Goal: Transaction & Acquisition: Purchase product/service

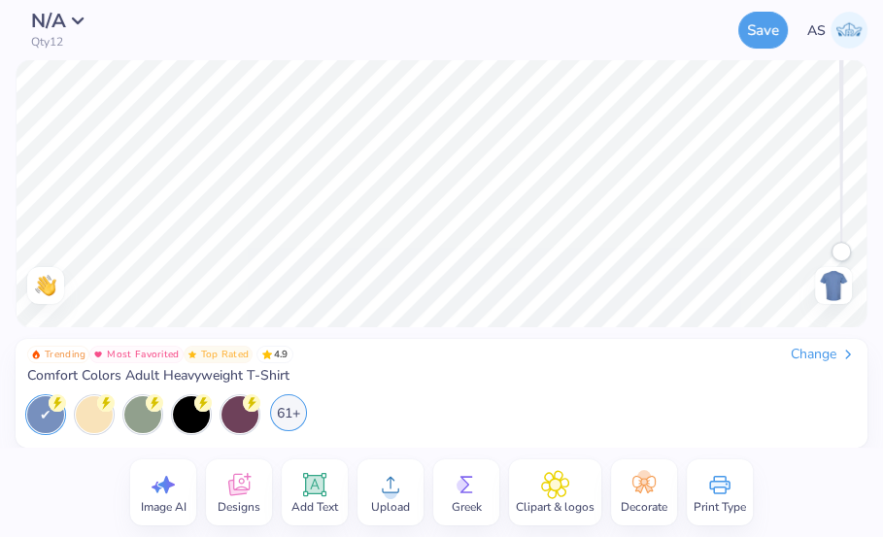
click at [295, 411] on div "61+" at bounding box center [288, 412] width 37 height 37
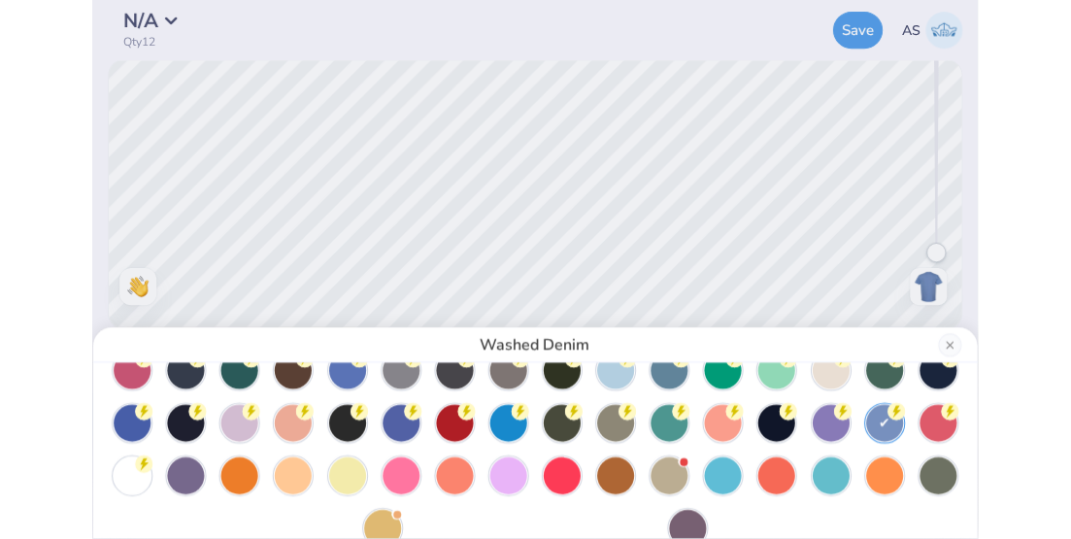
scroll to position [117, 0]
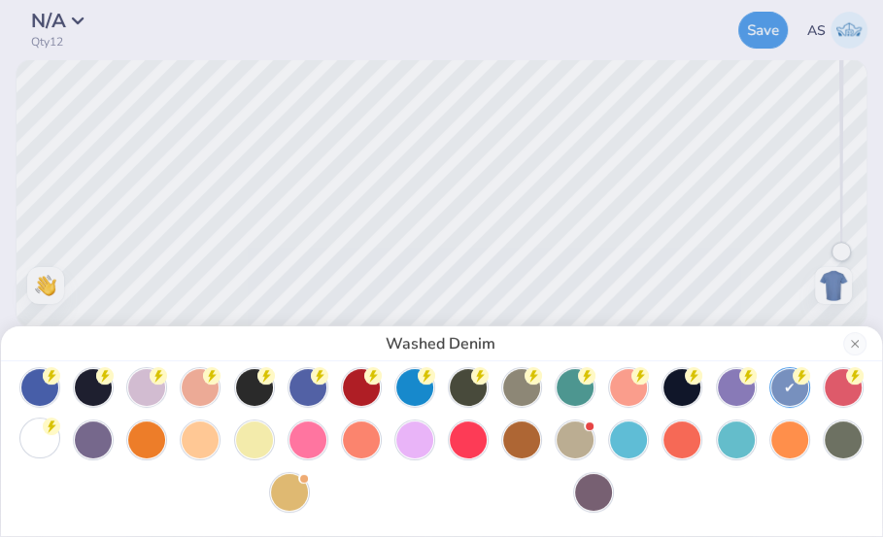
click at [41, 424] on div at bounding box center [39, 438] width 37 height 37
click at [864, 343] on button "Close" at bounding box center [854, 343] width 23 height 23
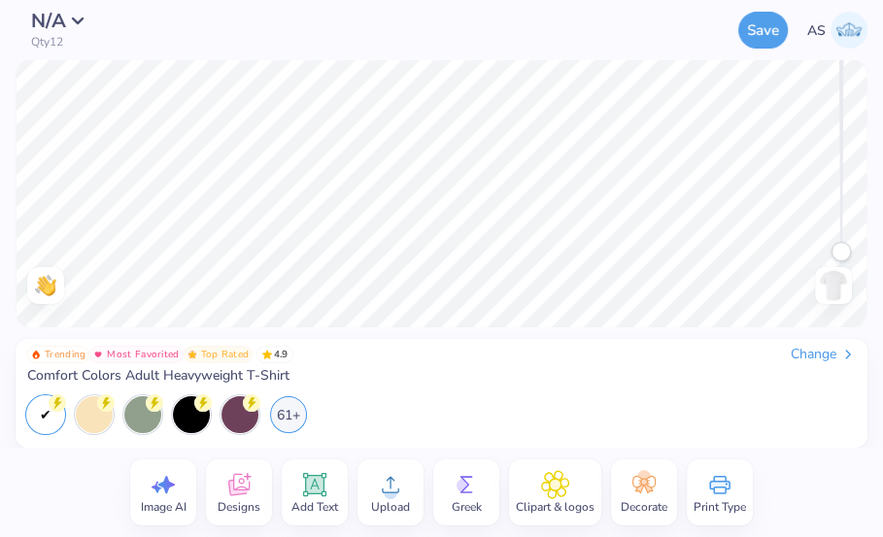
click at [829, 350] on div "Change" at bounding box center [822, 354] width 65 height 17
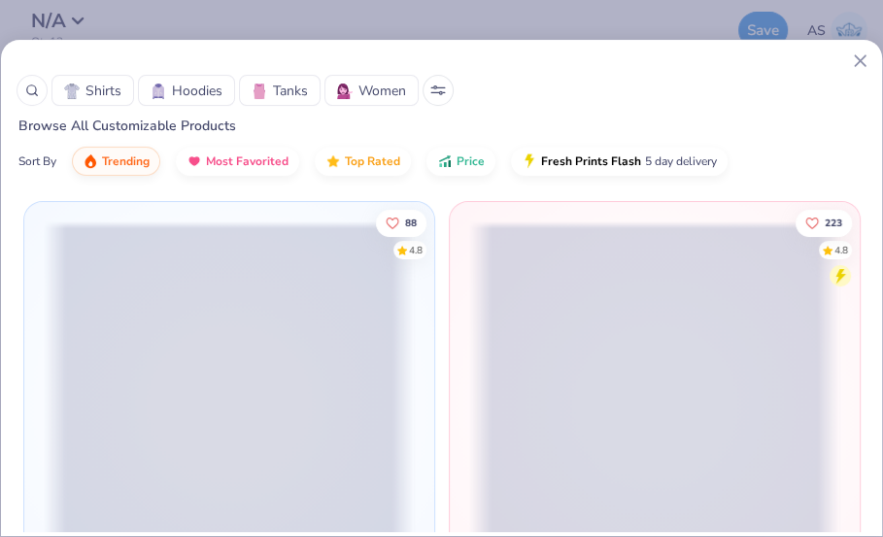
click at [857, 66] on icon at bounding box center [860, 60] width 20 height 20
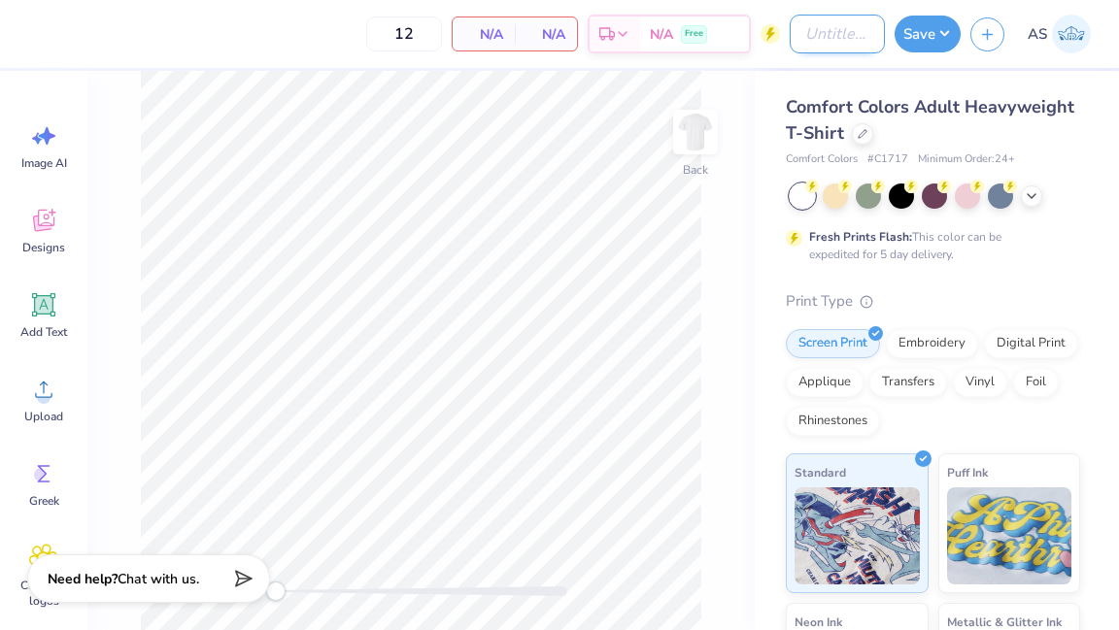
click at [824, 38] on input "Design Title" at bounding box center [837, 34] width 95 height 39
type input "fall retreat 2025"
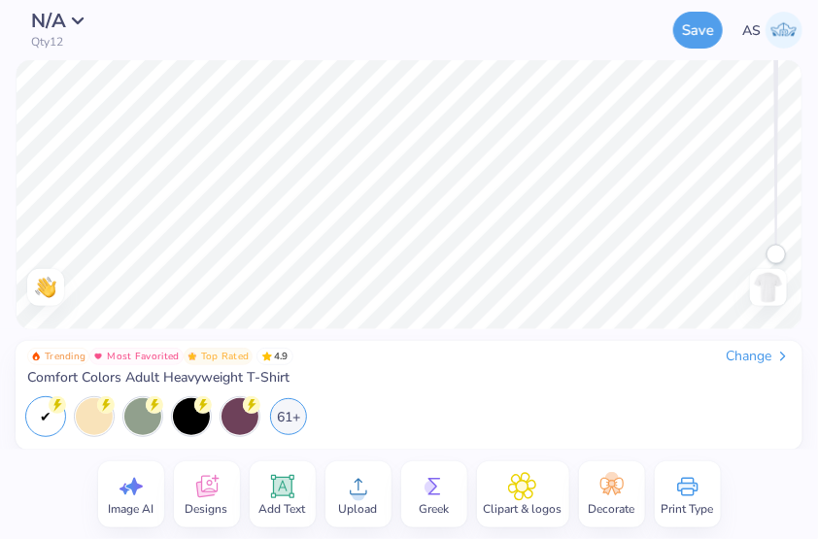
click at [354, 492] on circle at bounding box center [359, 494] width 14 height 14
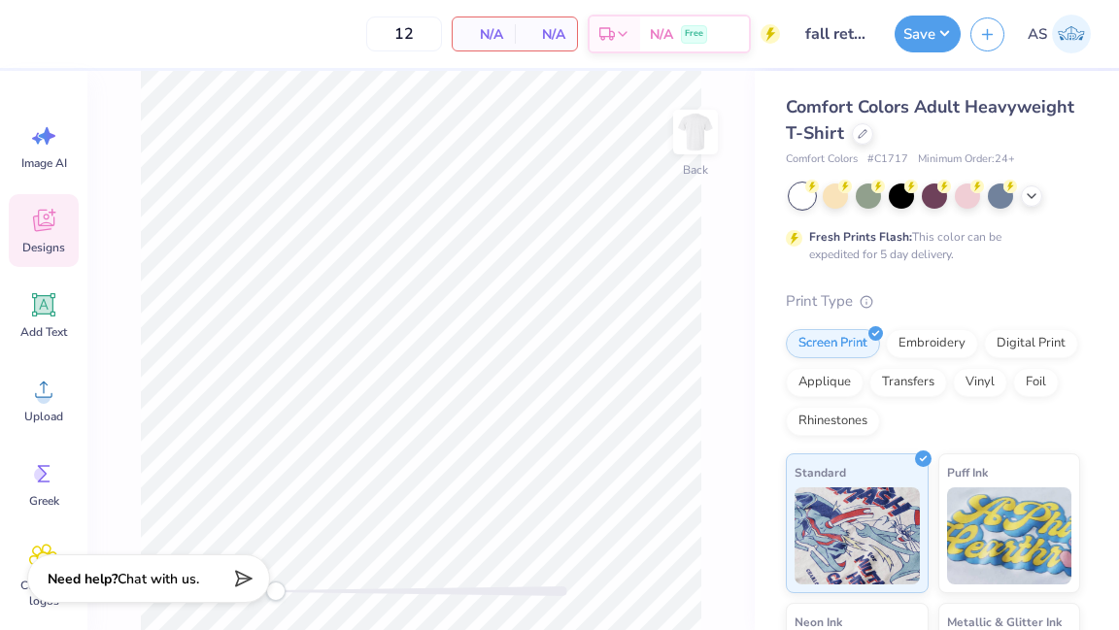
click at [48, 234] on icon at bounding box center [43, 220] width 29 height 29
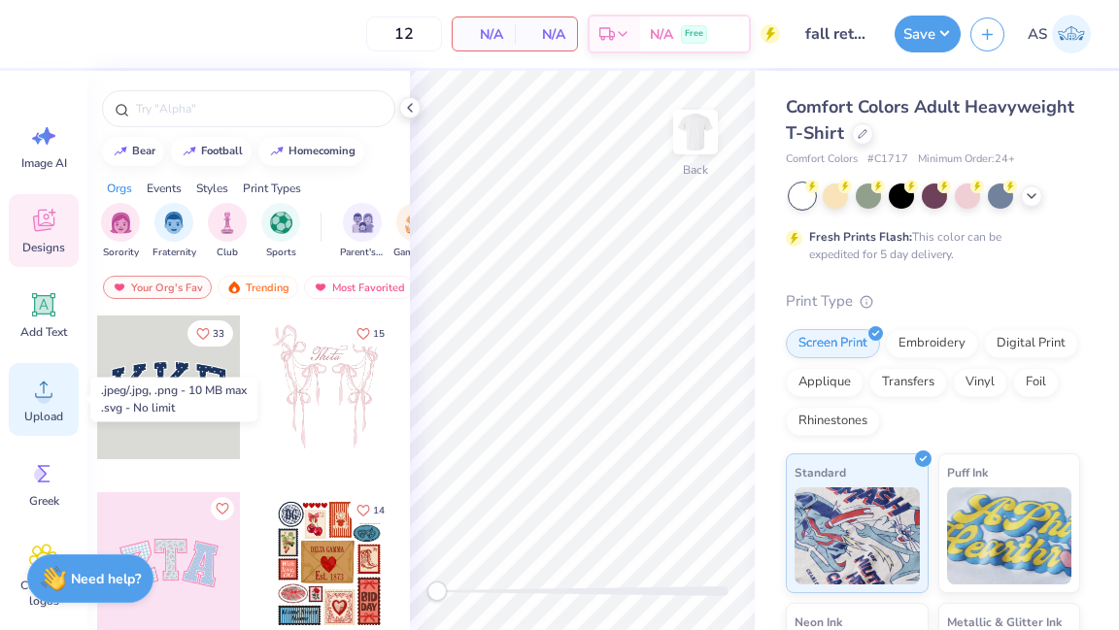
click at [55, 414] on span "Upload" at bounding box center [43, 417] width 39 height 16
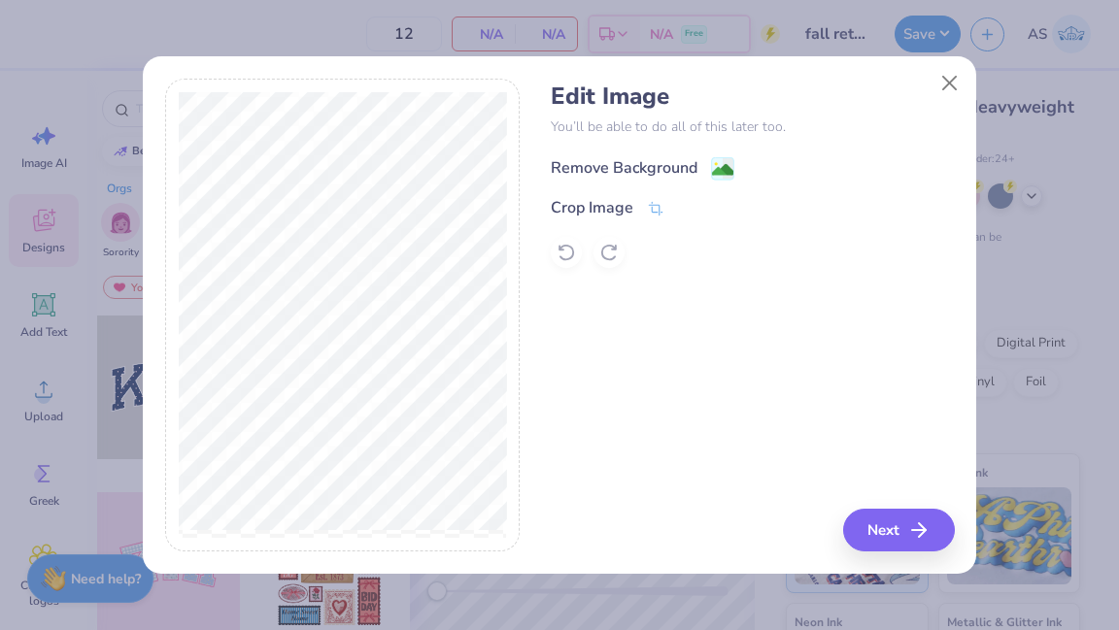
click at [704, 167] on div "Remove Background" at bounding box center [643, 168] width 184 height 24
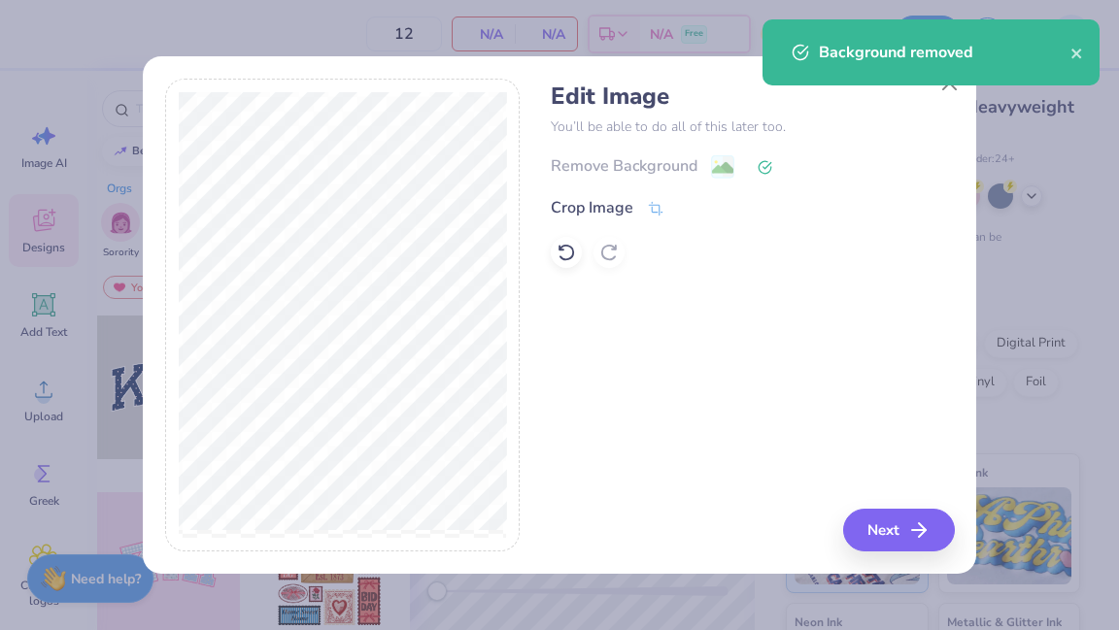
click at [882, 96] on div "Background removed" at bounding box center [930, 60] width 345 height 88
click at [882, 85] on div "Background removed" at bounding box center [930, 52] width 337 height 66
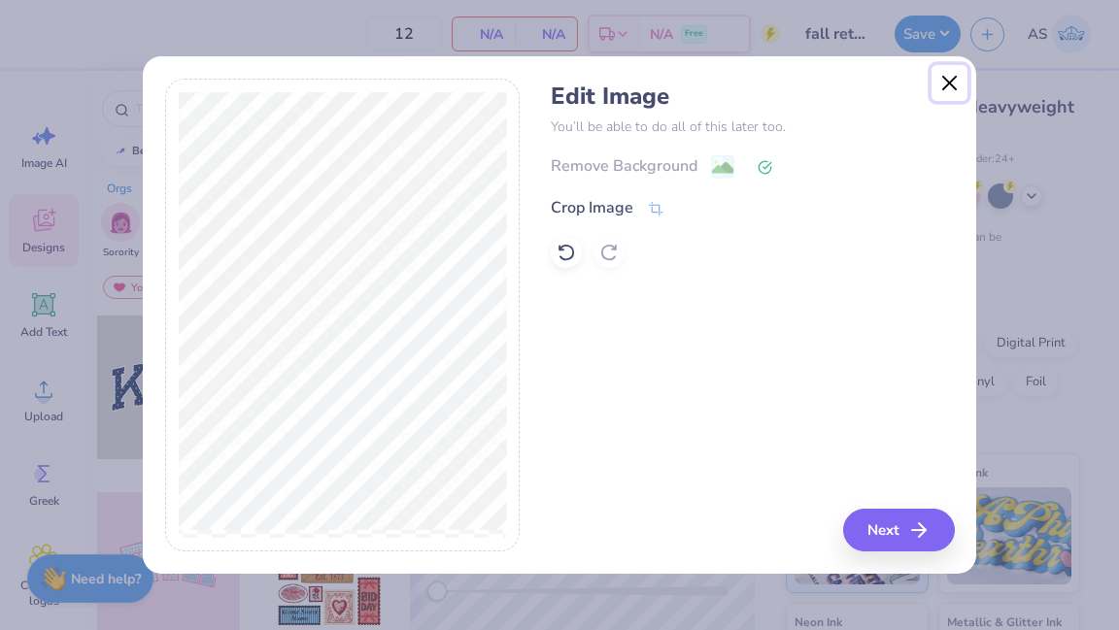
click at [882, 76] on button "Close" at bounding box center [949, 83] width 37 height 37
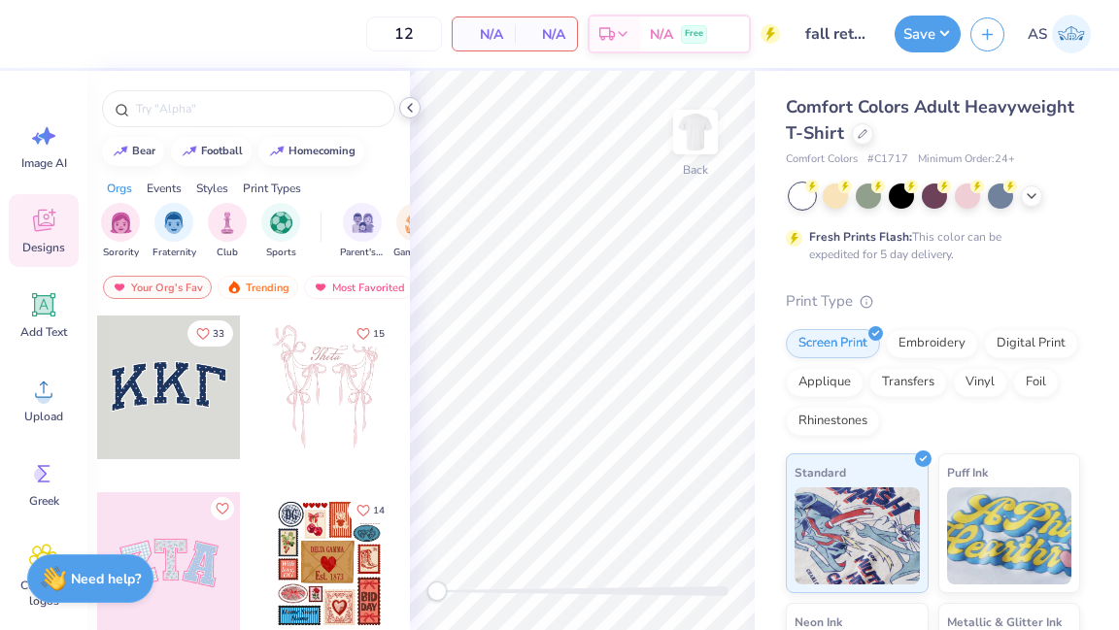
click at [410, 106] on polyline at bounding box center [410, 108] width 4 height 8
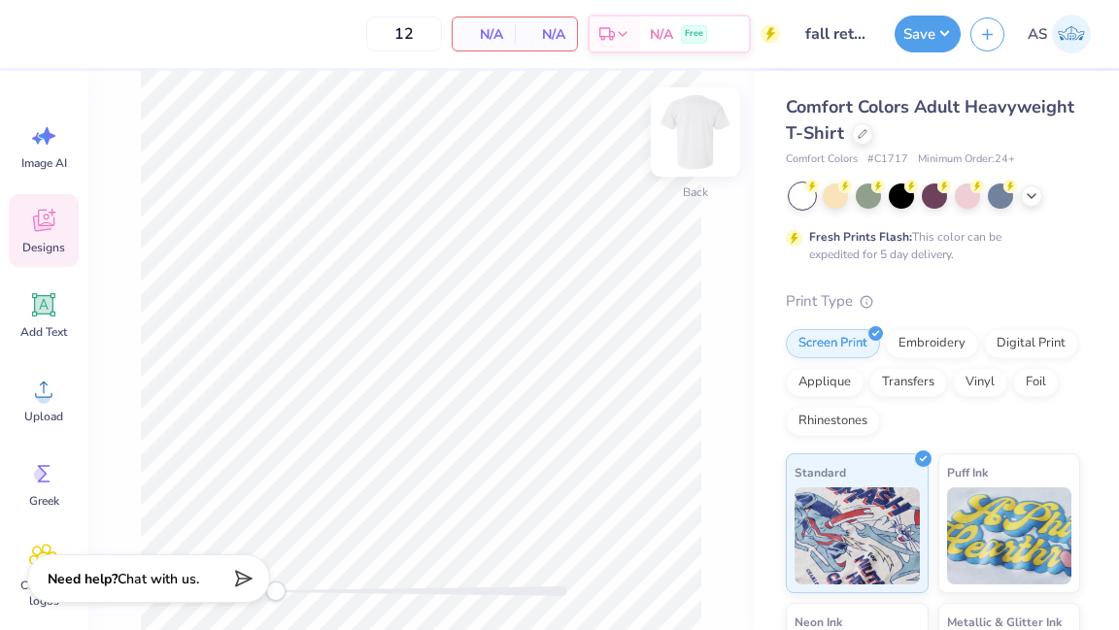
click at [700, 137] on img at bounding box center [695, 132] width 78 height 78
click at [54, 411] on span "Upload" at bounding box center [43, 417] width 39 height 16
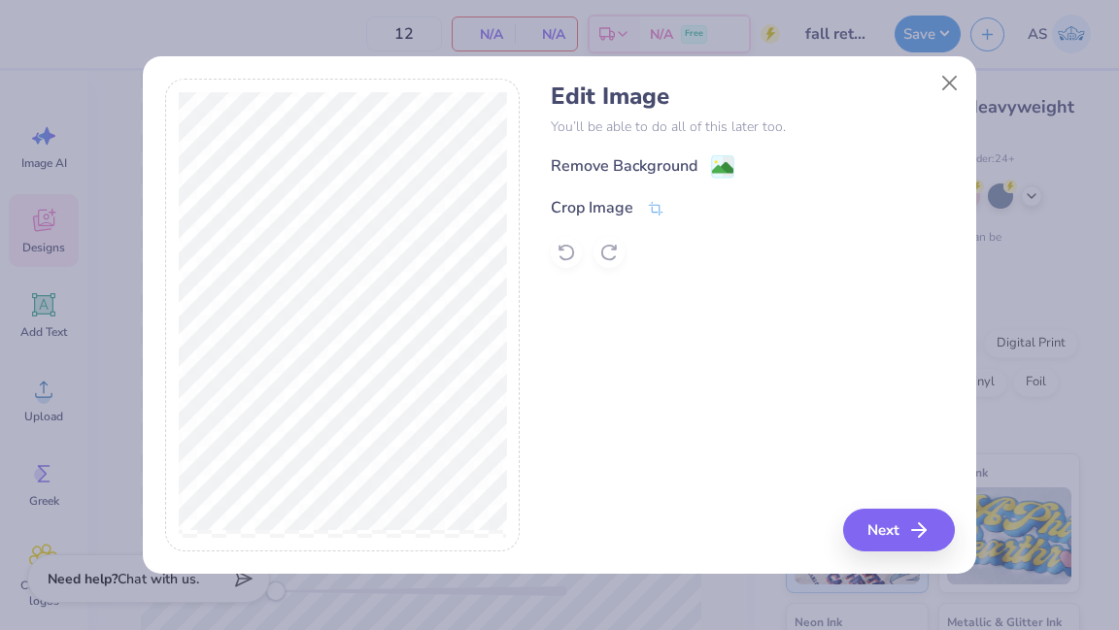
click at [722, 161] on image at bounding box center [722, 167] width 21 height 21
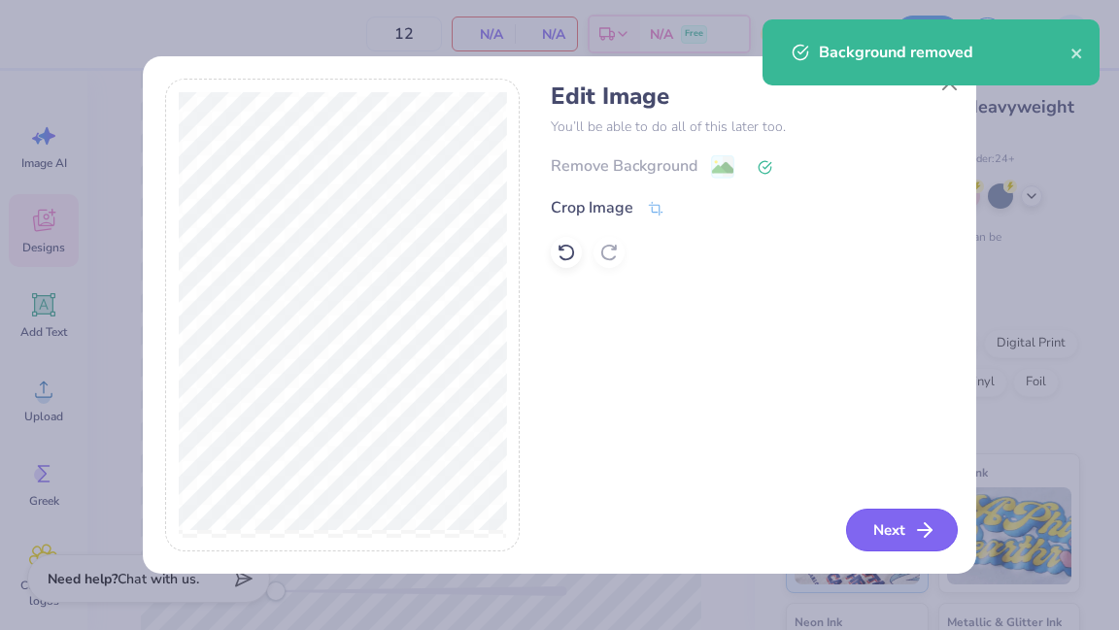
click at [882, 535] on button "Next" at bounding box center [902, 530] width 112 height 43
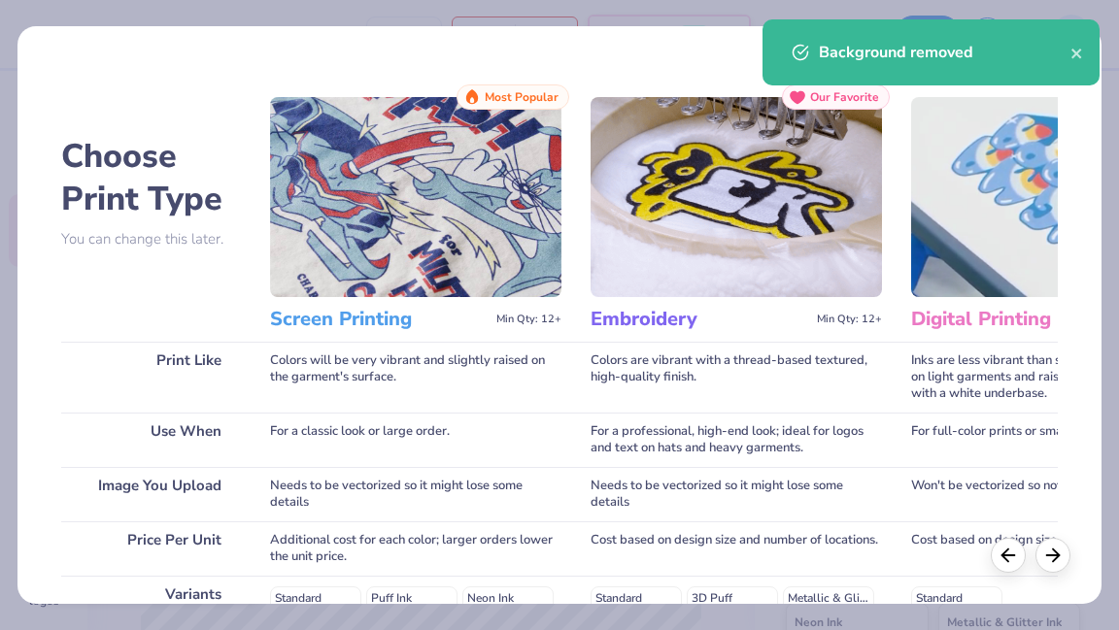
scroll to position [336, 0]
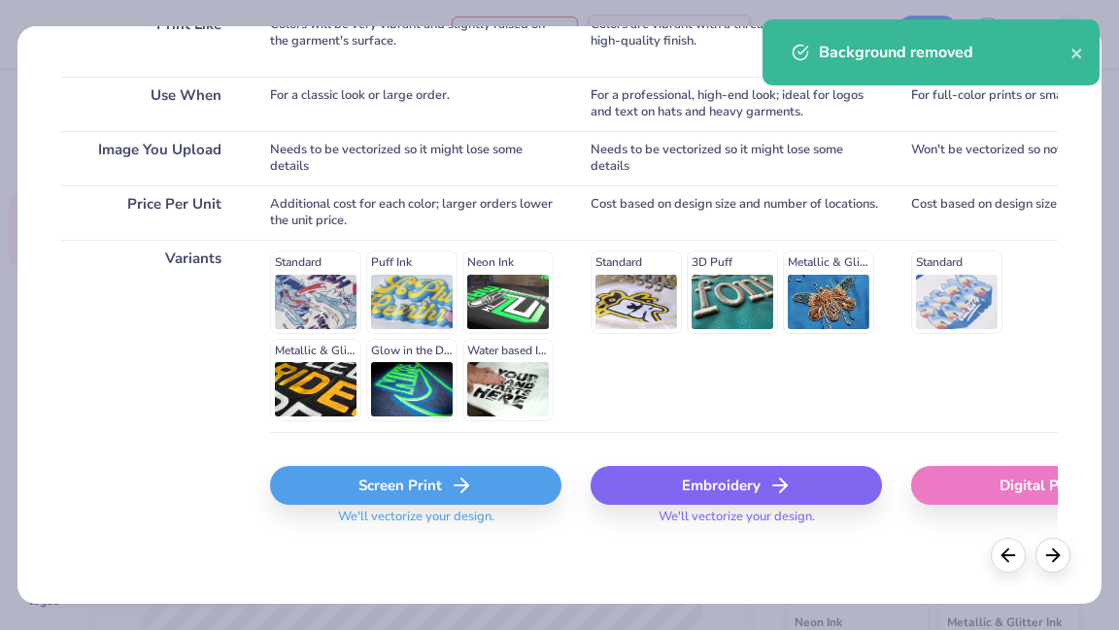
click at [406, 484] on div "Screen Print" at bounding box center [415, 485] width 291 height 39
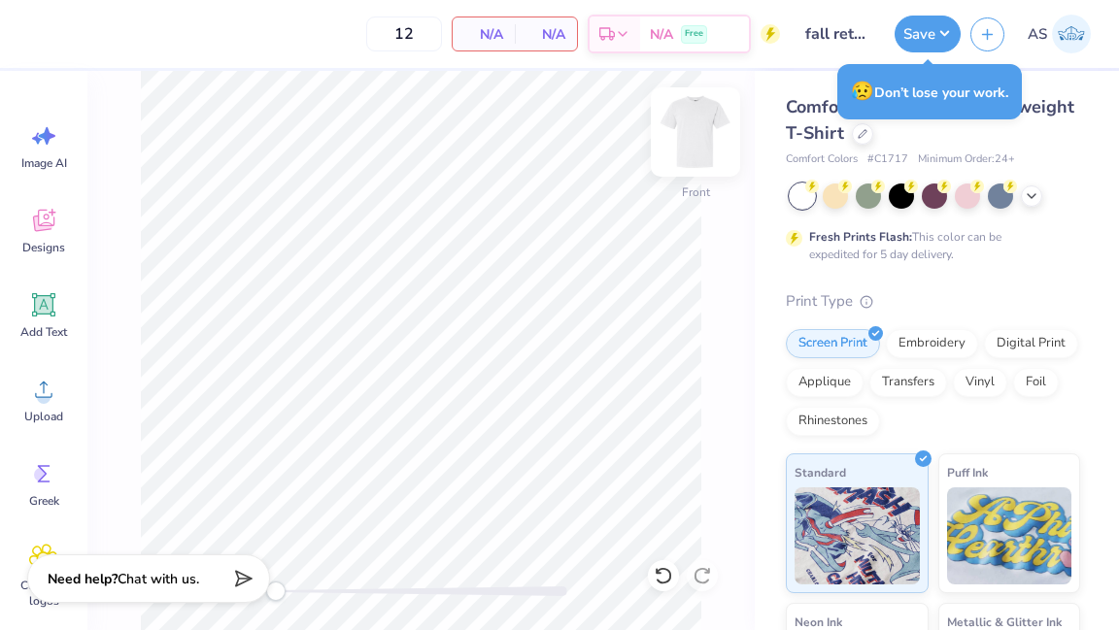
click at [710, 132] on img at bounding box center [695, 132] width 78 height 78
click at [52, 420] on span "Upload" at bounding box center [43, 417] width 39 height 16
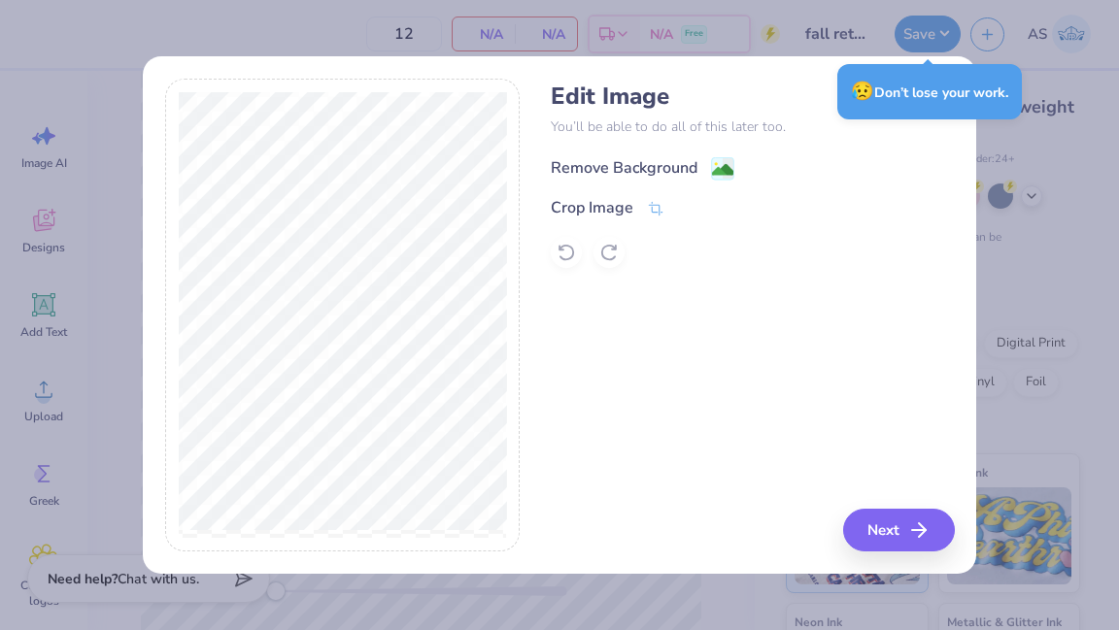
click at [711, 159] on icon at bounding box center [722, 168] width 23 height 23
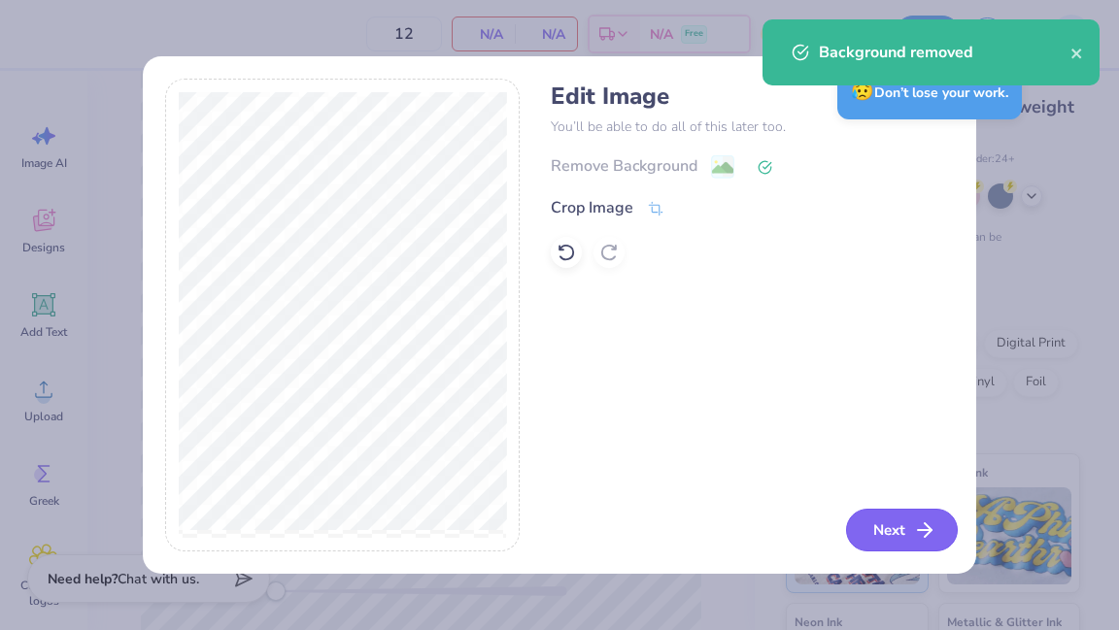
click at [882, 519] on button "Next" at bounding box center [902, 530] width 112 height 43
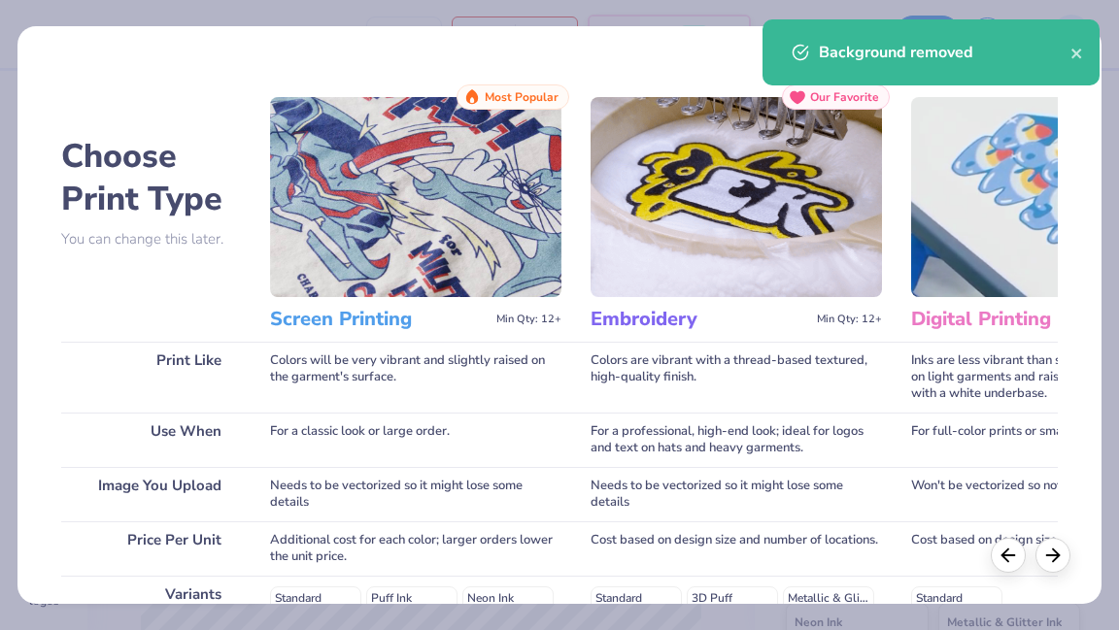
click at [882, 61] on div "Background removed" at bounding box center [930, 52] width 337 height 66
click at [882, 49] on icon "close" at bounding box center [1077, 54] width 14 height 16
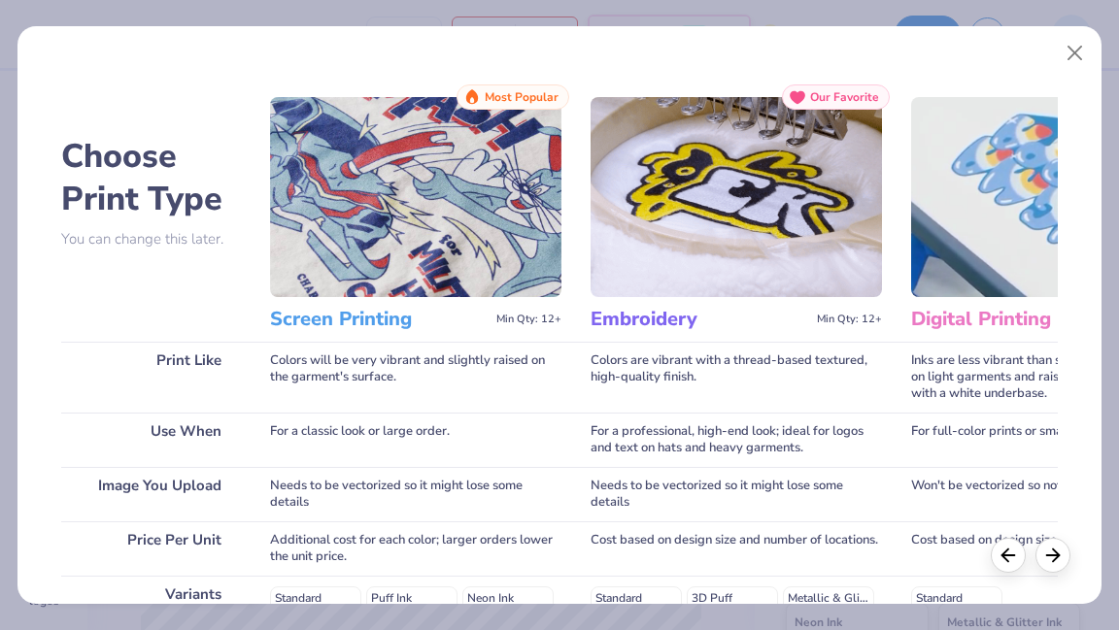
click at [882, 23] on div "Background removed" at bounding box center [930, 20] width 345 height 8
click at [882, 51] on button "Close" at bounding box center [1074, 53] width 37 height 37
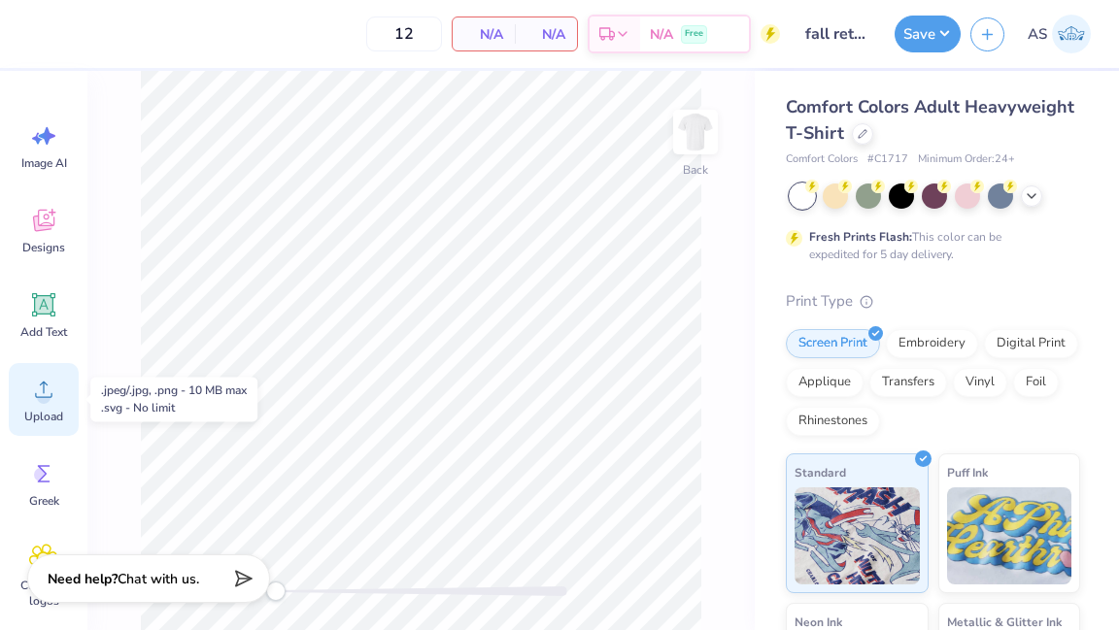
click at [53, 427] on div "Upload" at bounding box center [44, 399] width 70 height 73
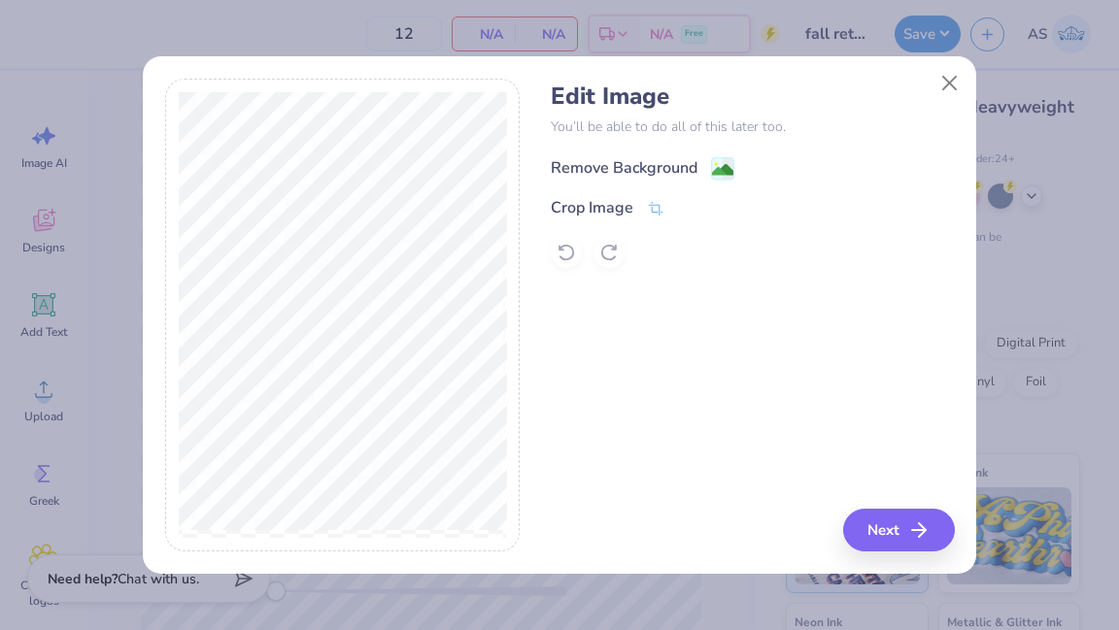
click at [668, 171] on div "Remove Background" at bounding box center [624, 167] width 147 height 23
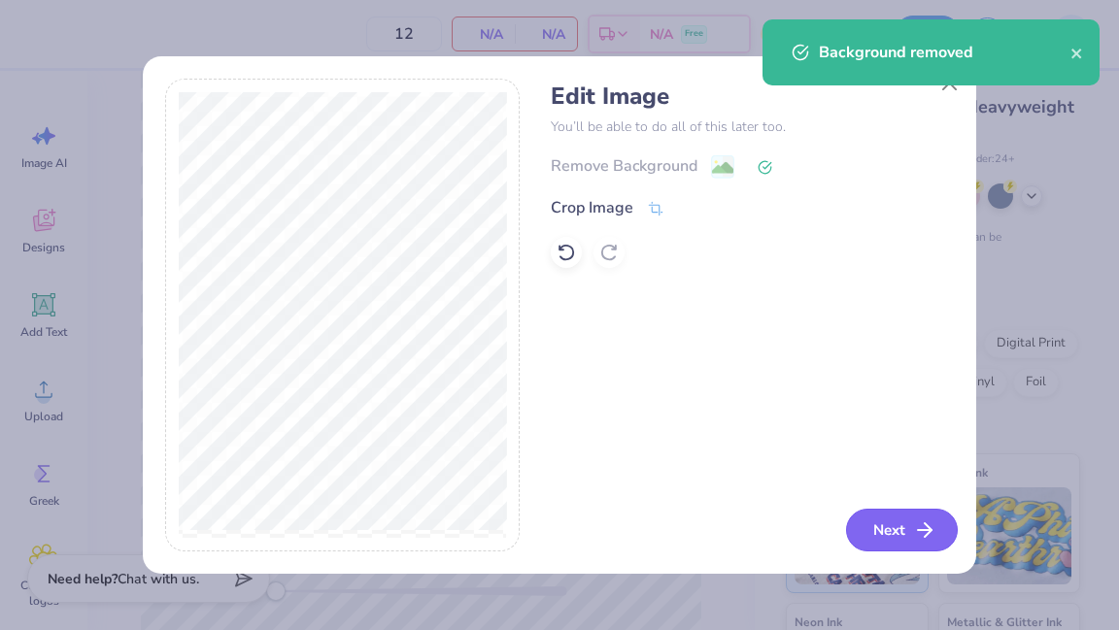
click at [882, 533] on button "Next" at bounding box center [902, 530] width 112 height 43
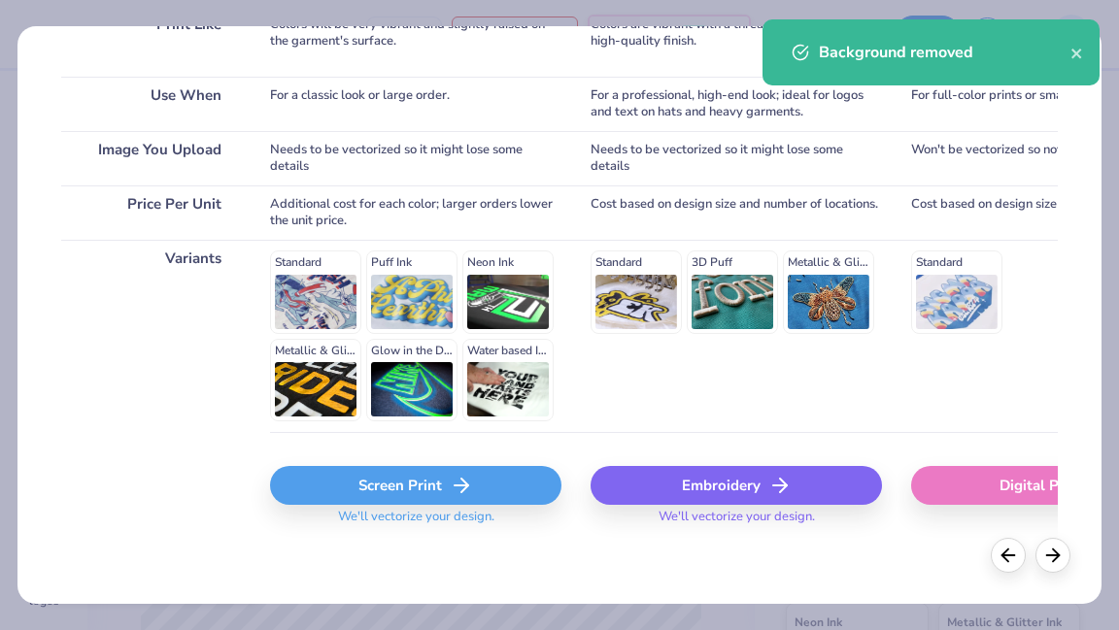
click at [432, 486] on div "Screen Print" at bounding box center [415, 485] width 291 height 39
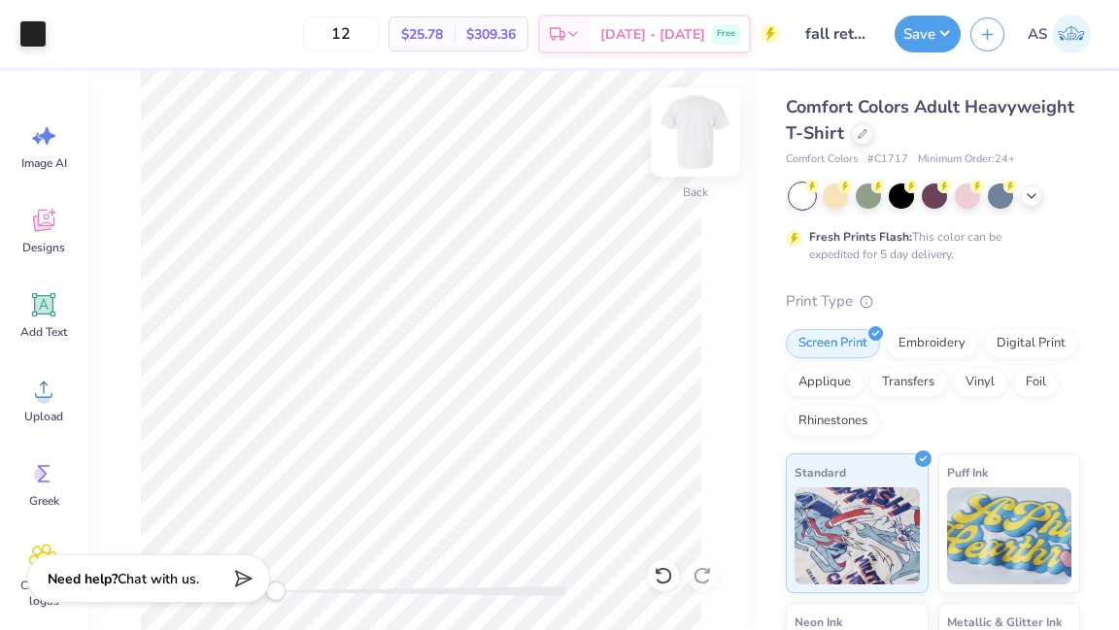
click at [689, 118] on img at bounding box center [695, 132] width 78 height 78
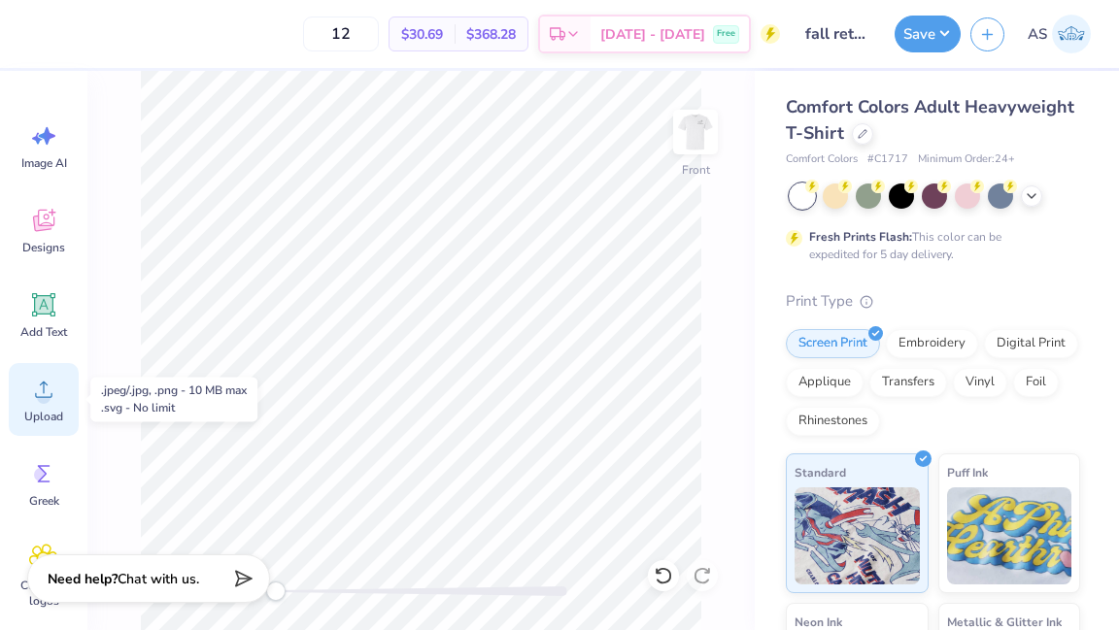
click at [53, 399] on icon at bounding box center [43, 389] width 29 height 29
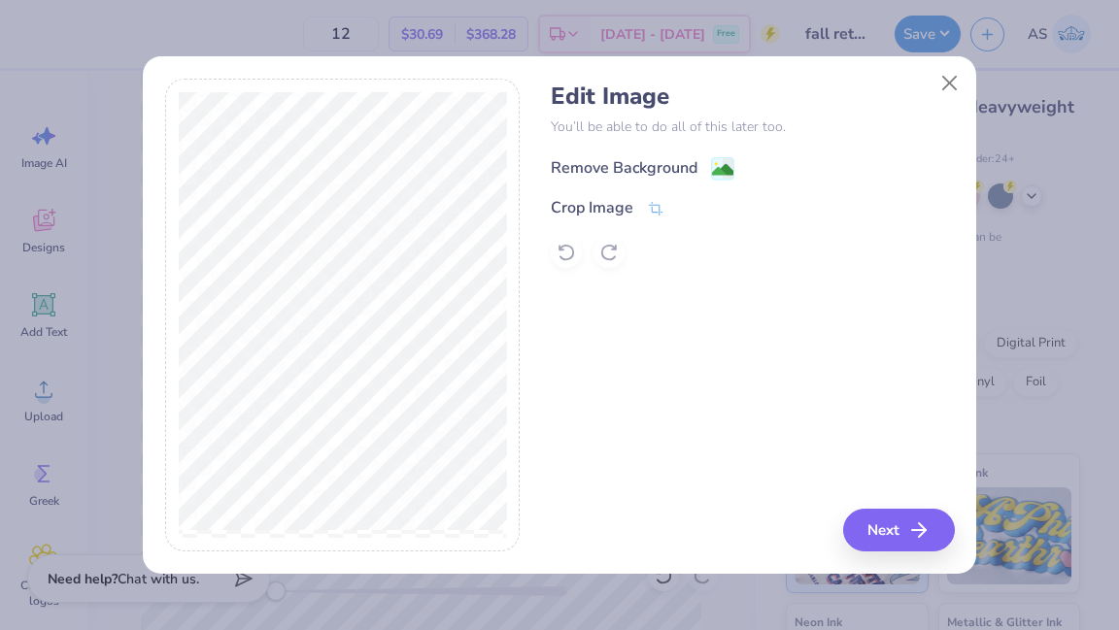
click at [679, 154] on div "Remove Background" at bounding box center [752, 166] width 403 height 24
click at [679, 160] on div "Remove Background" at bounding box center [624, 167] width 147 height 23
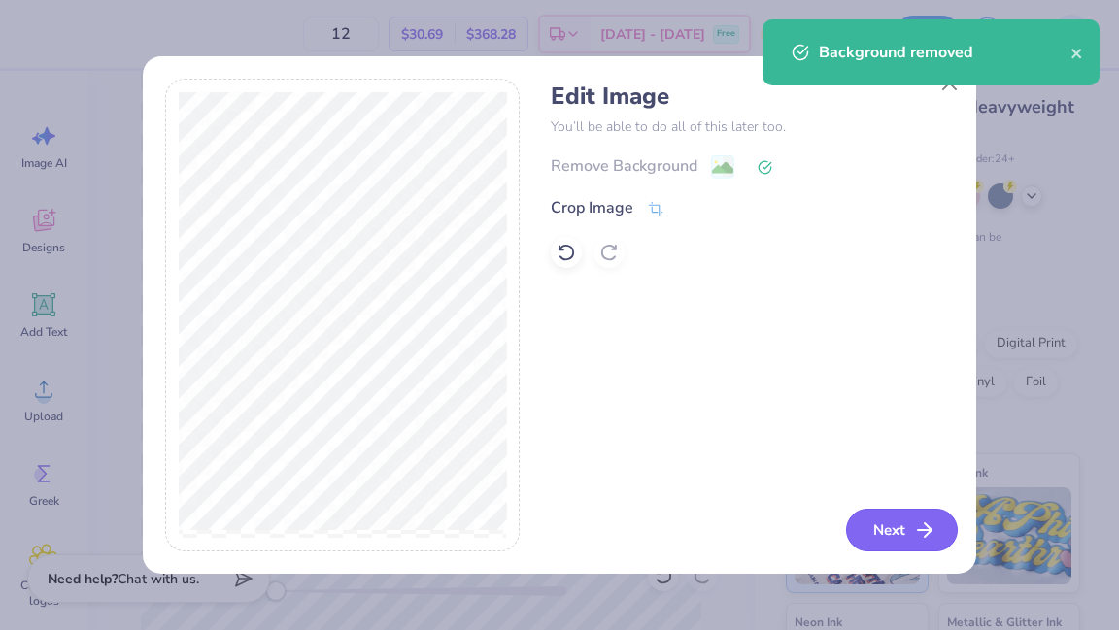
click at [882, 521] on button "Next" at bounding box center [902, 530] width 112 height 43
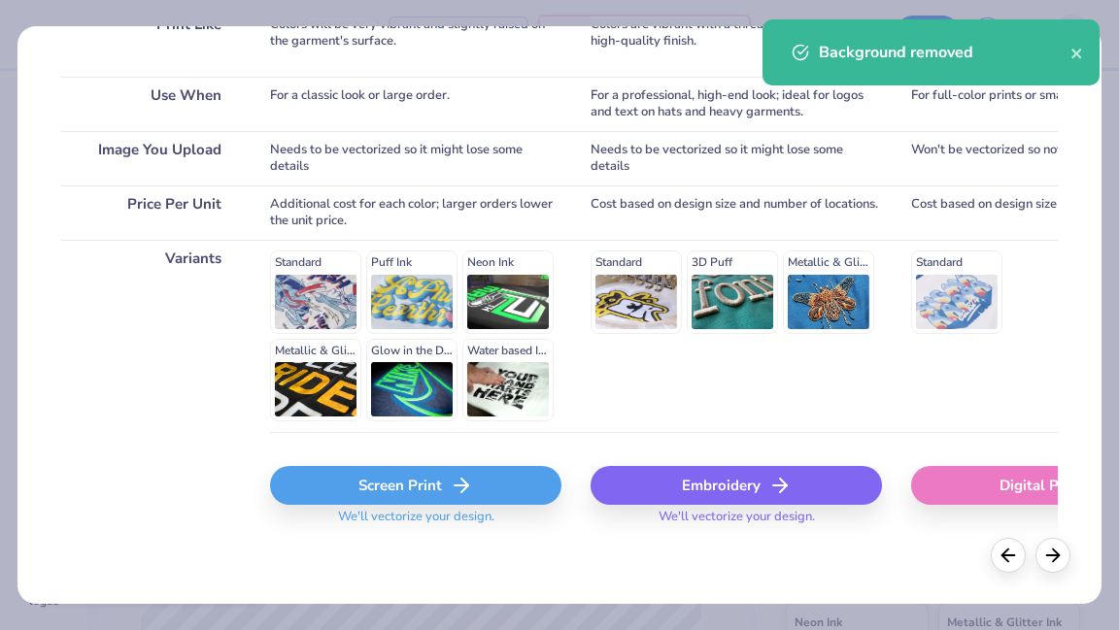
click at [428, 492] on div "Screen Print" at bounding box center [415, 485] width 291 height 39
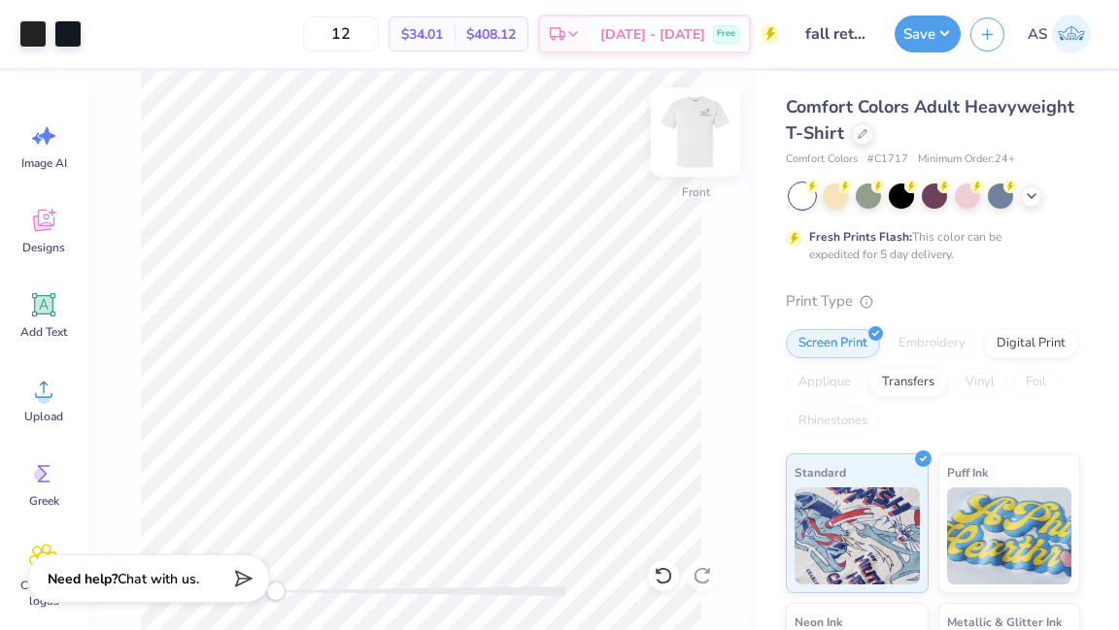
click at [698, 134] on img at bounding box center [695, 132] width 78 height 78
click at [709, 126] on img at bounding box center [695, 132] width 78 height 78
click at [692, 114] on img at bounding box center [695, 132] width 78 height 78
click at [690, 122] on img at bounding box center [695, 132] width 78 height 78
click at [692, 124] on img at bounding box center [695, 132] width 78 height 78
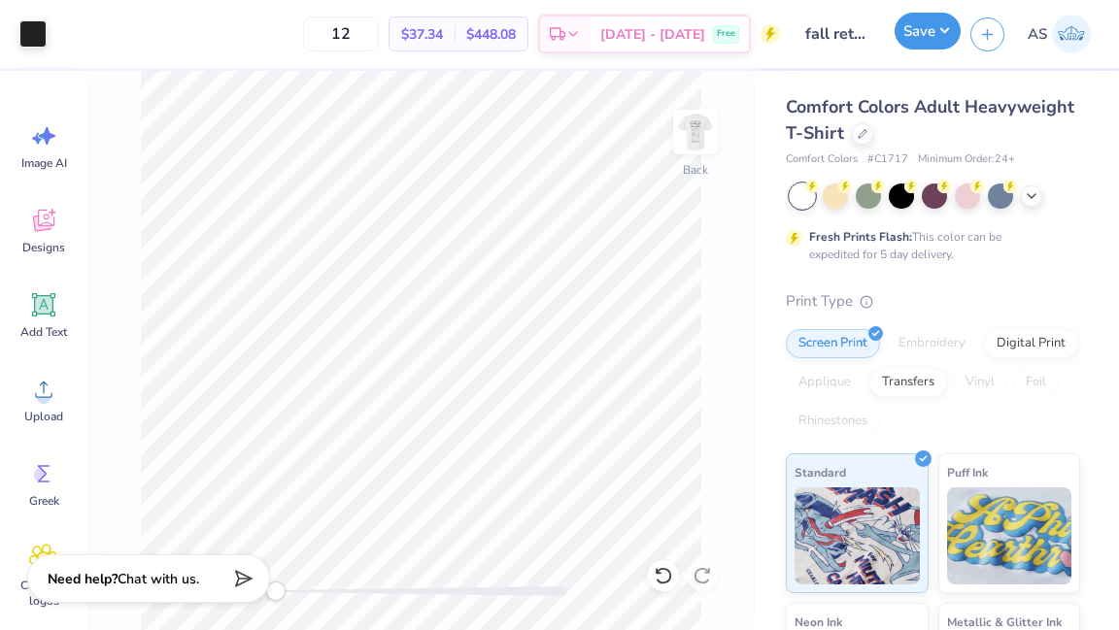
click at [882, 27] on button "Save" at bounding box center [927, 31] width 66 height 37
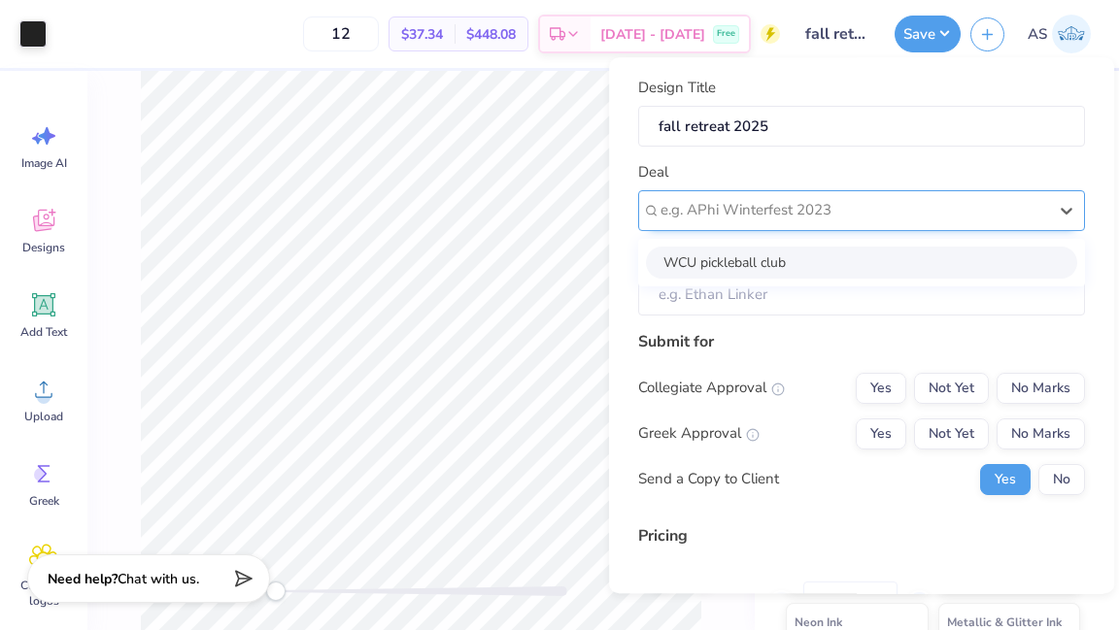
click at [815, 205] on div at bounding box center [853, 210] width 386 height 26
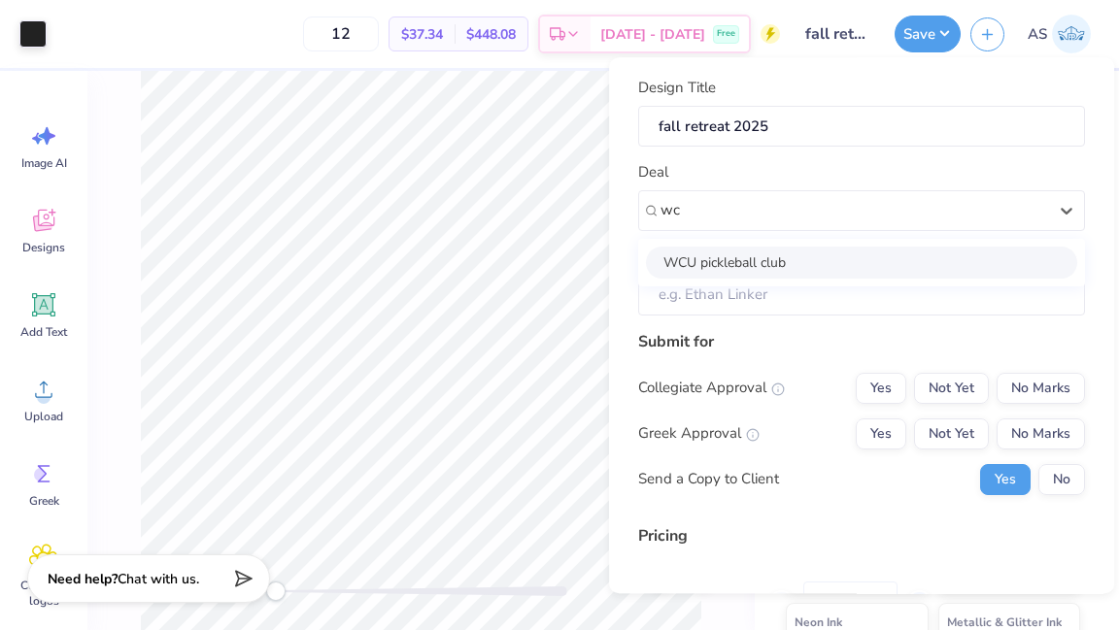
type input "wc"
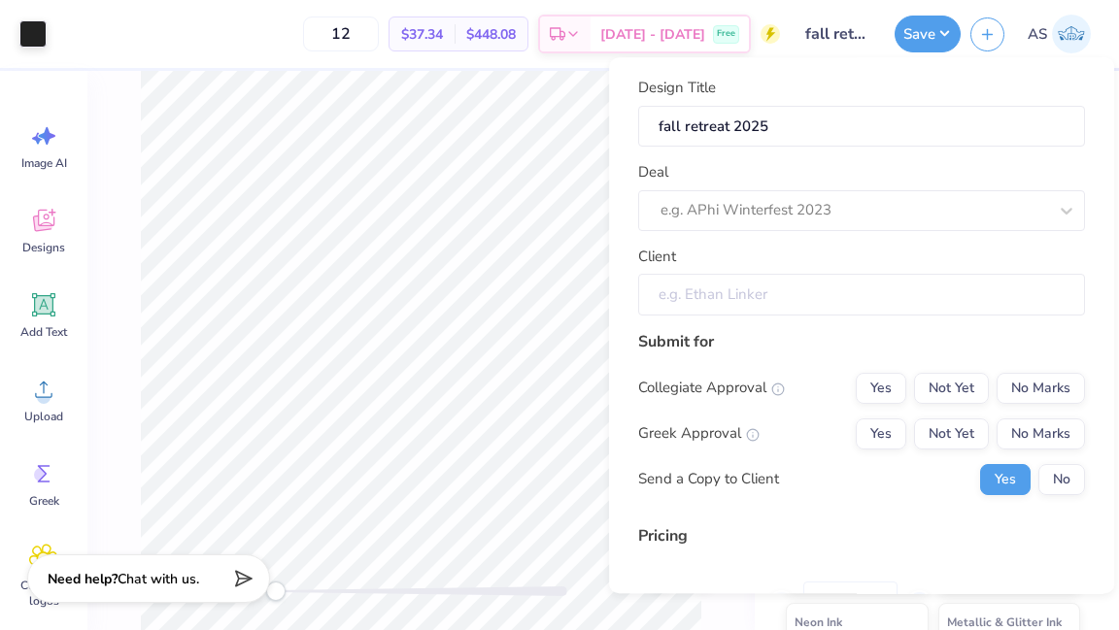
click at [774, 296] on input "Client" at bounding box center [861, 295] width 447 height 42
click at [774, 299] on input "Client" at bounding box center [861, 295] width 447 height 42
click at [756, 292] on input "Client" at bounding box center [861, 295] width 447 height 42
click at [882, 420] on button "No Marks" at bounding box center [1040, 434] width 88 height 31
click at [882, 385] on button "No Marks" at bounding box center [1040, 388] width 88 height 31
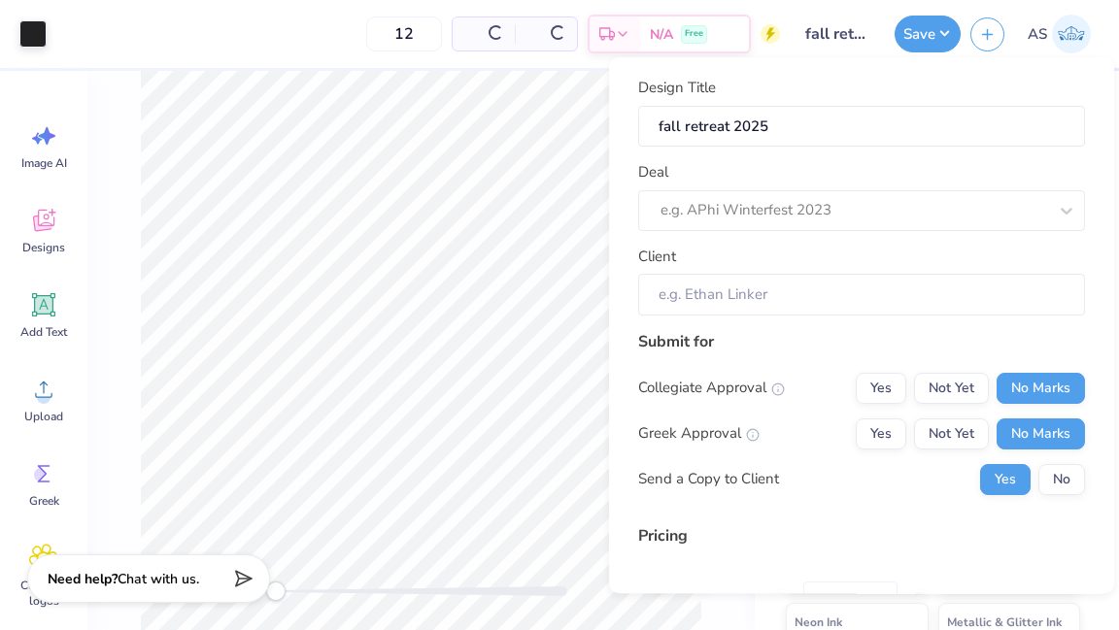
type input "$37.34"
click at [882, 473] on button "No" at bounding box center [1061, 479] width 47 height 31
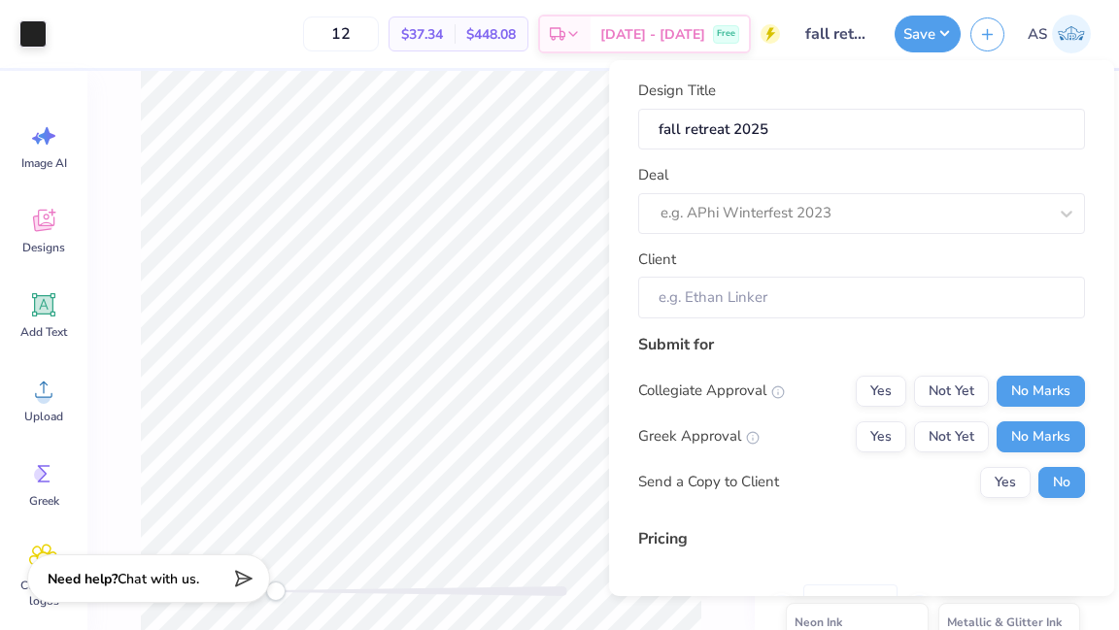
scroll to position [203, 0]
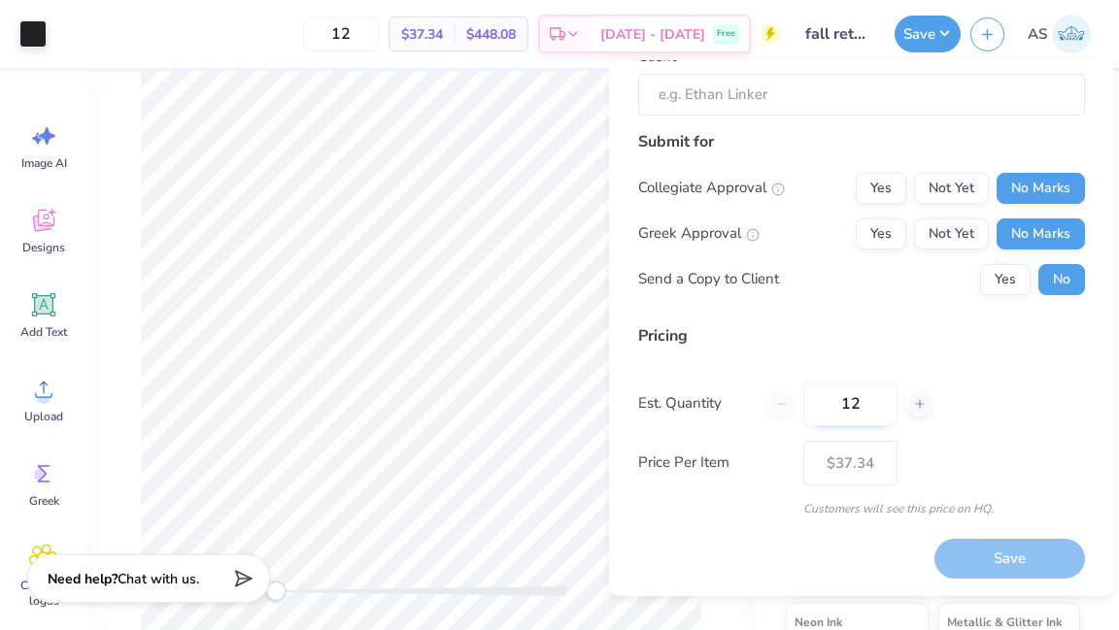
click at [868, 417] on input "12" at bounding box center [850, 404] width 94 height 45
drag, startPoint x: 867, startPoint y: 407, endPoint x: 817, endPoint y: 407, distance: 50.5
click at [817, 407] on input "12" at bounding box center [850, 404] width 94 height 45
type input "30"
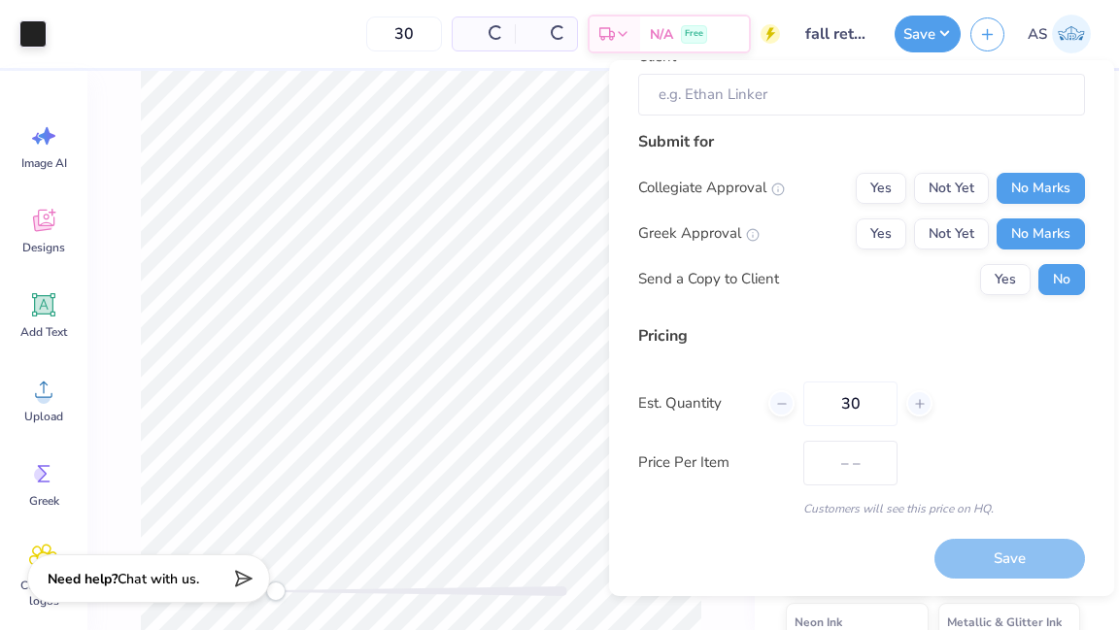
type input "$23.98"
click at [882, 458] on div "Price Per Item $23.98" at bounding box center [861, 463] width 447 height 45
click at [859, 409] on input "30" at bounding box center [850, 404] width 94 height 45
click at [856, 408] on input "30" at bounding box center [850, 404] width 94 height 45
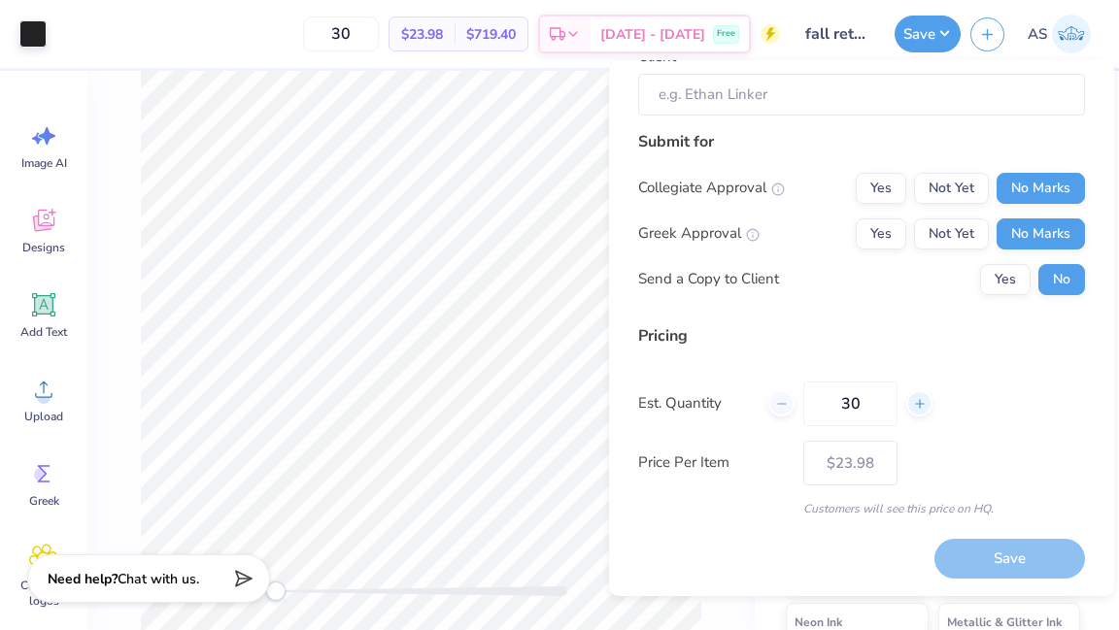
click at [882, 406] on icon at bounding box center [920, 404] width 14 height 14
type input "32"
type input "– –"
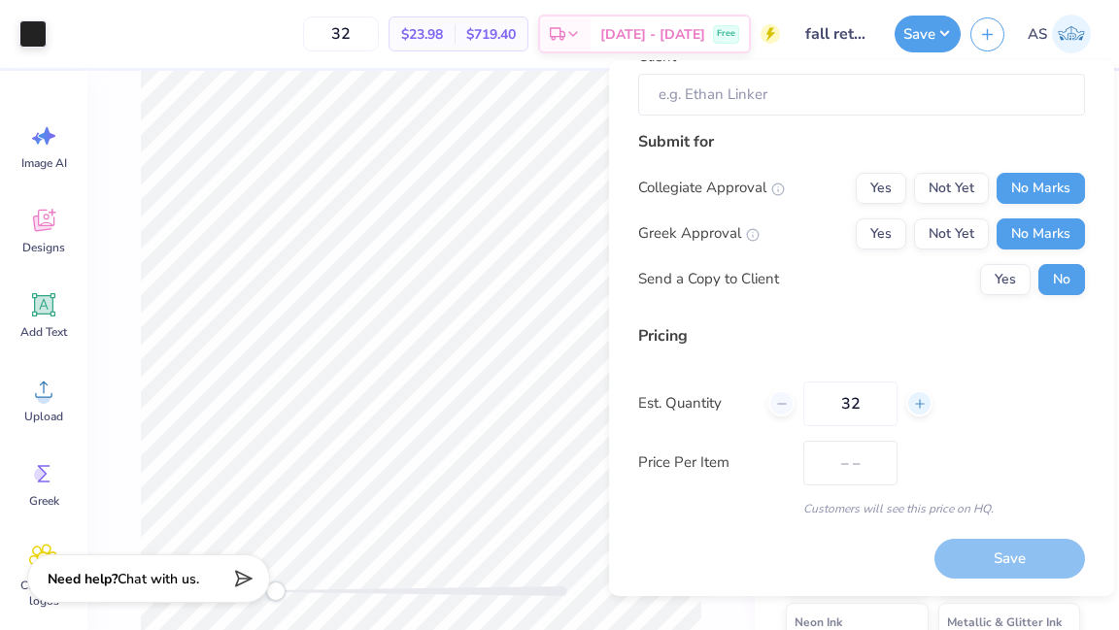
click at [882, 406] on icon at bounding box center [920, 404] width 14 height 14
type input "33"
type input "$23.73"
type input "33"
type input "$23.61"
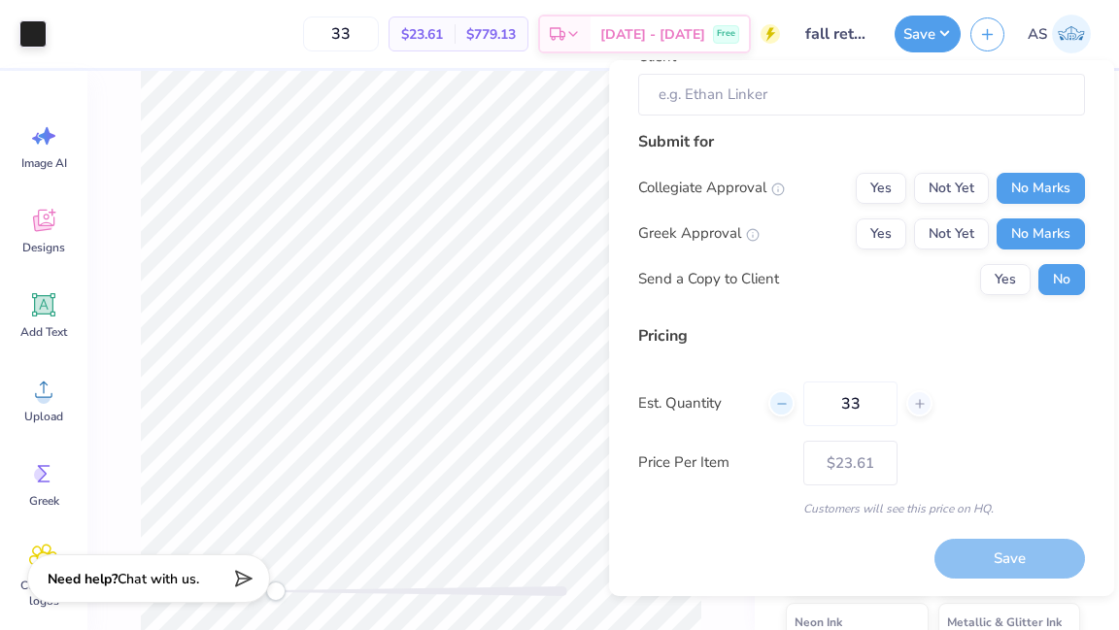
click at [786, 408] on icon at bounding box center [782, 404] width 14 height 14
type input "31"
type input "$23.85"
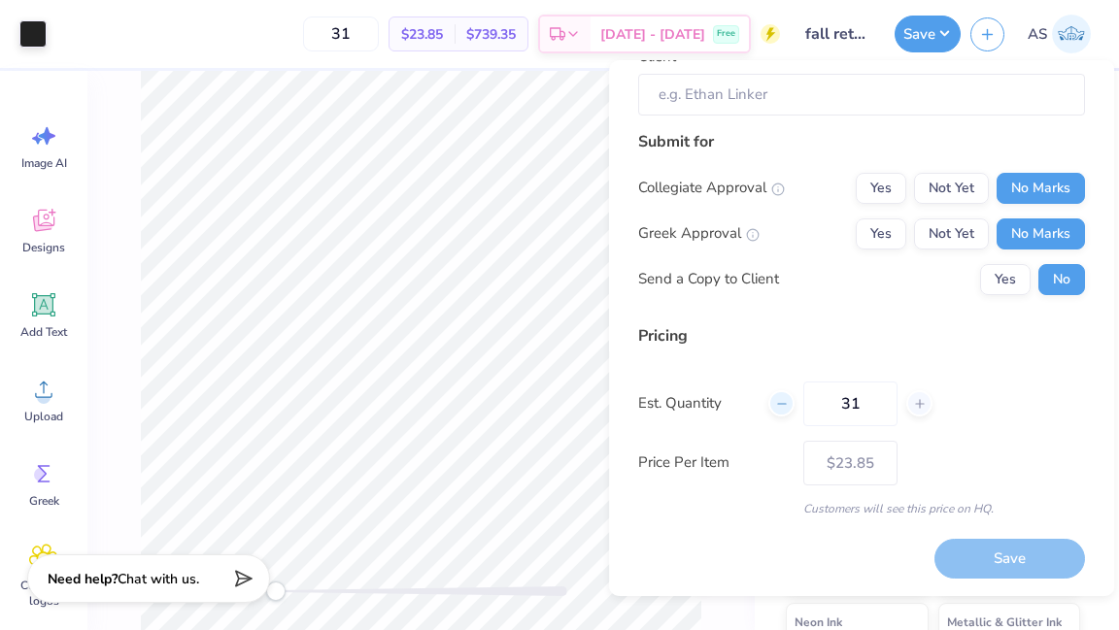
click at [775, 406] on icon at bounding box center [782, 404] width 14 height 14
type input "30"
type input "$23.98"
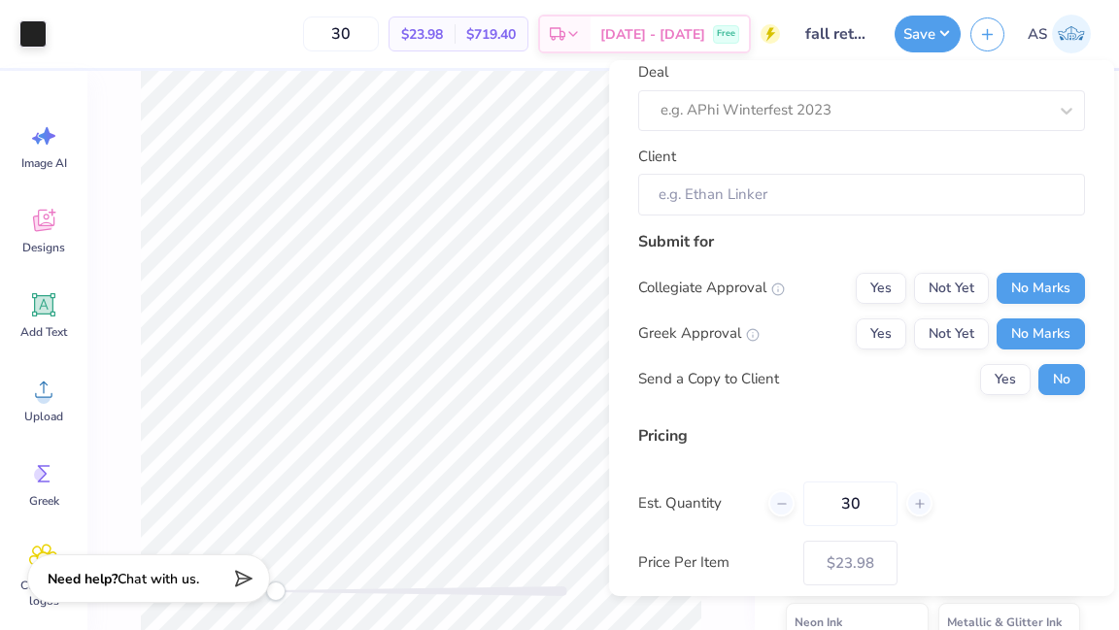
scroll to position [0, 0]
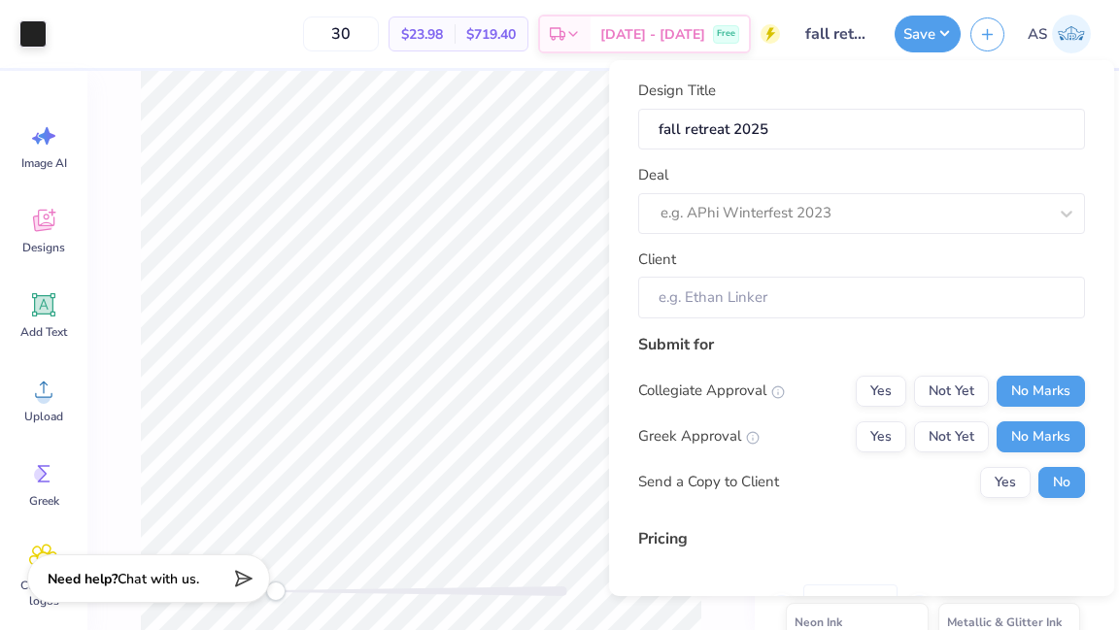
click at [793, 294] on input "Client" at bounding box center [861, 298] width 447 height 42
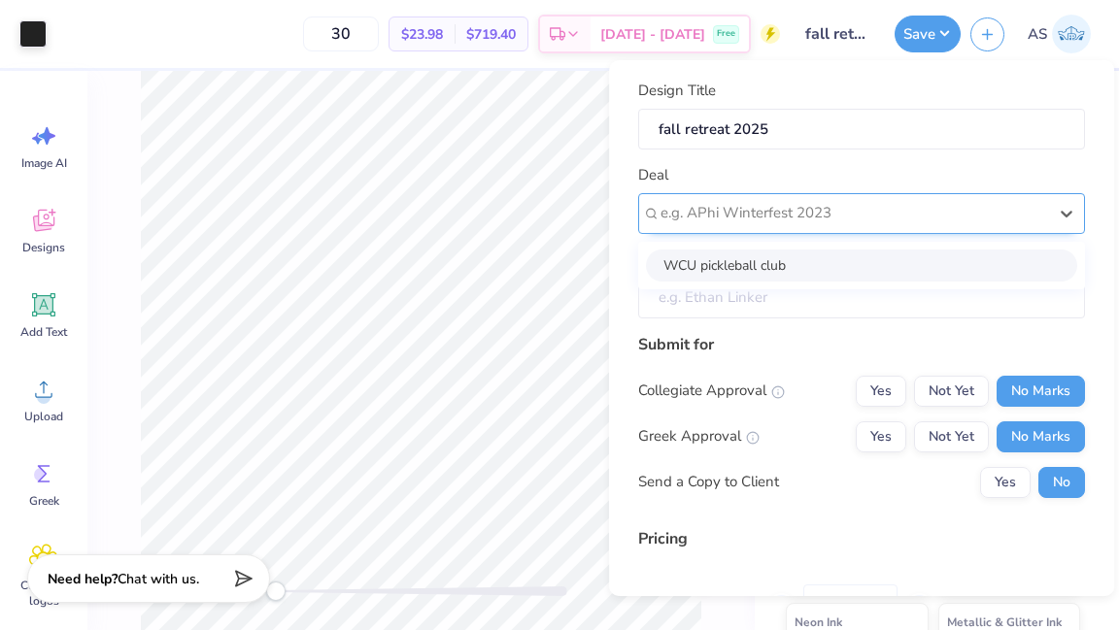
click at [829, 198] on div "e.g. APhi Winterfest 2023" at bounding box center [853, 213] width 390 height 30
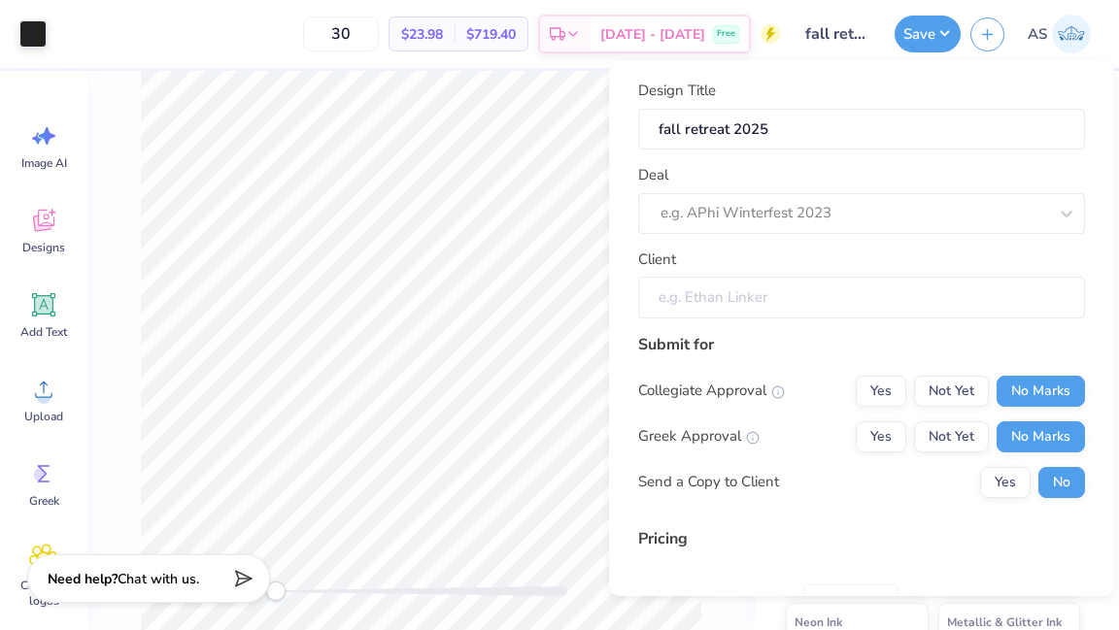
click at [787, 294] on input "Client" at bounding box center [861, 298] width 447 height 42
click at [761, 302] on input "Client" at bounding box center [861, 298] width 447 height 42
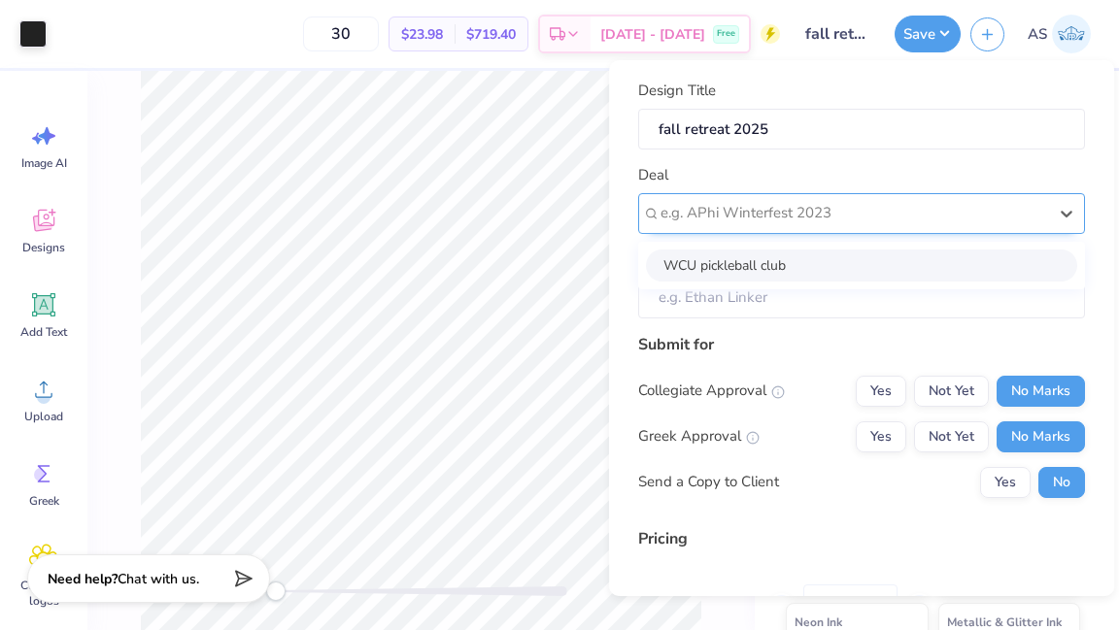
click at [882, 208] on div at bounding box center [853, 213] width 386 height 26
click at [882, 207] on div at bounding box center [1066, 213] width 35 height 35
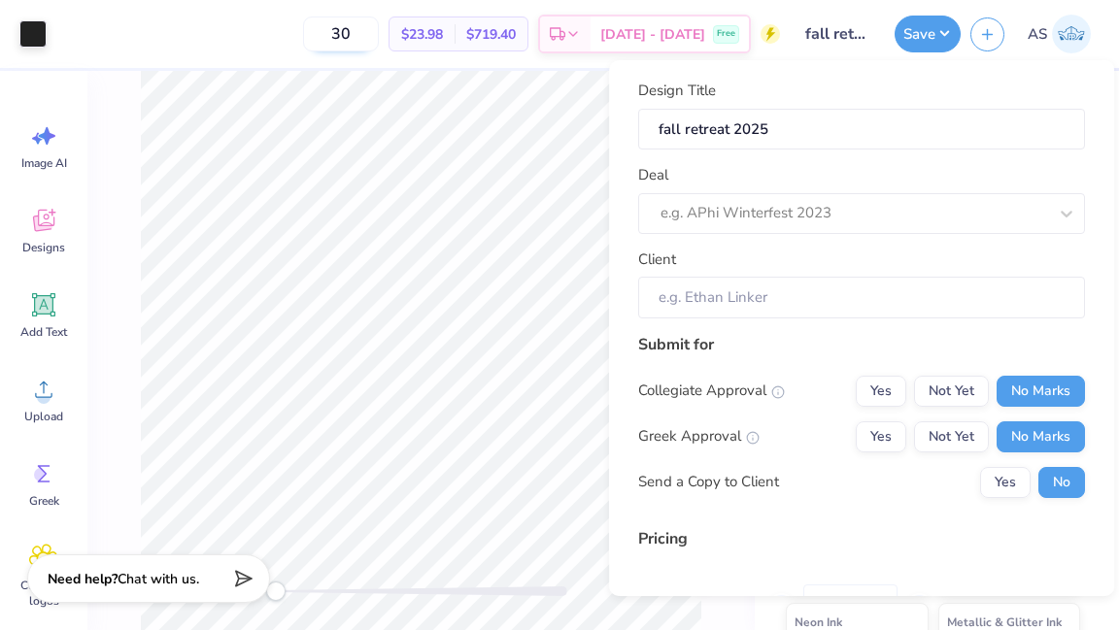
click at [379, 31] on input "30" at bounding box center [341, 34] width 76 height 35
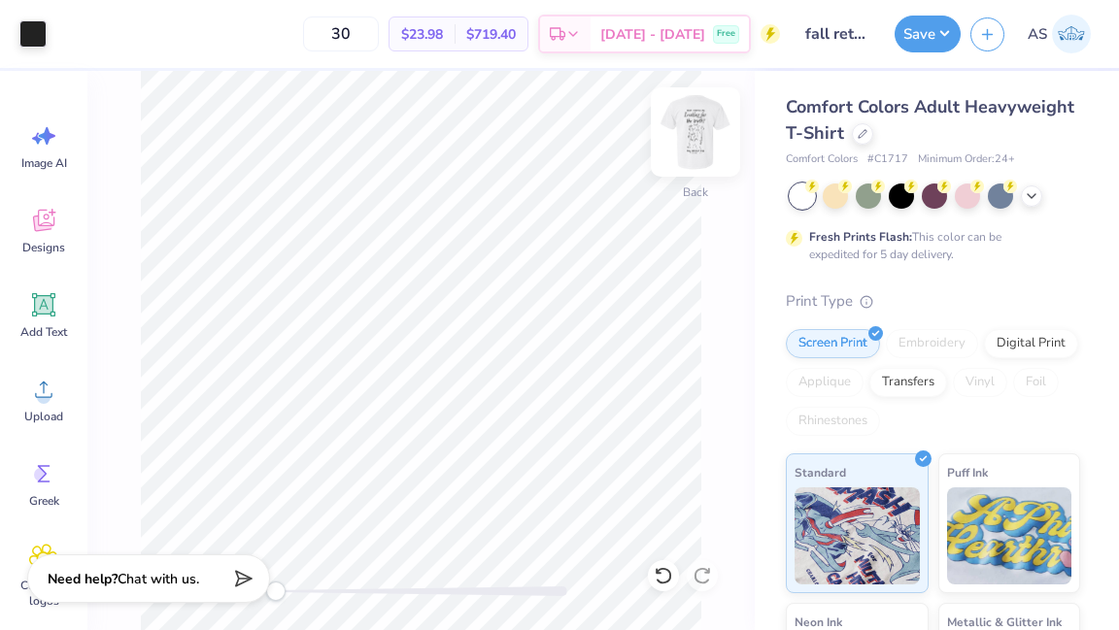
click at [682, 151] on img at bounding box center [695, 132] width 78 height 78
click at [683, 151] on img at bounding box center [695, 132] width 78 height 78
click at [690, 151] on img at bounding box center [695, 132] width 78 height 78
click at [689, 151] on img at bounding box center [695, 132] width 78 height 78
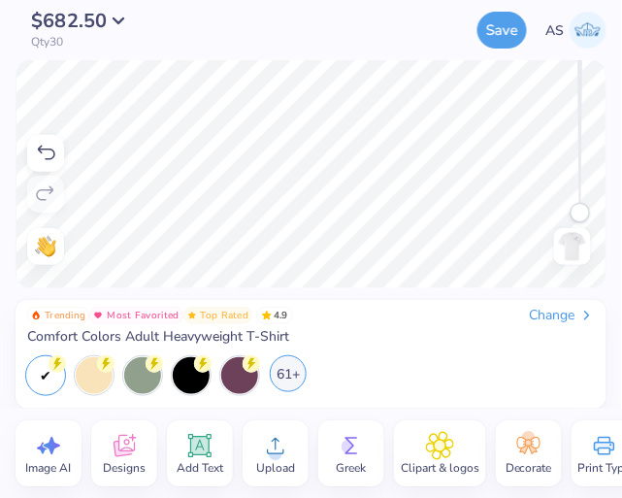
click at [295, 381] on div "61+" at bounding box center [288, 373] width 37 height 37
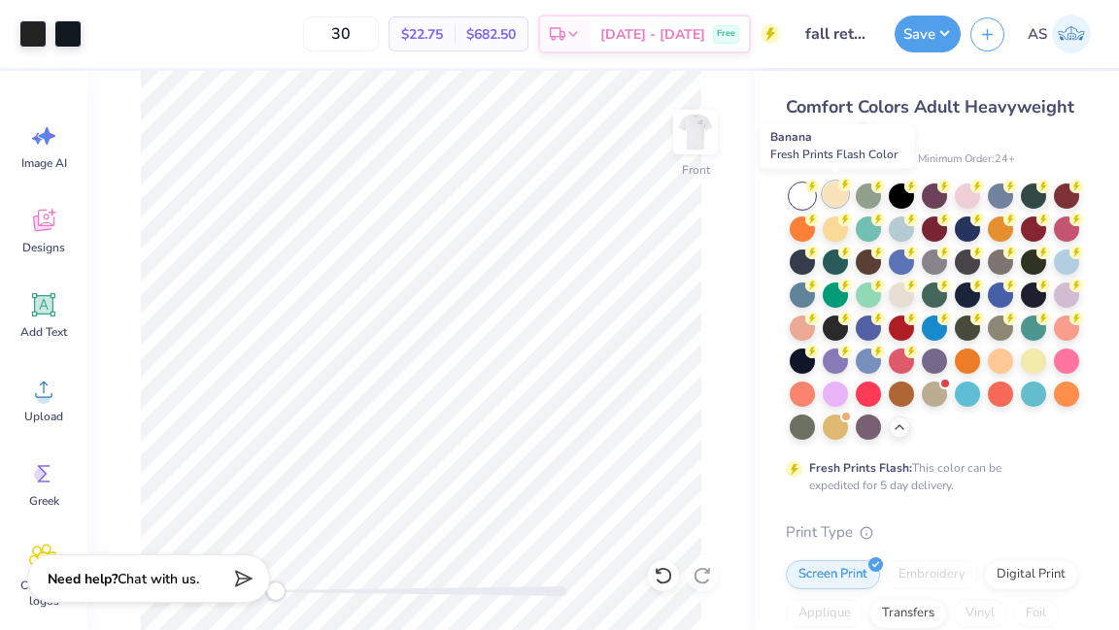
click at [830, 195] on div at bounding box center [835, 194] width 25 height 25
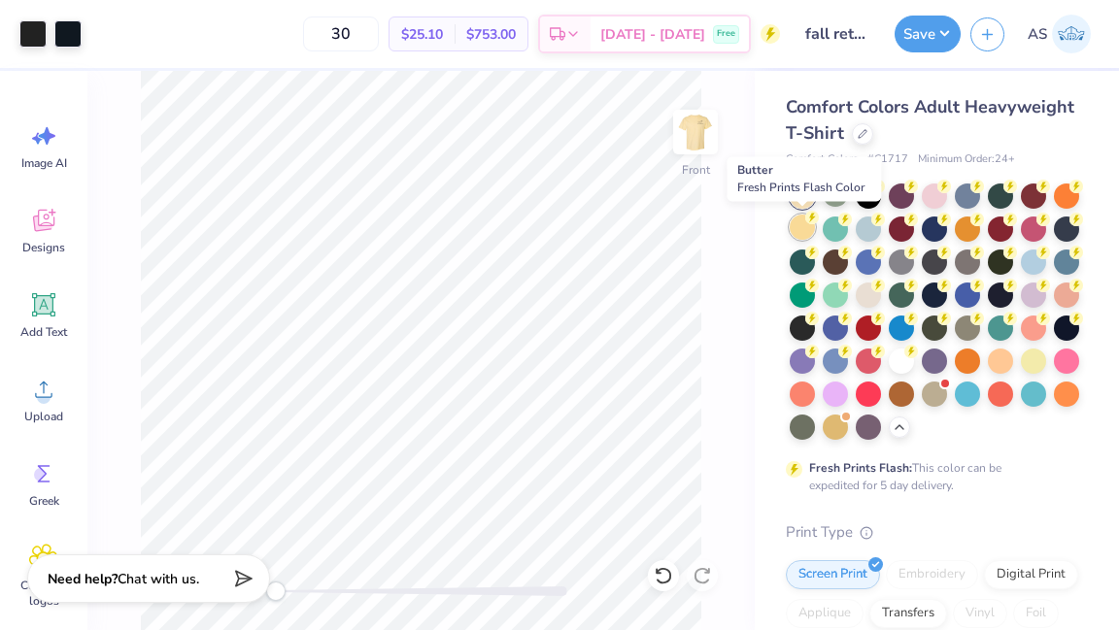
click at [800, 233] on div at bounding box center [802, 227] width 25 height 25
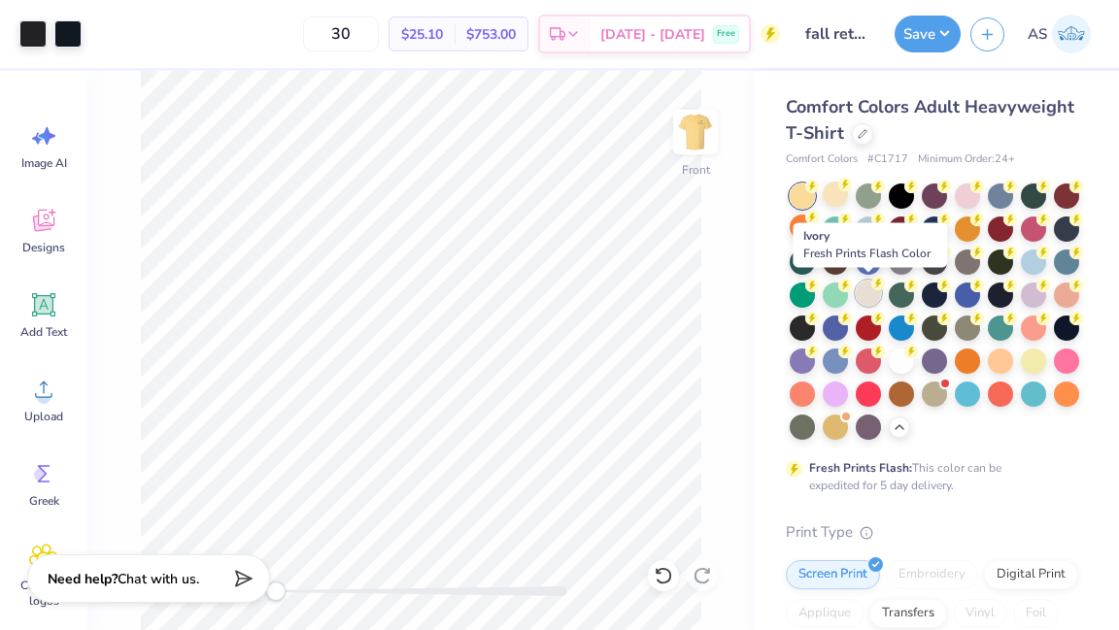
click at [862, 293] on div at bounding box center [868, 293] width 25 height 25
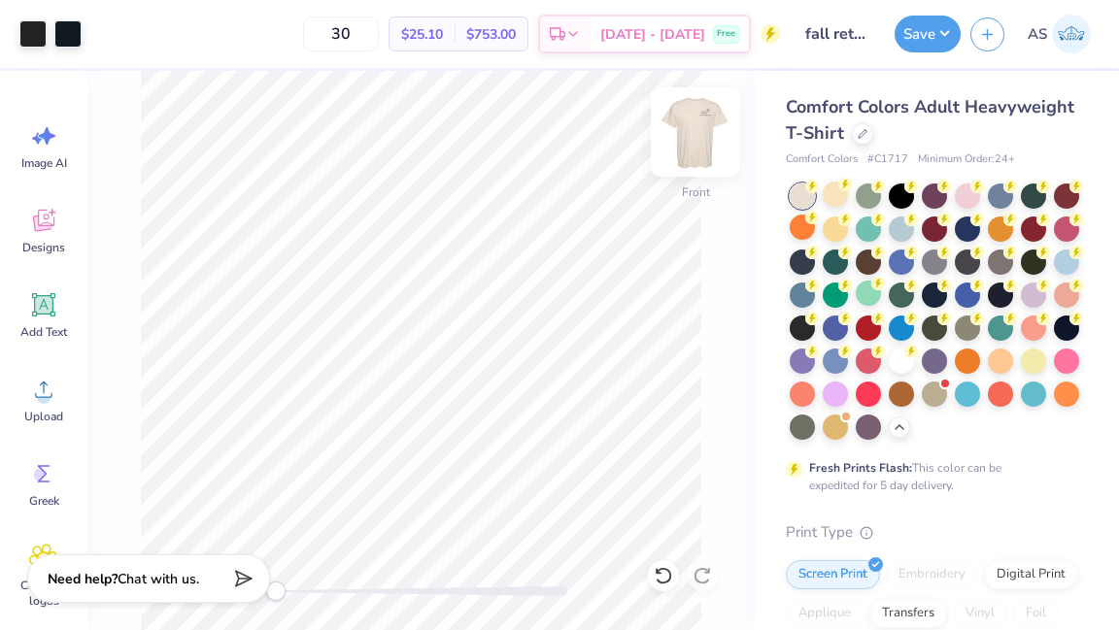
click at [689, 132] on img at bounding box center [695, 132] width 78 height 78
click at [689, 133] on img at bounding box center [695, 132] width 78 height 78
click at [689, 134] on img at bounding box center [695, 132] width 78 height 78
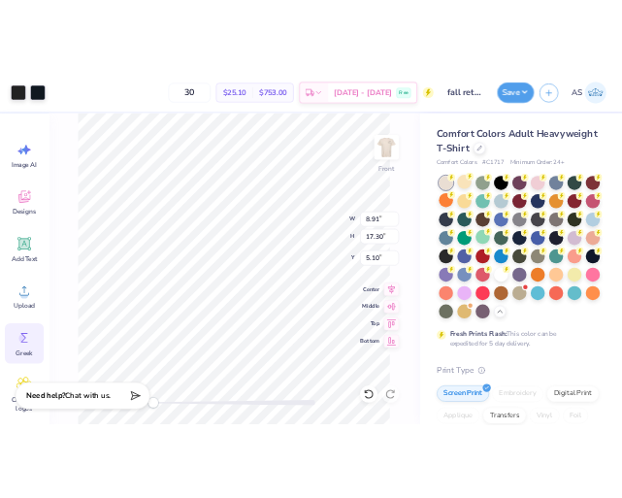
scroll to position [113, 0]
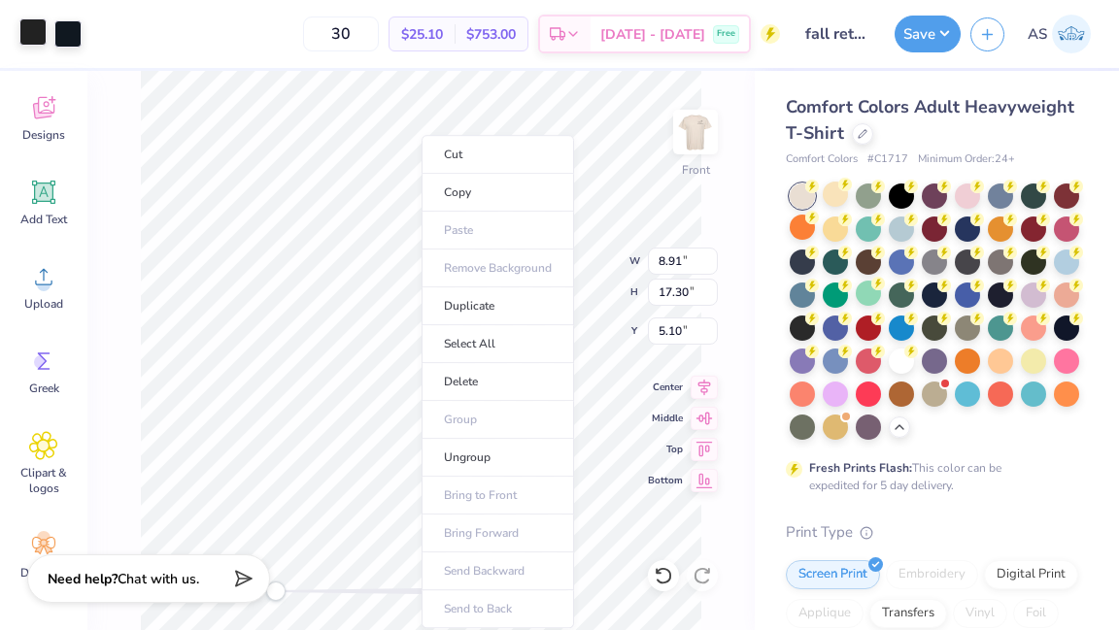
click at [32, 39] on div at bounding box center [32, 31] width 27 height 27
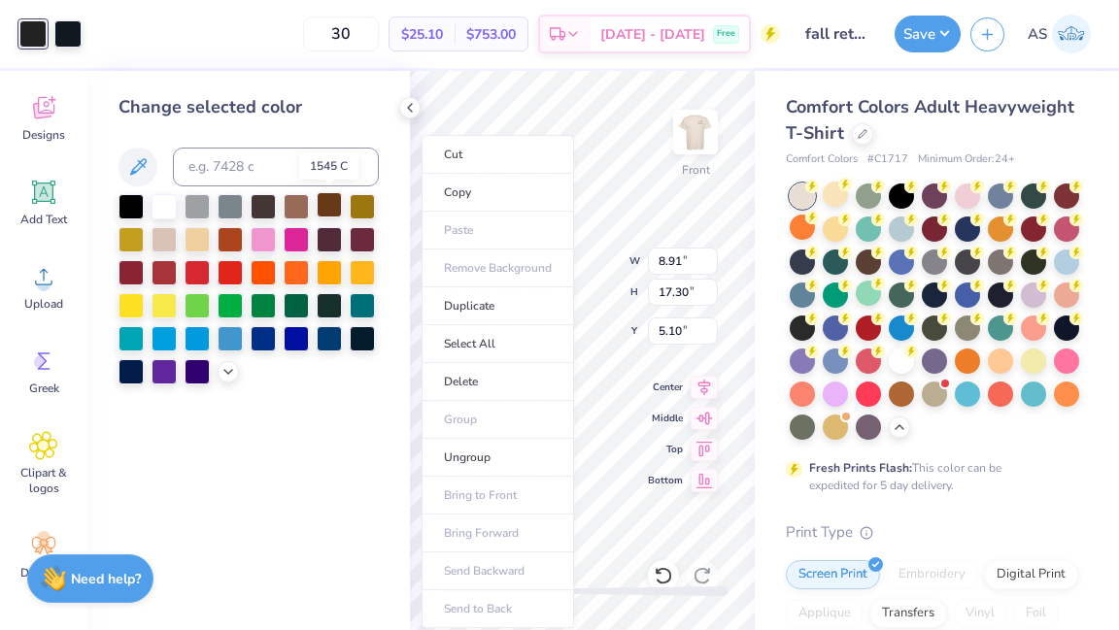
click at [328, 203] on div at bounding box center [329, 204] width 25 height 25
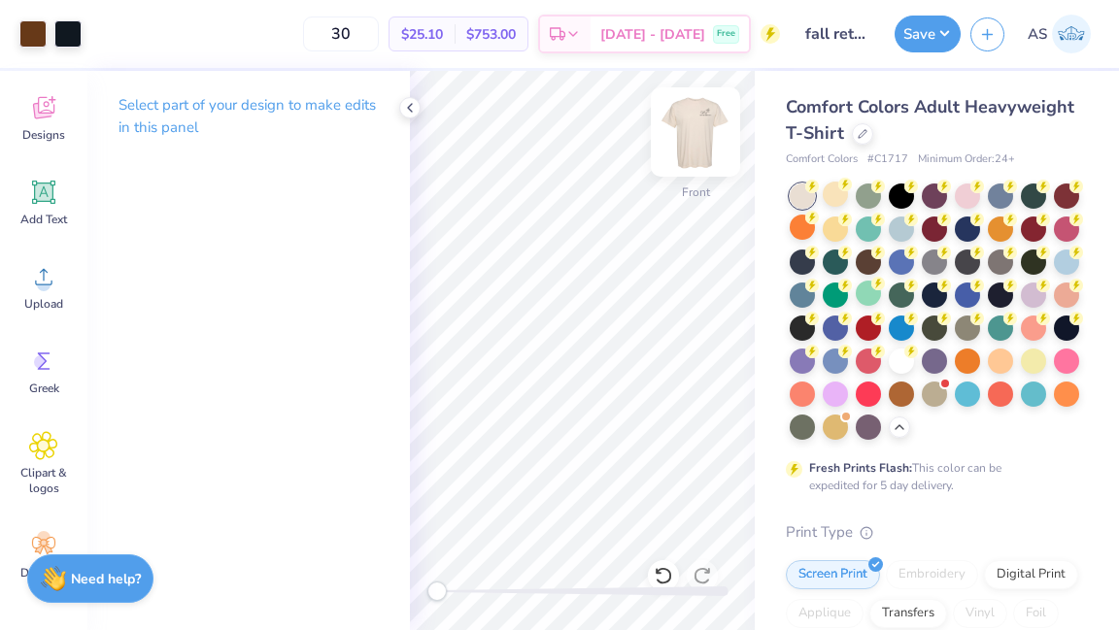
click at [700, 135] on img at bounding box center [695, 132] width 78 height 78
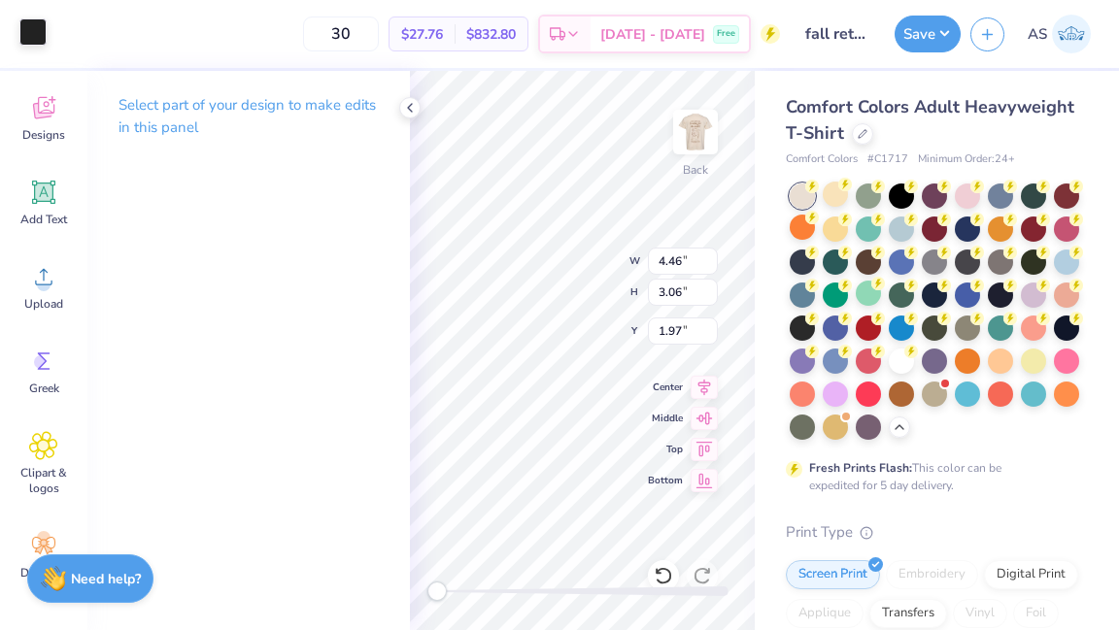
click at [21, 34] on div at bounding box center [32, 31] width 27 height 27
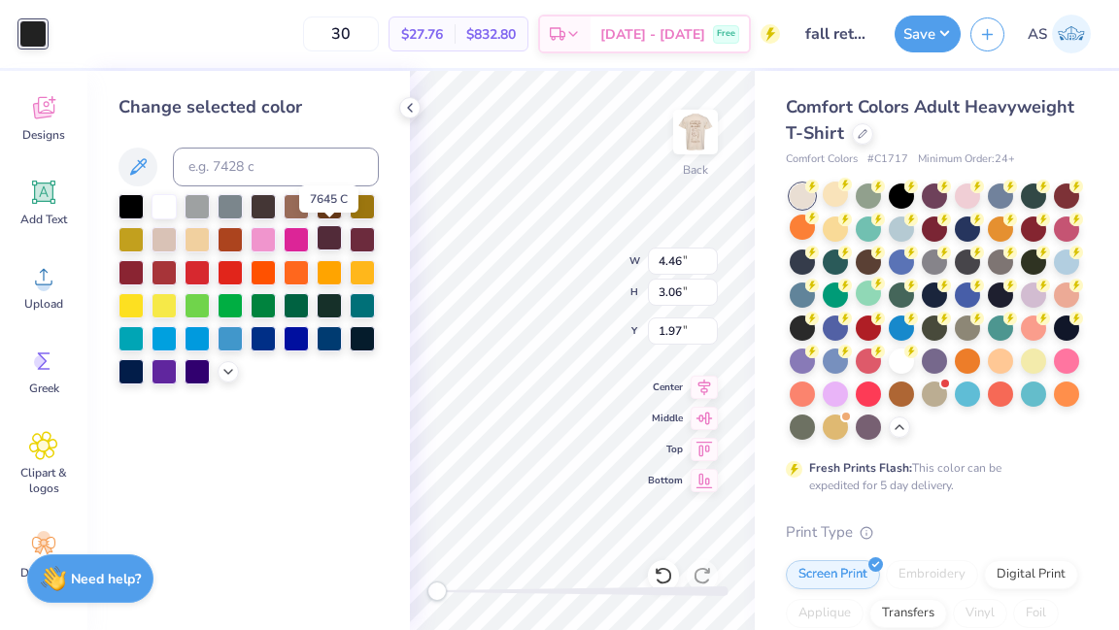
click at [329, 236] on div at bounding box center [329, 237] width 25 height 25
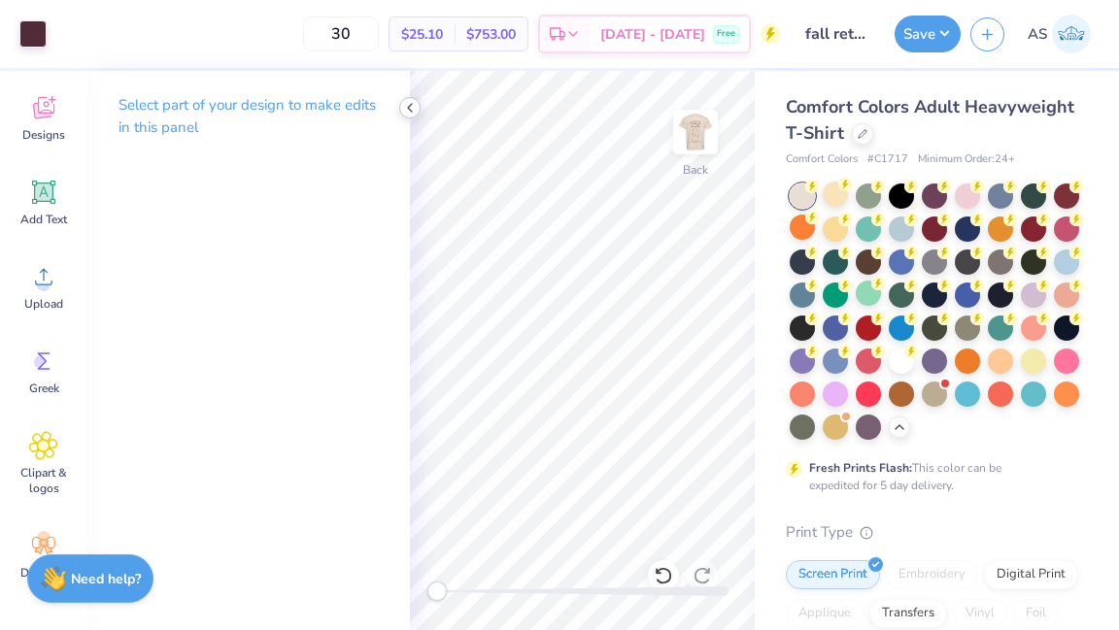
click at [414, 106] on icon at bounding box center [410, 108] width 16 height 16
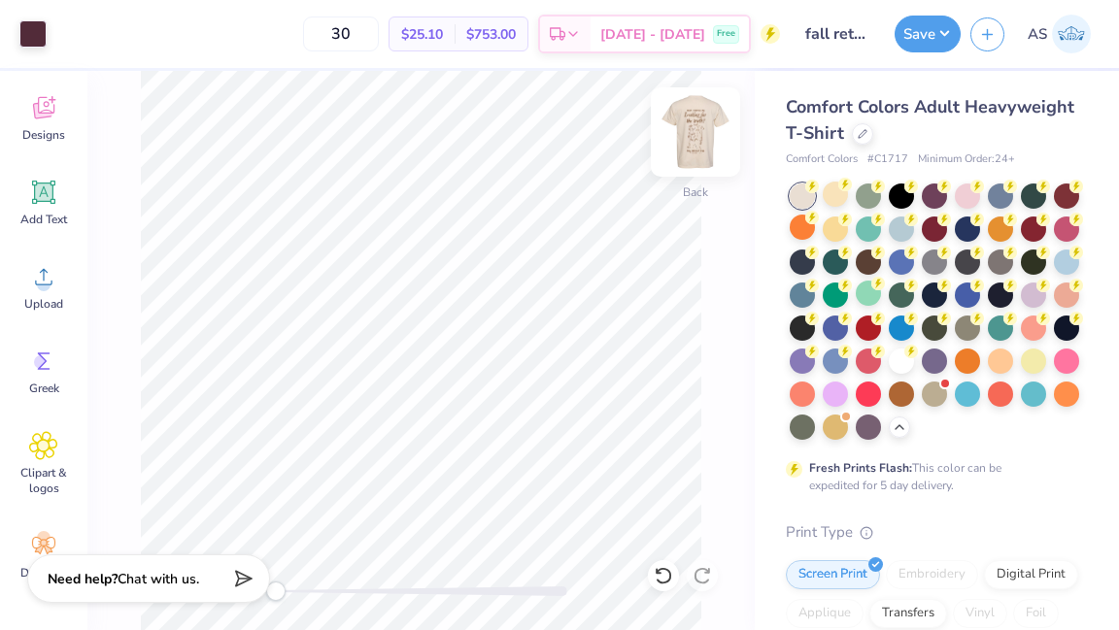
click at [674, 134] on div at bounding box center [695, 131] width 89 height 89
click at [683, 136] on img at bounding box center [695, 132] width 78 height 78
click at [711, 148] on img at bounding box center [695, 132] width 78 height 78
click at [711, 148] on img at bounding box center [695, 132] width 39 height 39
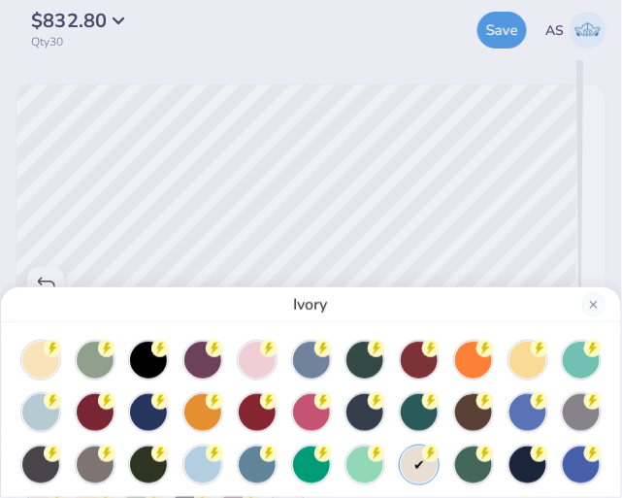
scroll to position [0, 0]
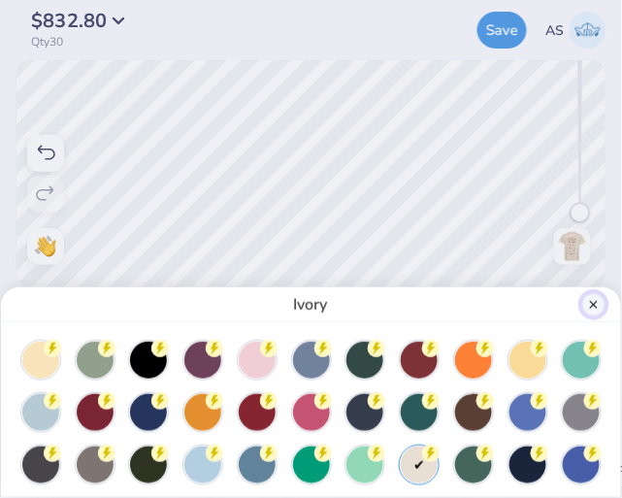
click at [598, 311] on button "Close" at bounding box center [594, 304] width 23 height 23
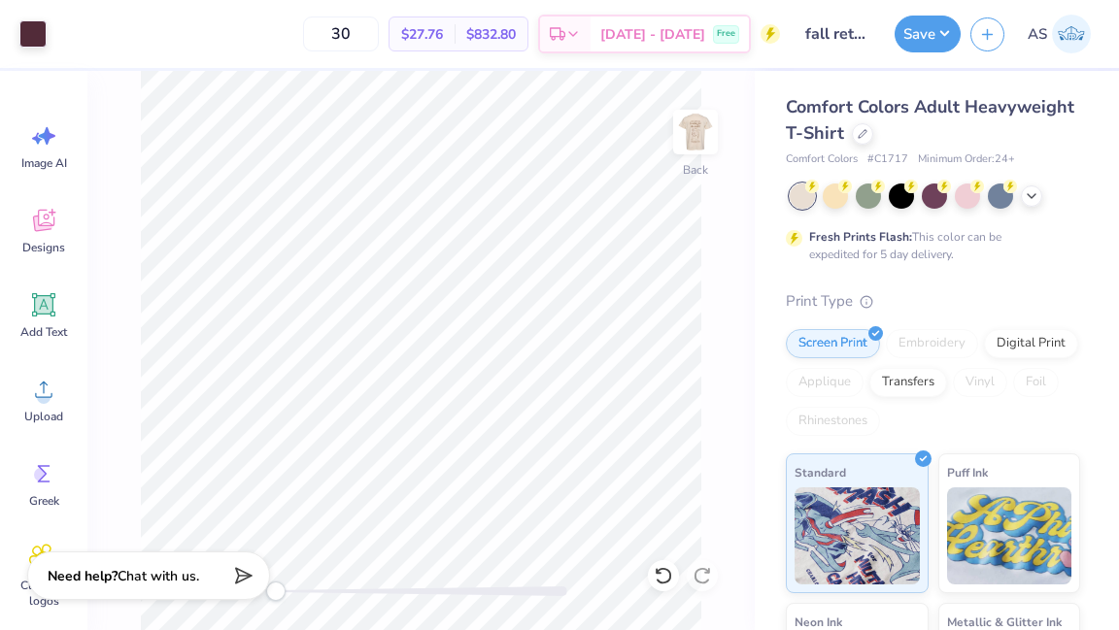
click at [156, 536] on div "Back" at bounding box center [420, 350] width 667 height 559
click at [694, 145] on img at bounding box center [695, 132] width 78 height 78
click at [685, 145] on img at bounding box center [695, 132] width 78 height 78
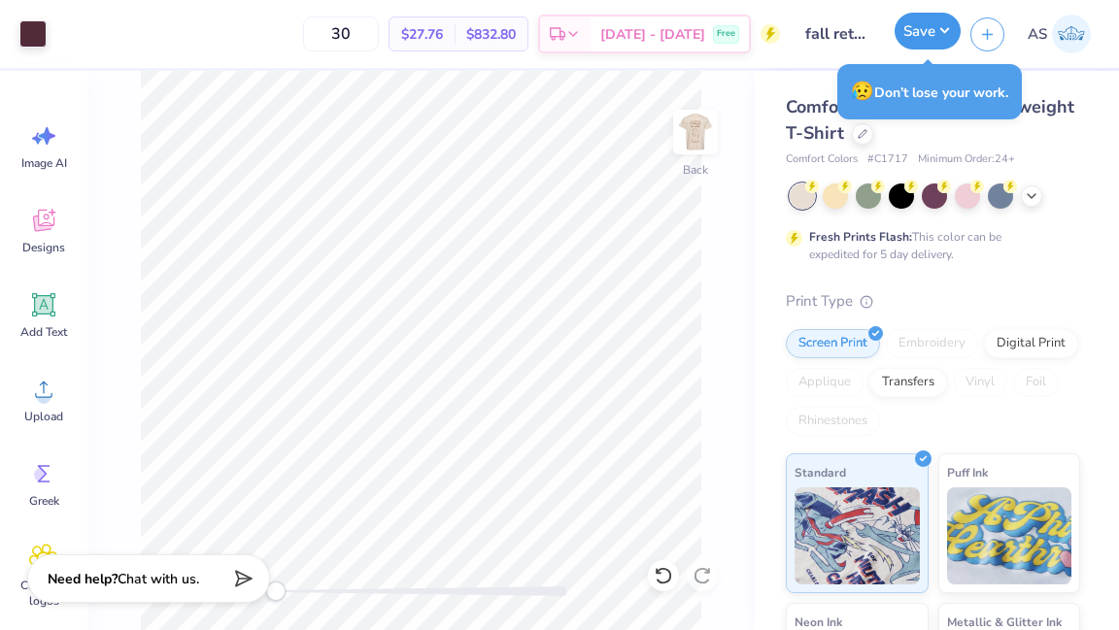
click at [882, 45] on button "Save" at bounding box center [927, 31] width 66 height 37
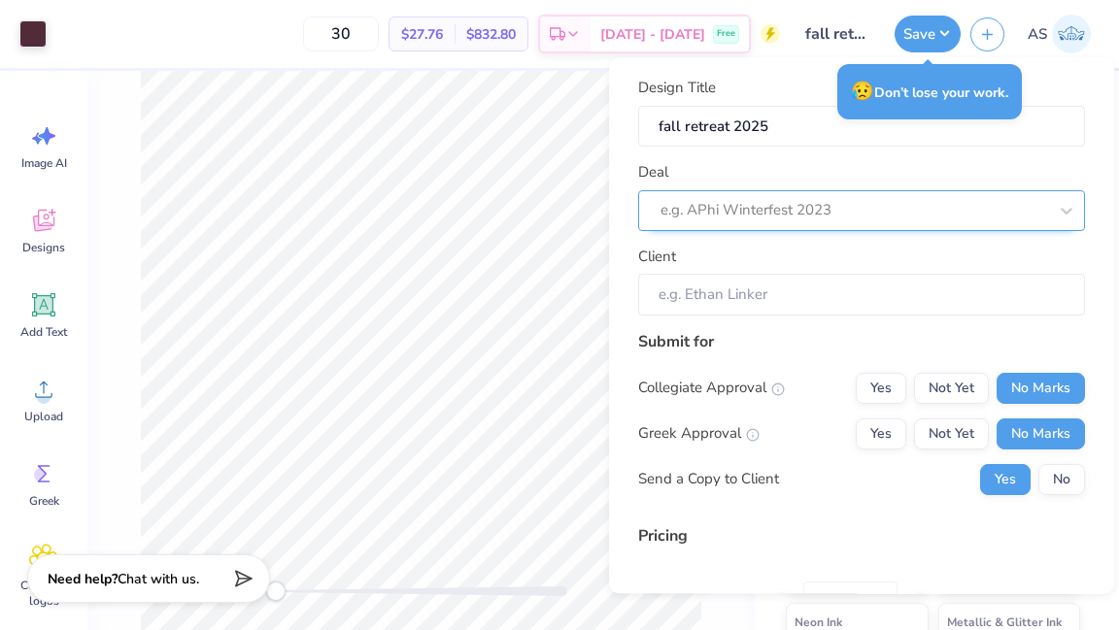
click at [814, 217] on div at bounding box center [853, 210] width 386 height 26
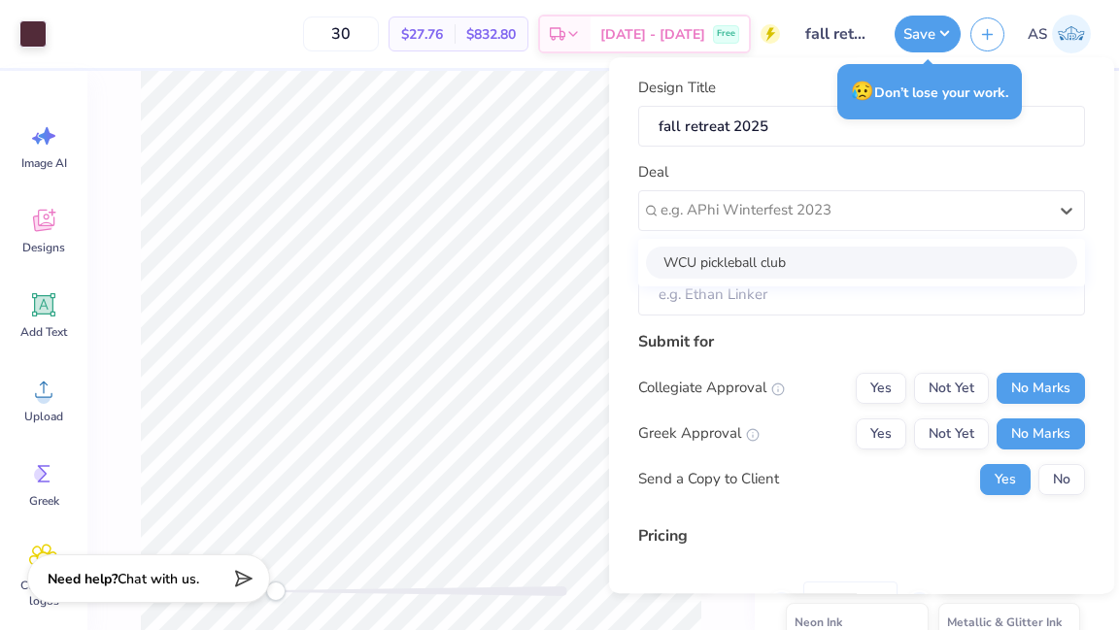
click at [748, 327] on div "Design Title fall retreat 2025 Deal option WCU pickleball club focused, 1 of 1.…" at bounding box center [861, 397] width 447 height 641
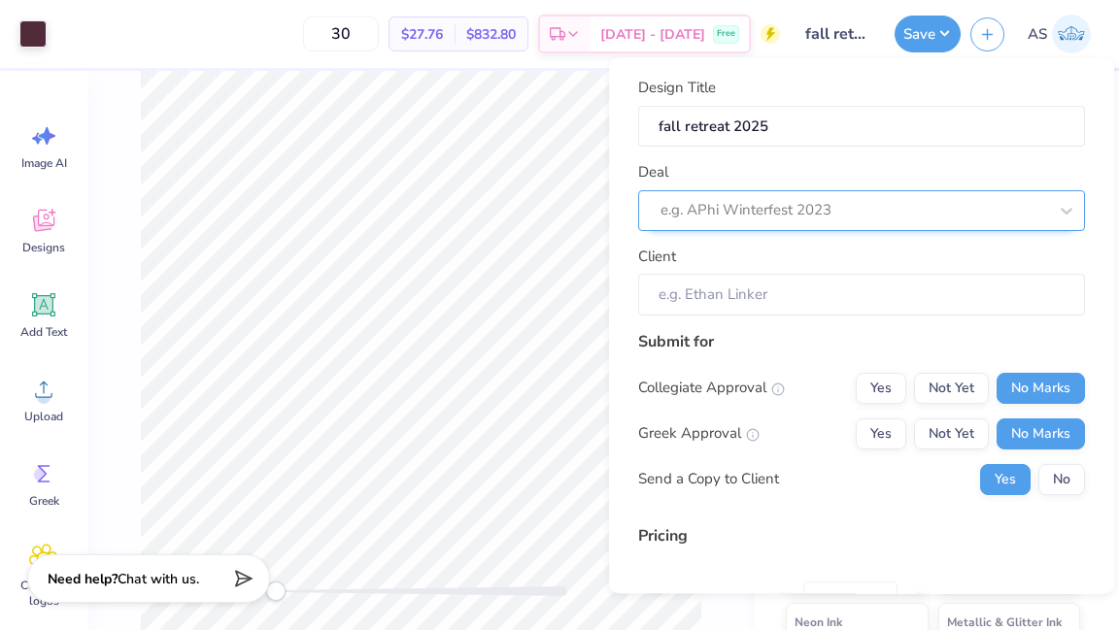
click at [771, 200] on div at bounding box center [853, 210] width 386 height 26
click at [745, 226] on div "e.g. APhi Winterfest 2023" at bounding box center [861, 210] width 447 height 41
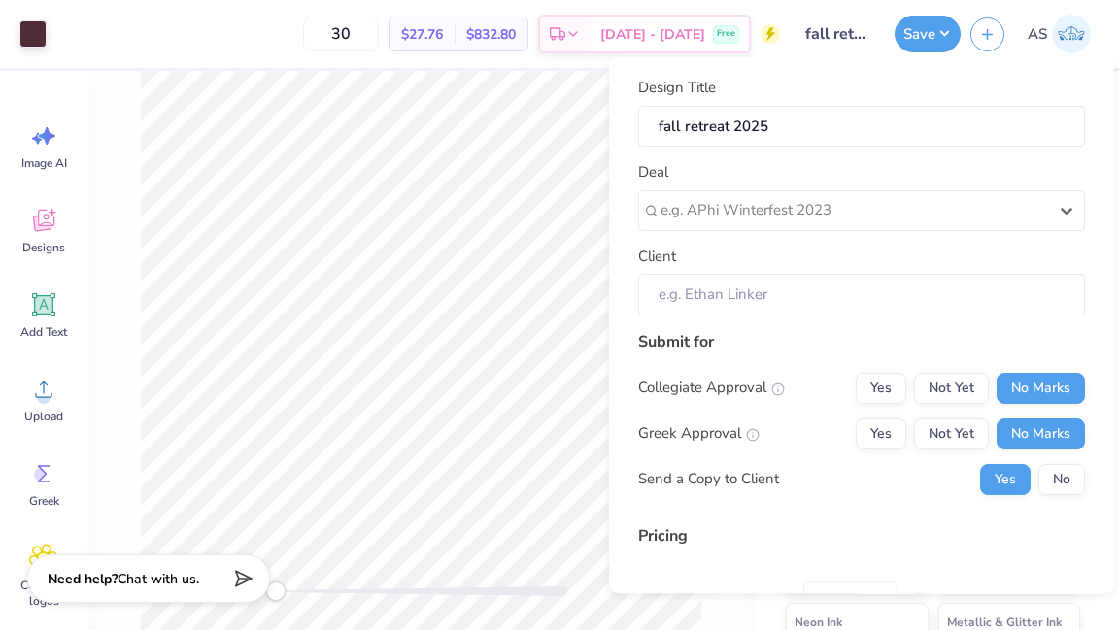
click at [727, 267] on div "Client" at bounding box center [861, 281] width 447 height 70
click at [721, 288] on input "Client" at bounding box center [861, 295] width 447 height 42
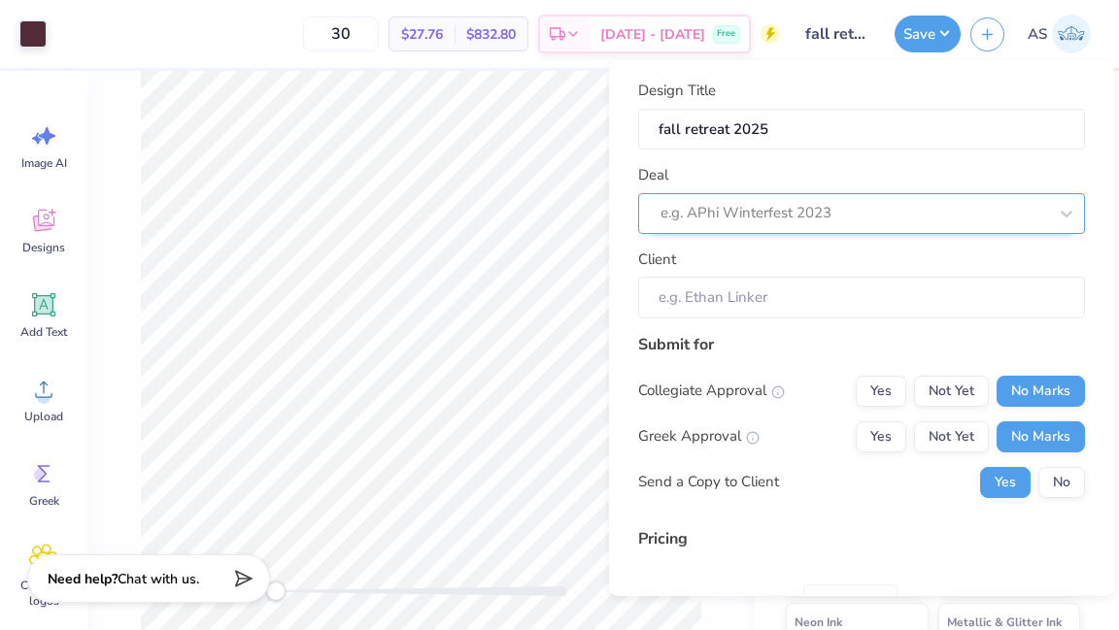
click at [730, 212] on div at bounding box center [853, 213] width 386 height 26
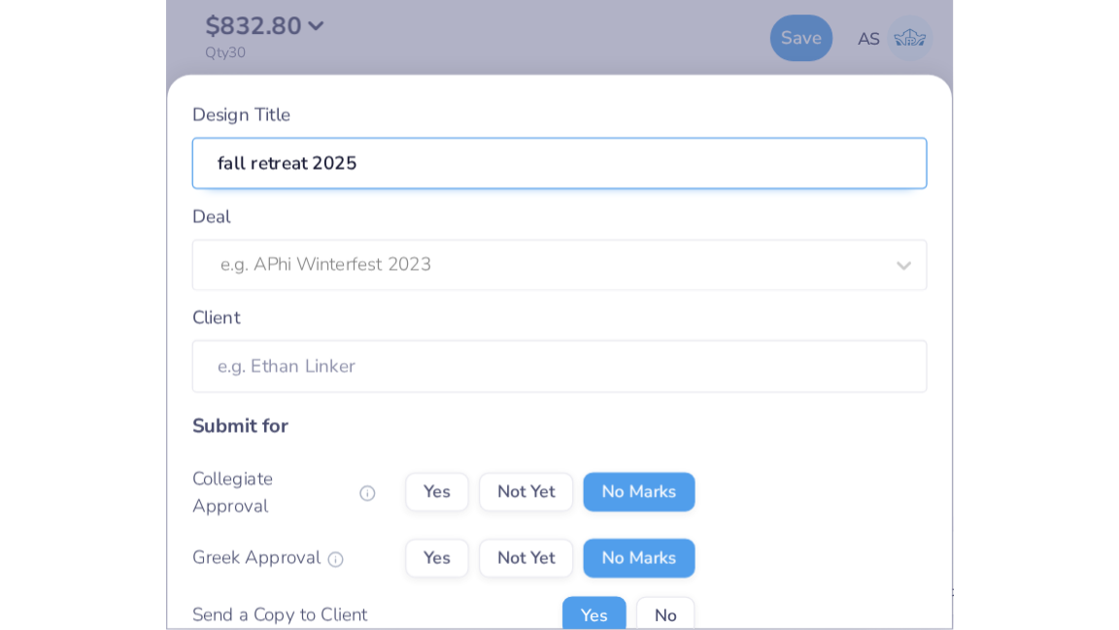
scroll to position [44, 0]
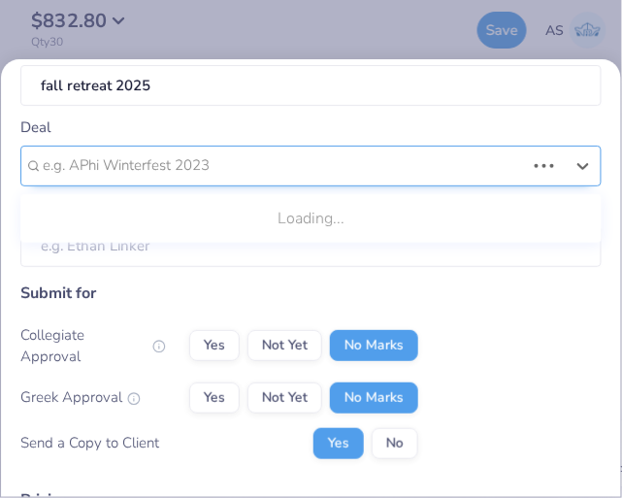
click at [279, 151] on div "e.g. APhi Winterfest 2023" at bounding box center [284, 166] width 487 height 30
type input "cru"
click at [544, 179] on div "e.g. APhi Winterfest 2023" at bounding box center [303, 166] width 525 height 30
type input "f"
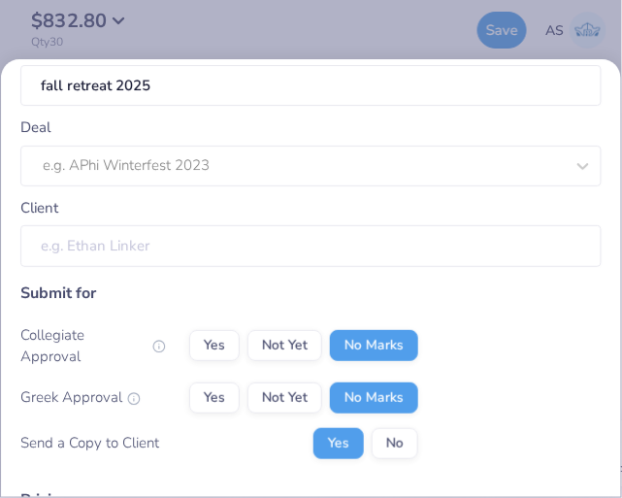
click at [404, 263] on input "Client" at bounding box center [311, 246] width 582 height 42
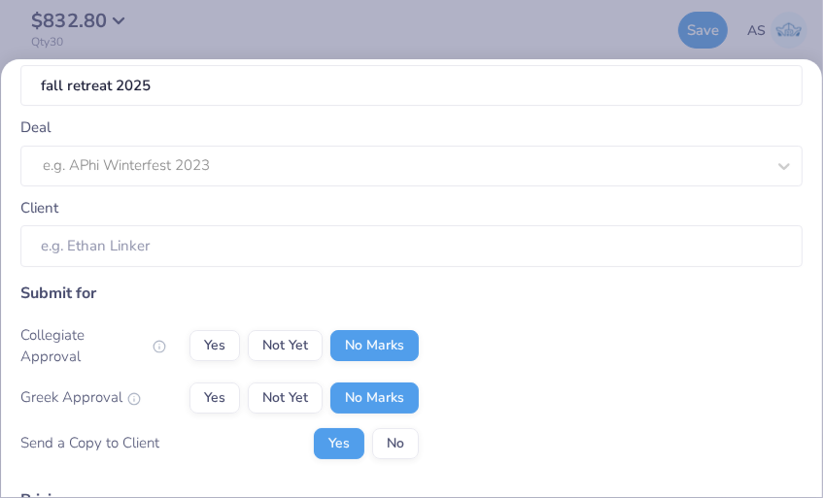
click at [572, 40] on div "Design Title fall retreat 2025 Deal e.g. APhi Winterfest 2023 Client Submit for…" at bounding box center [411, 249] width 823 height 498
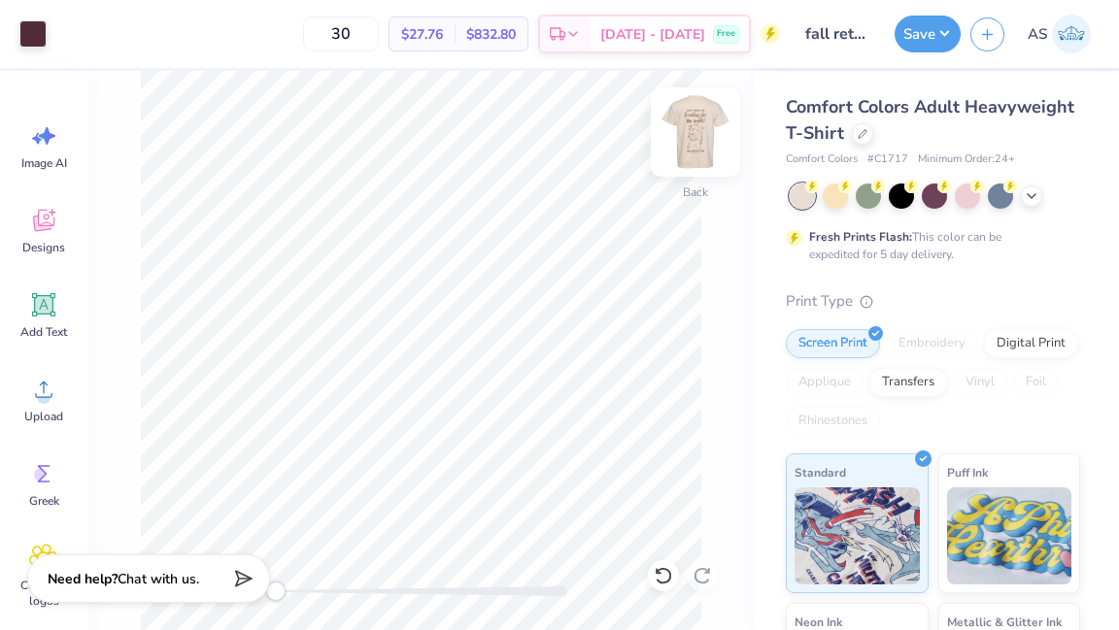
click at [692, 152] on img at bounding box center [695, 132] width 78 height 78
click at [694, 165] on div "Front" at bounding box center [695, 144] width 45 height 69
click at [882, 39] on button "Save" at bounding box center [927, 31] width 66 height 37
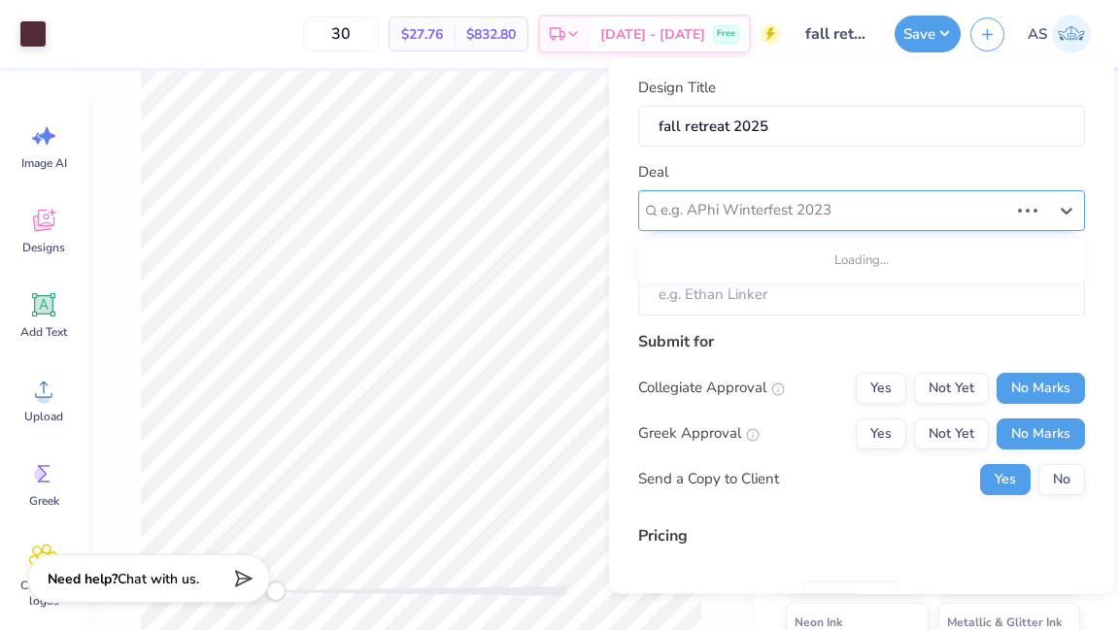
click at [836, 211] on div at bounding box center [834, 210] width 348 height 26
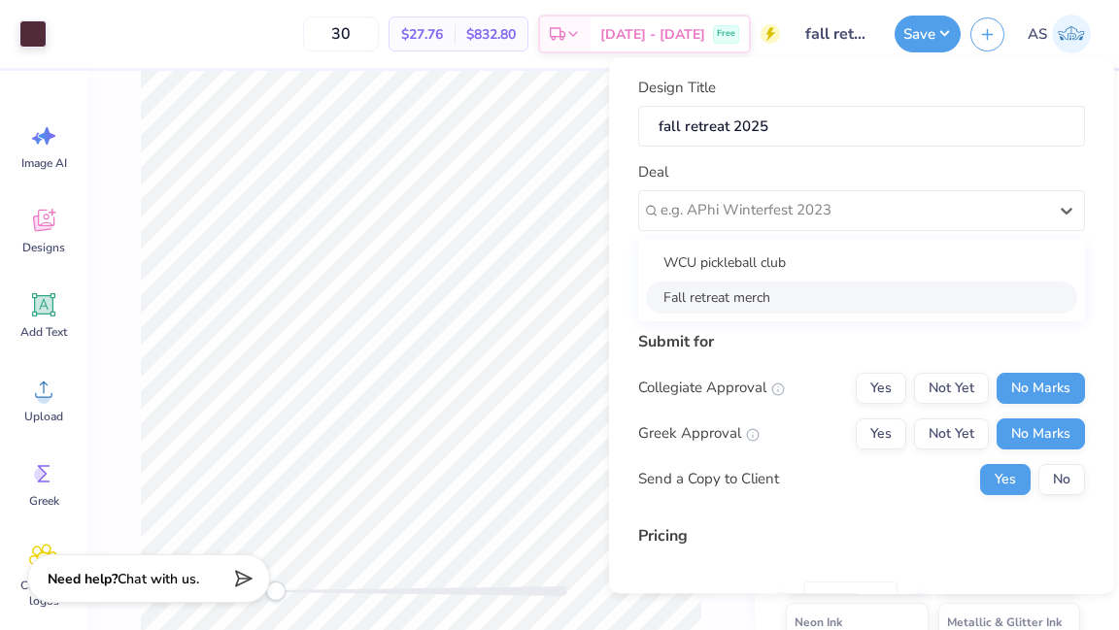
click at [792, 298] on div "Fall retreat merch" at bounding box center [861, 298] width 431 height 32
type input "[PERSON_NAME]"
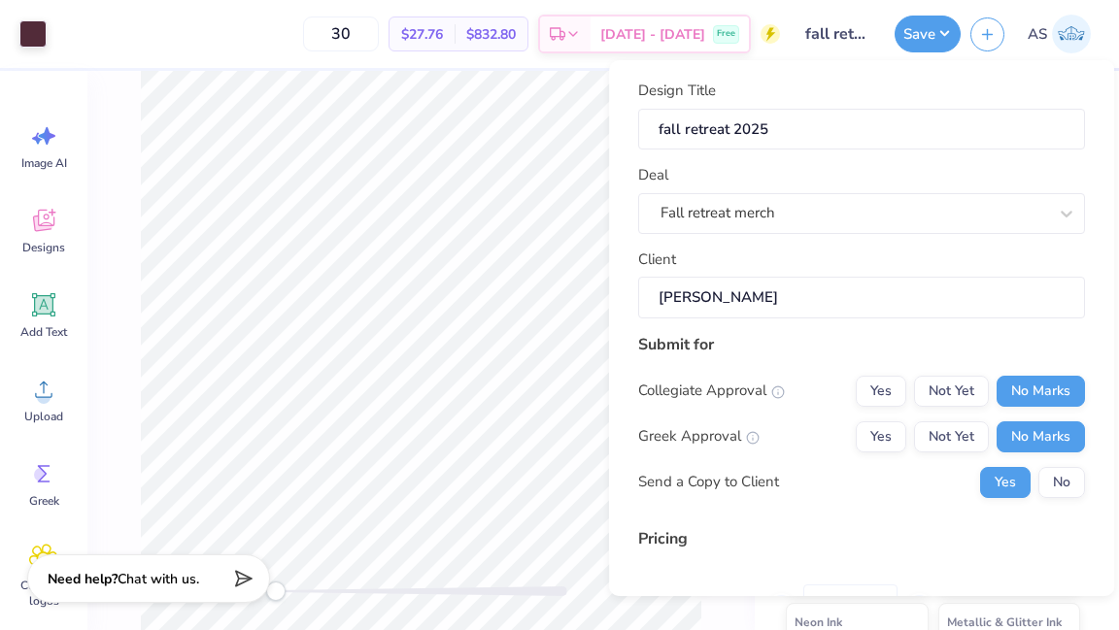
scroll to position [203, 0]
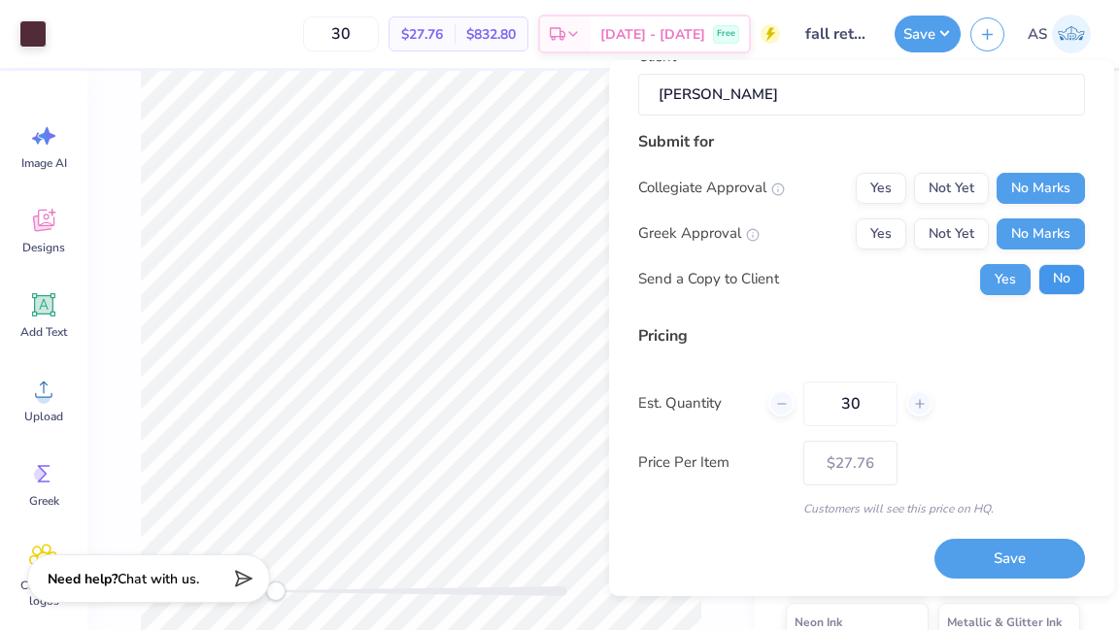
click at [882, 284] on button "No" at bounding box center [1061, 279] width 47 height 31
click at [882, 536] on button "Save" at bounding box center [1009, 559] width 151 height 40
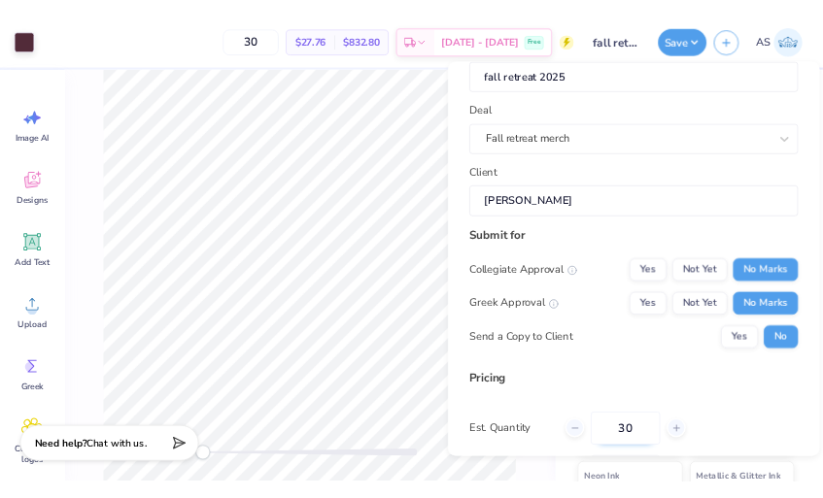
scroll to position [0, 0]
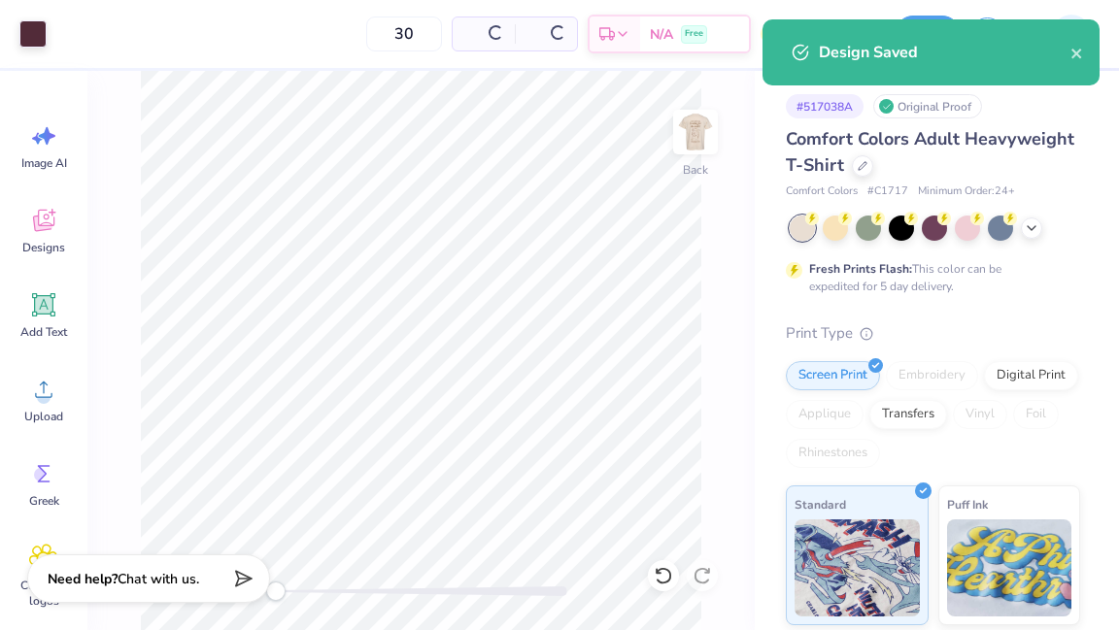
type input "$27.76"
click at [882, 50] on icon "close" at bounding box center [1077, 54] width 14 height 16
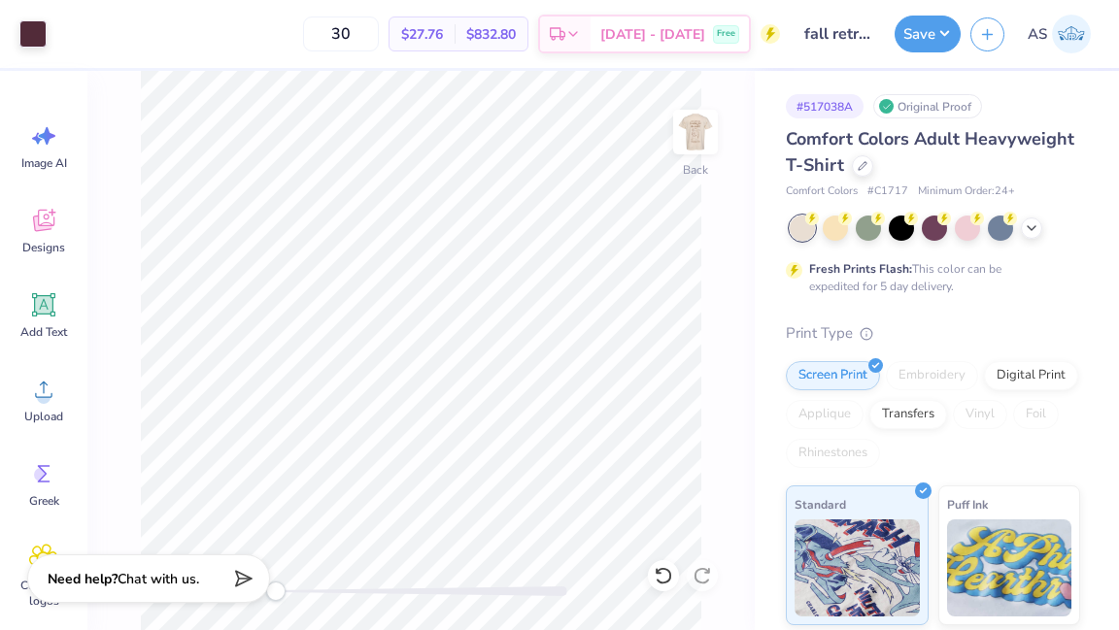
click at [837, 35] on input "fall retreat 2025" at bounding box center [837, 34] width 95 height 39
click at [680, 41] on span "[DATE] - [DATE]" at bounding box center [652, 37] width 105 height 20
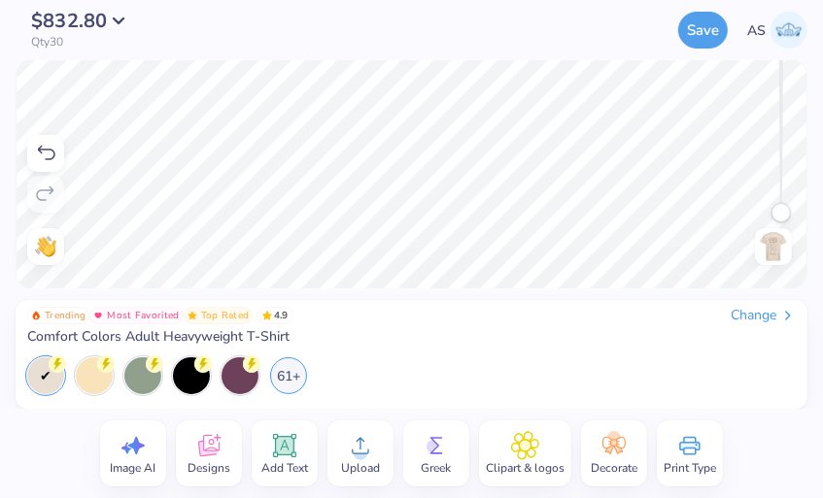
click at [791, 28] on img at bounding box center [788, 30] width 37 height 37
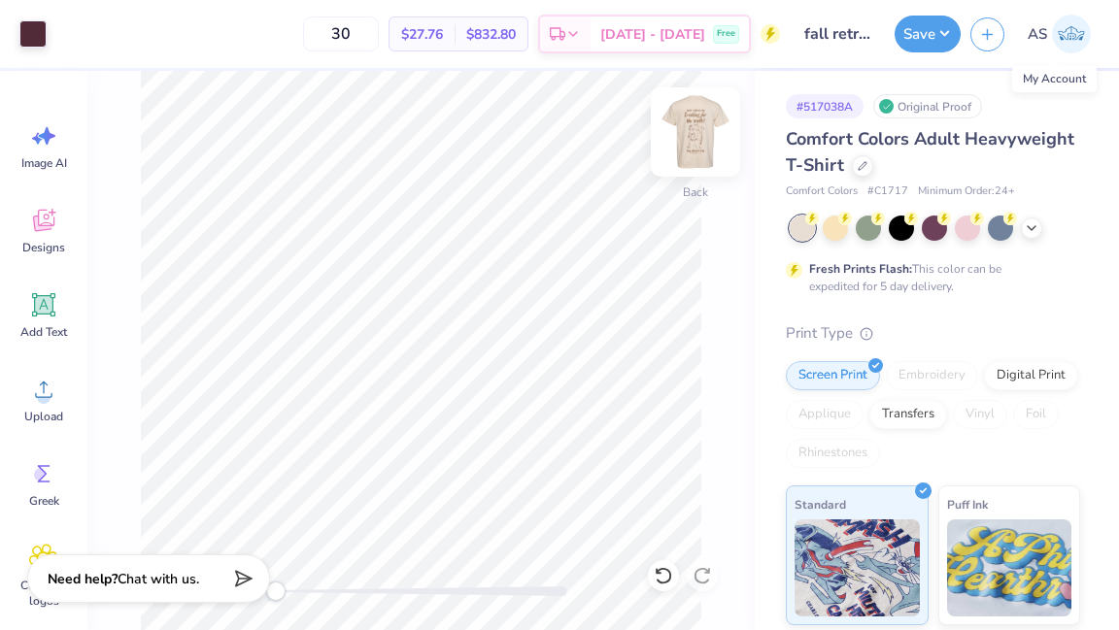
click at [693, 156] on img at bounding box center [695, 132] width 78 height 78
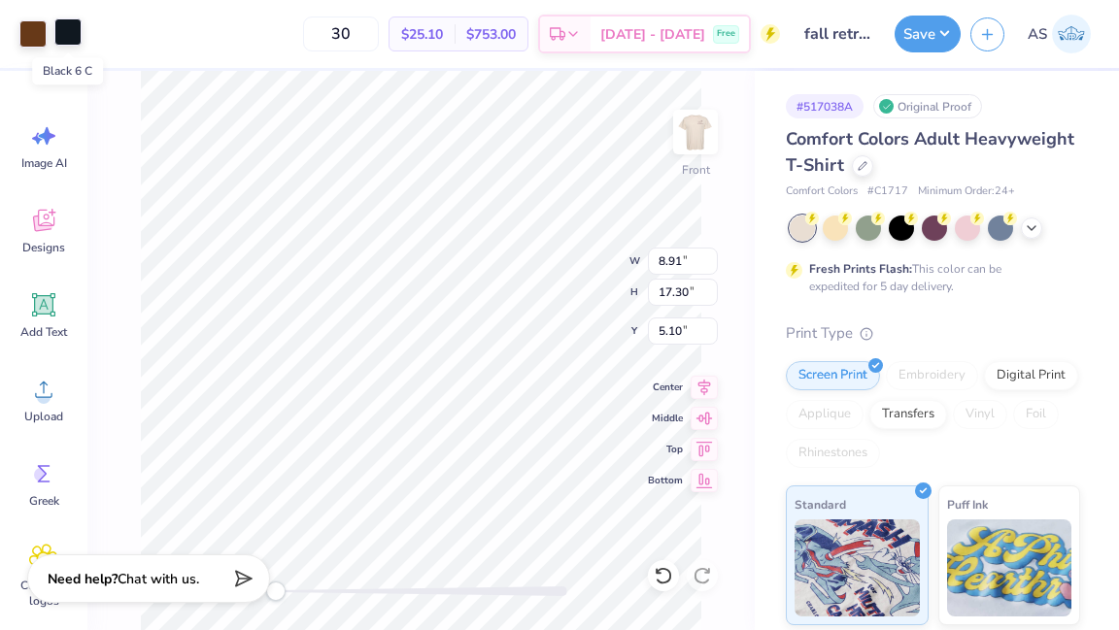
click at [65, 38] on div at bounding box center [67, 31] width 27 height 27
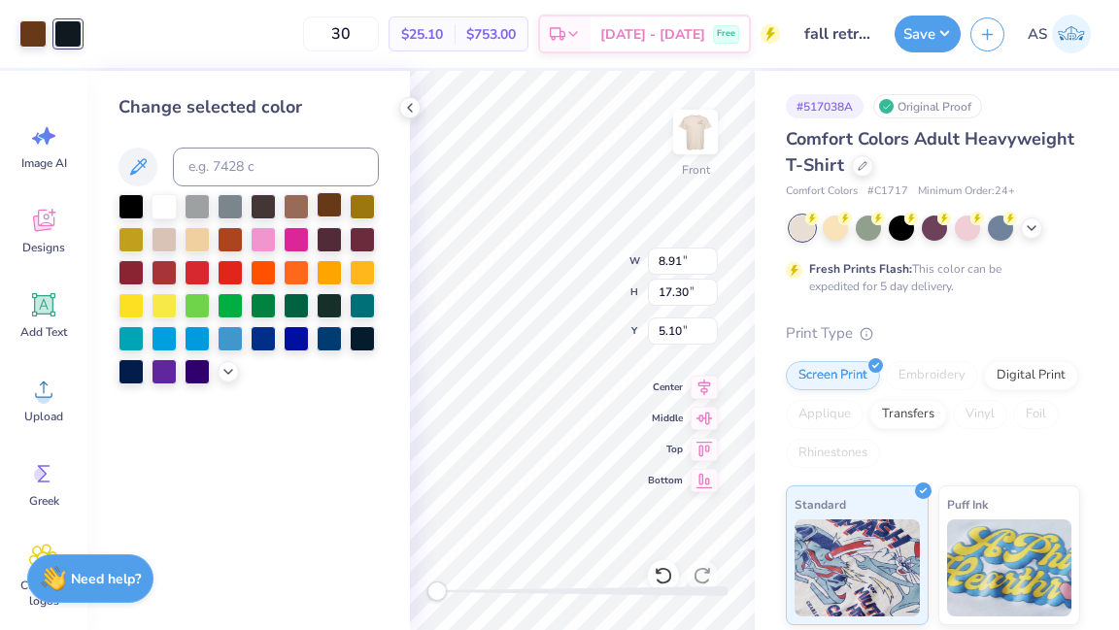
click at [327, 208] on div at bounding box center [329, 204] width 25 height 25
click at [411, 112] on icon at bounding box center [410, 108] width 16 height 16
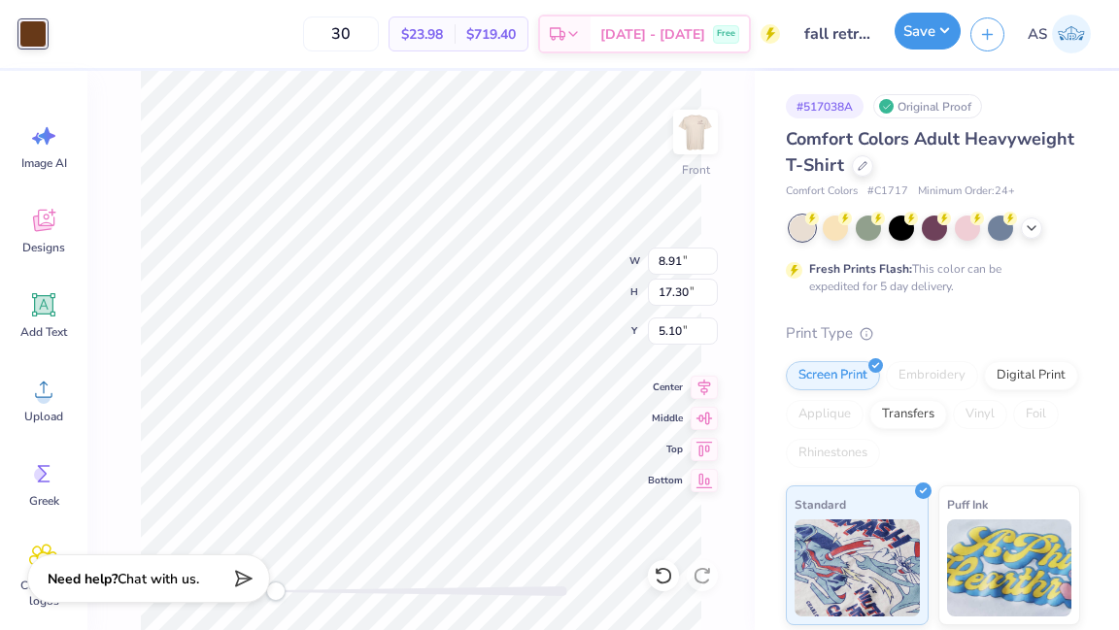
click at [882, 40] on button "Save" at bounding box center [927, 31] width 66 height 37
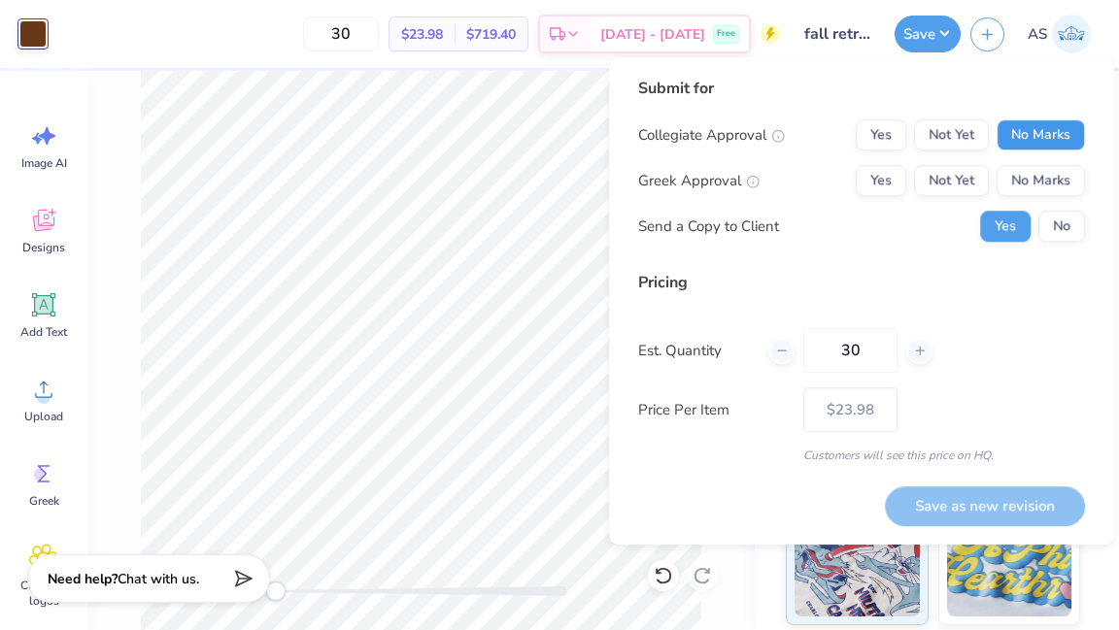
click at [882, 141] on button "No Marks" at bounding box center [1040, 134] width 88 height 31
click at [882, 174] on button "No Marks" at bounding box center [1040, 180] width 88 height 31
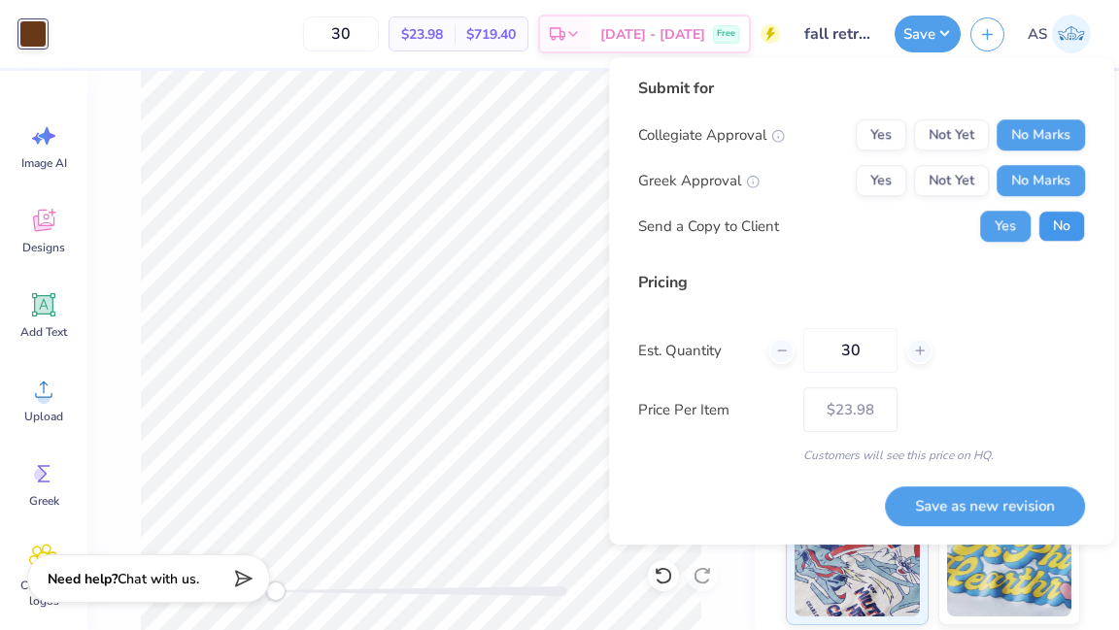
click at [882, 221] on button "No" at bounding box center [1061, 226] width 47 height 31
click at [882, 503] on button "Save as new revision" at bounding box center [985, 507] width 200 height 40
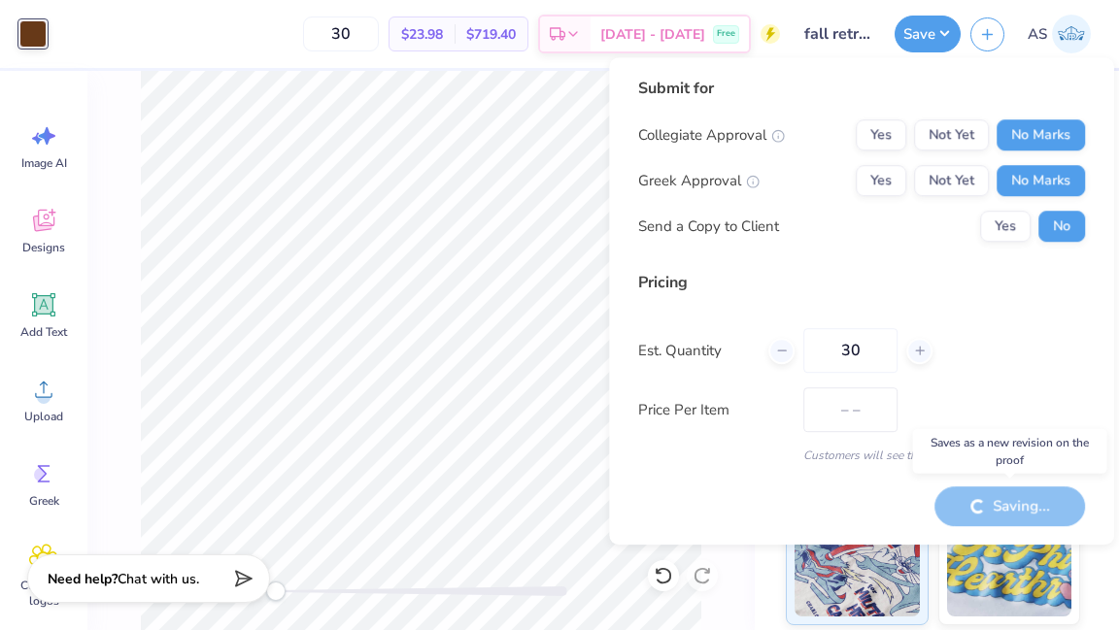
type input "$23.98"
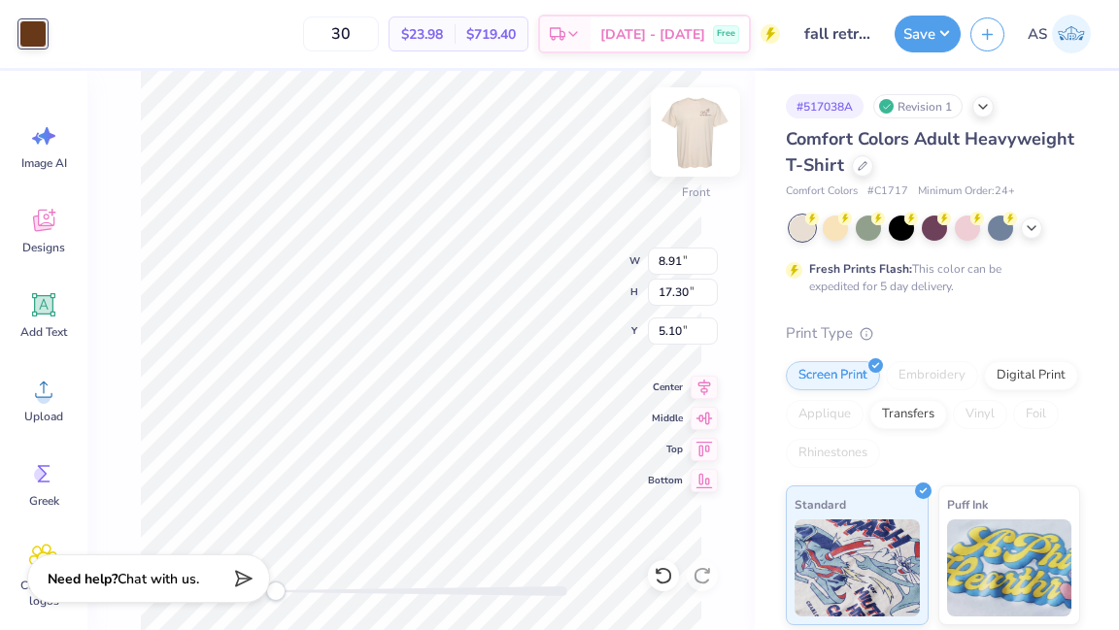
click at [674, 150] on div at bounding box center [695, 131] width 89 height 89
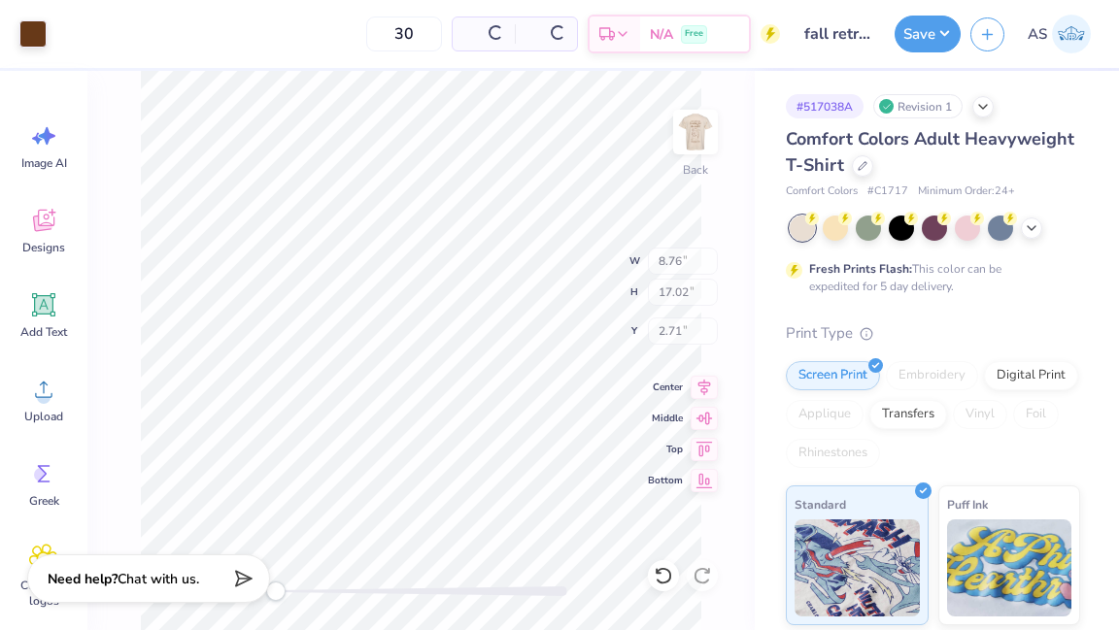
type input "8.76"
type input "17.02"
type input "2.71"
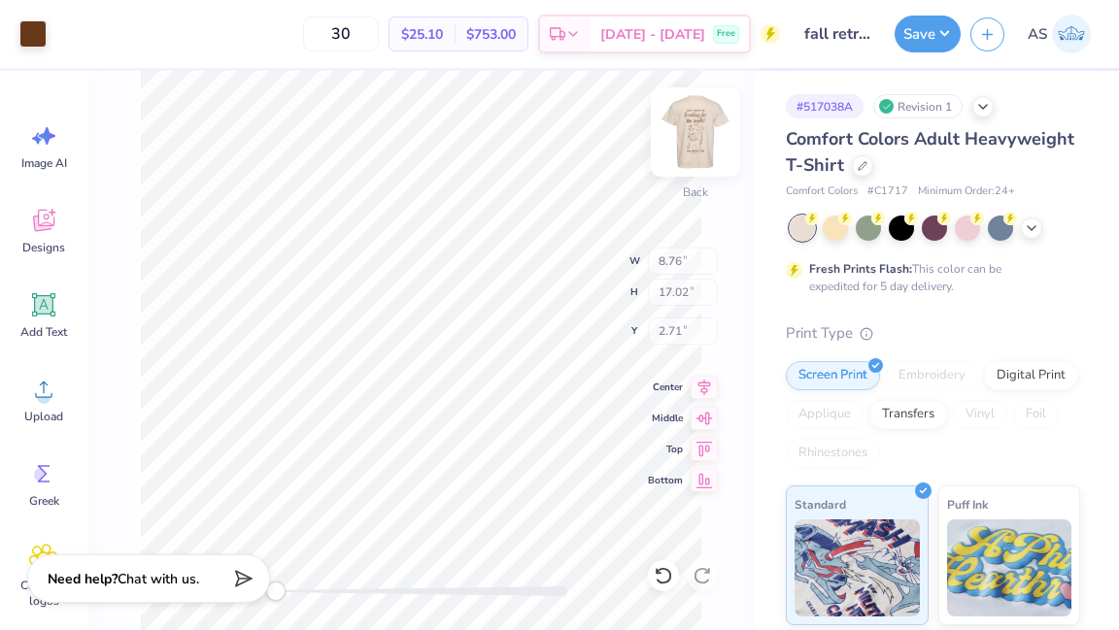
click at [694, 146] on img at bounding box center [695, 132] width 78 height 78
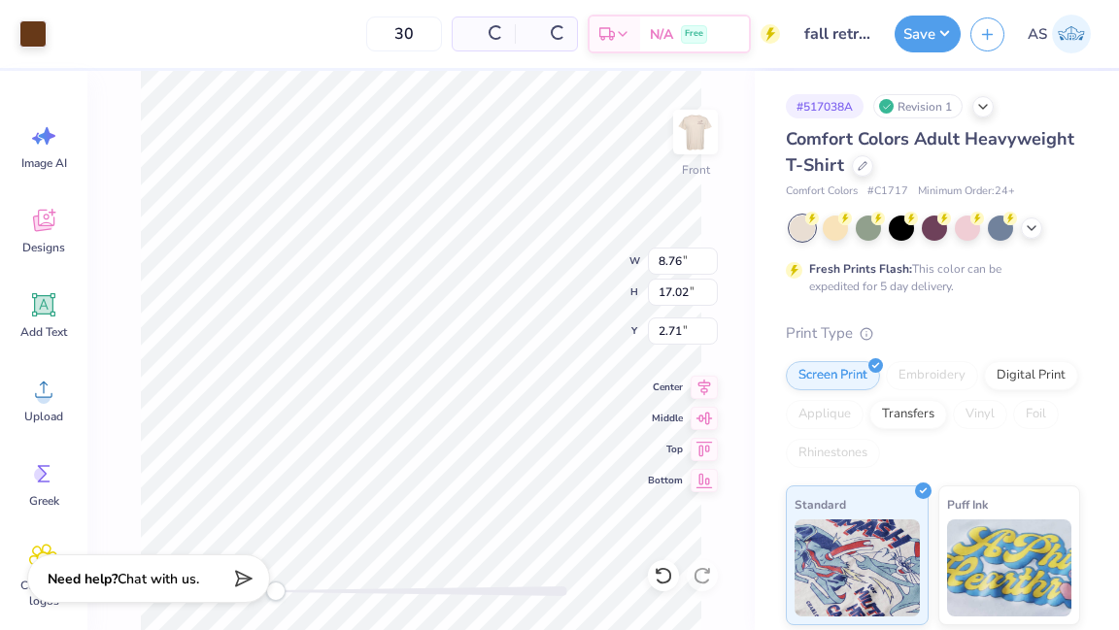
type input "8.91"
type input "17.30"
type input "5.10"
click at [697, 147] on img at bounding box center [695, 132] width 78 height 78
type input "8.76"
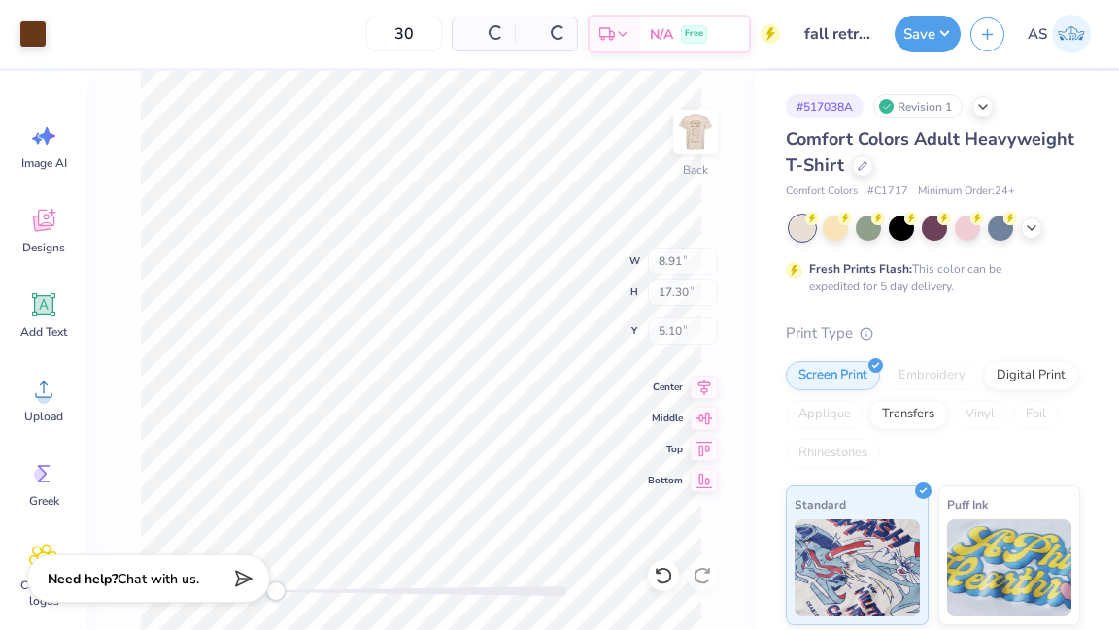
type input "17.02"
type input "2.71"
click at [697, 147] on img at bounding box center [695, 132] width 39 height 39
type input "8.91"
type input "17.30"
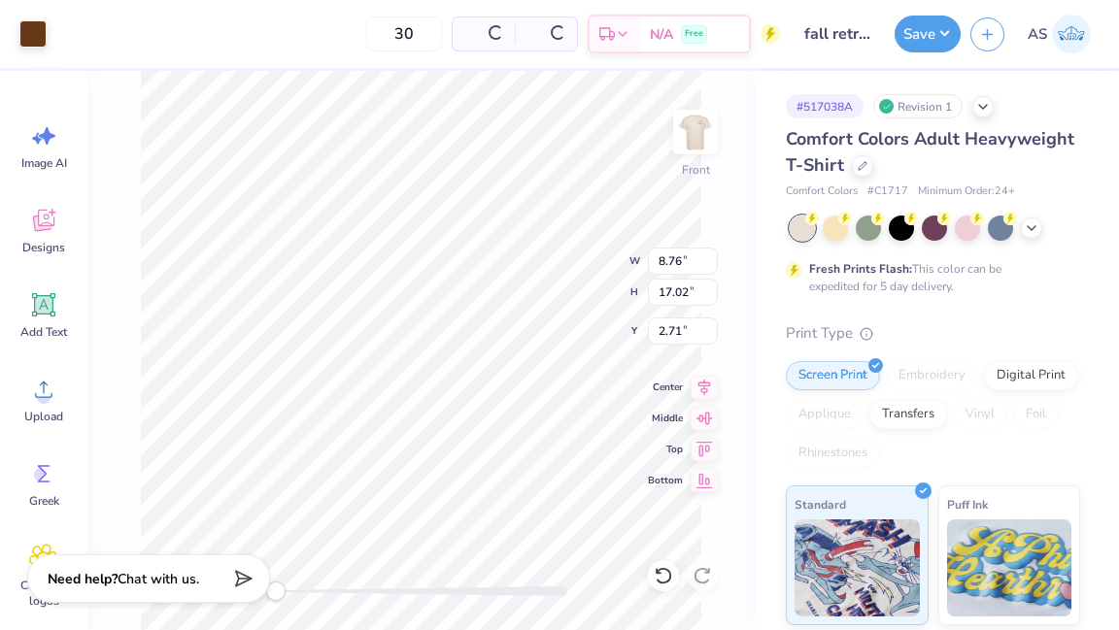
type input "5.10"
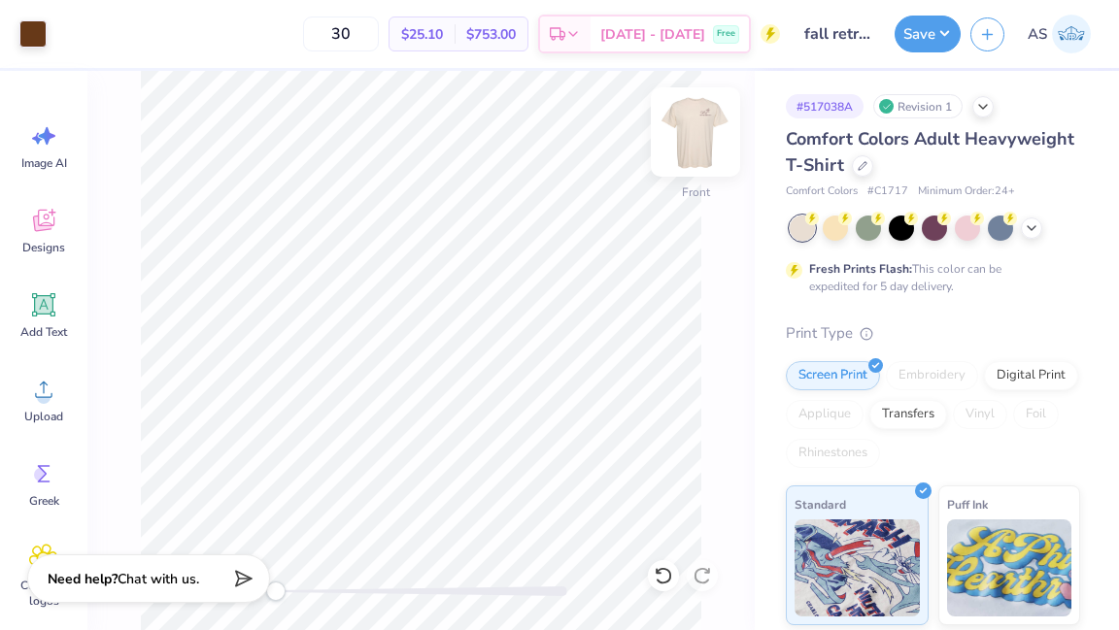
click at [693, 129] on img at bounding box center [695, 132] width 78 height 78
click at [685, 150] on img at bounding box center [695, 132] width 78 height 78
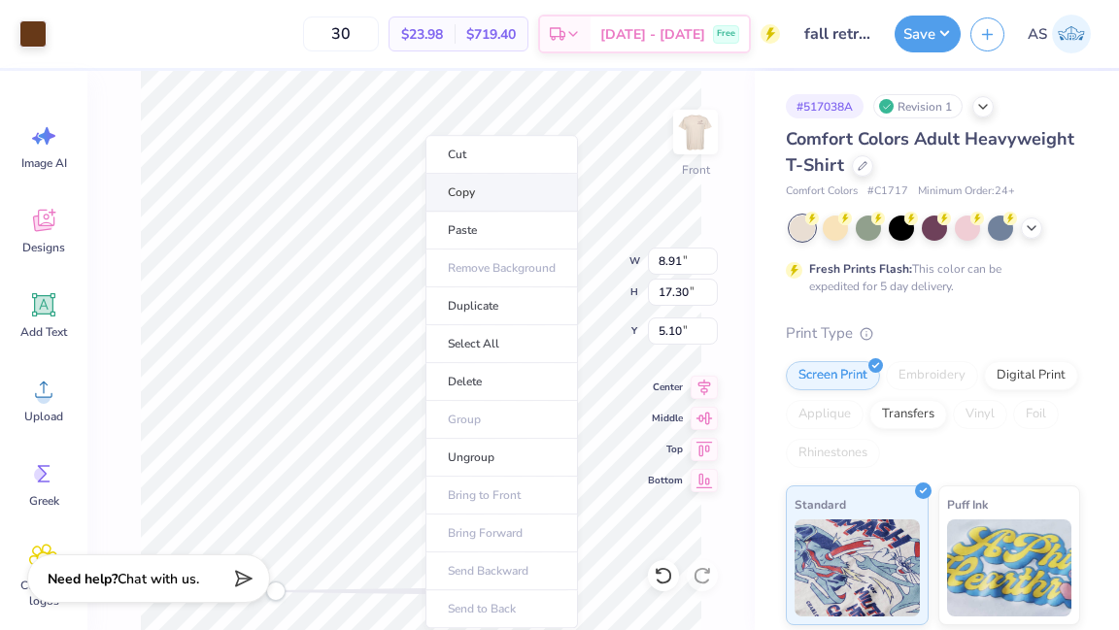
click at [532, 203] on li "Copy" at bounding box center [501, 193] width 152 height 38
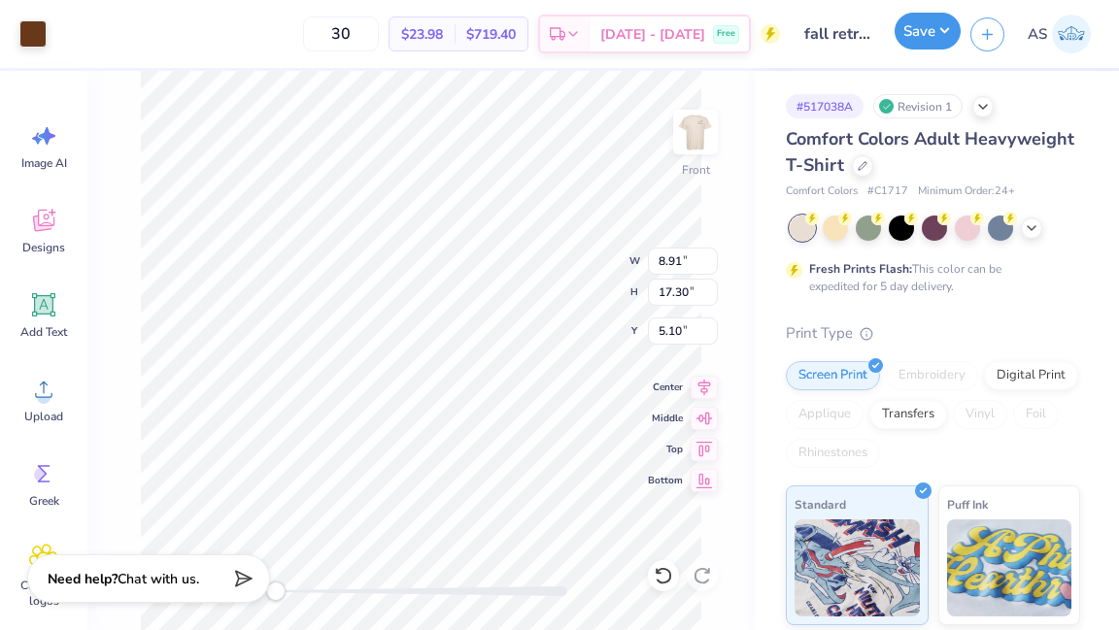
click at [882, 45] on button "Save" at bounding box center [927, 31] width 66 height 37
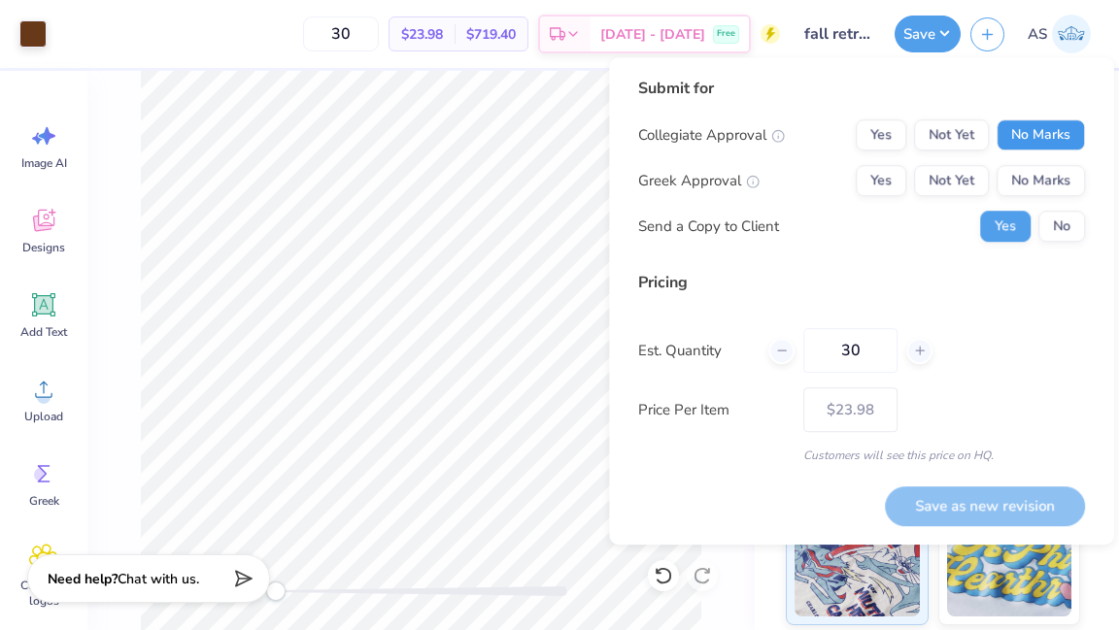
click at [882, 140] on button "No Marks" at bounding box center [1040, 134] width 88 height 31
click at [882, 175] on button "No Marks" at bounding box center [1040, 180] width 88 height 31
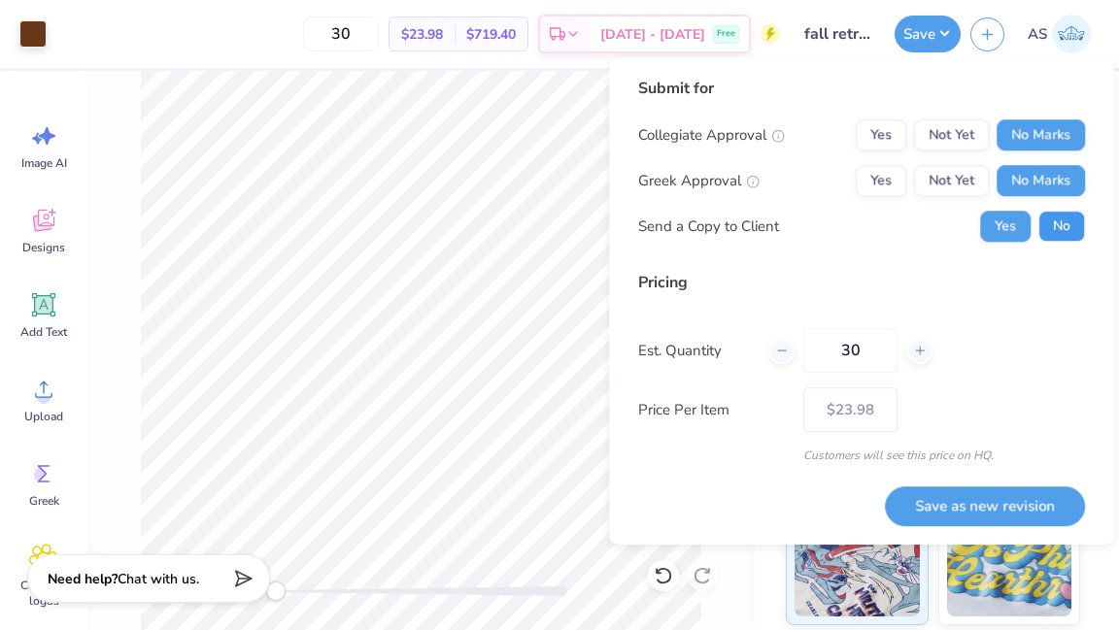
click at [882, 221] on button "No" at bounding box center [1061, 226] width 47 height 31
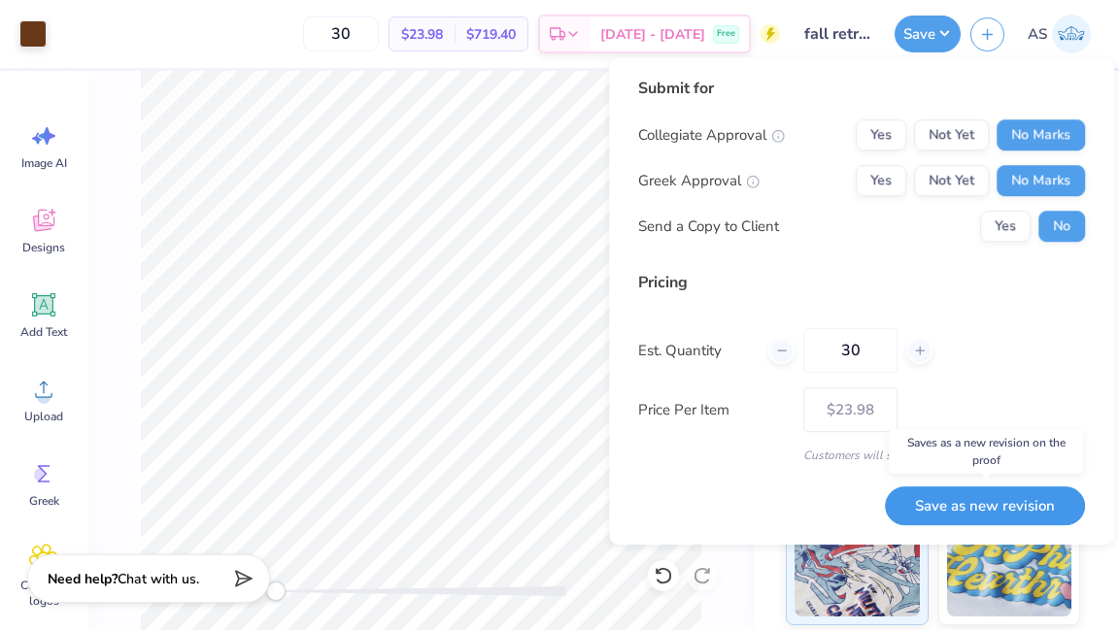
click at [882, 505] on button "Save as new revision" at bounding box center [985, 507] width 200 height 40
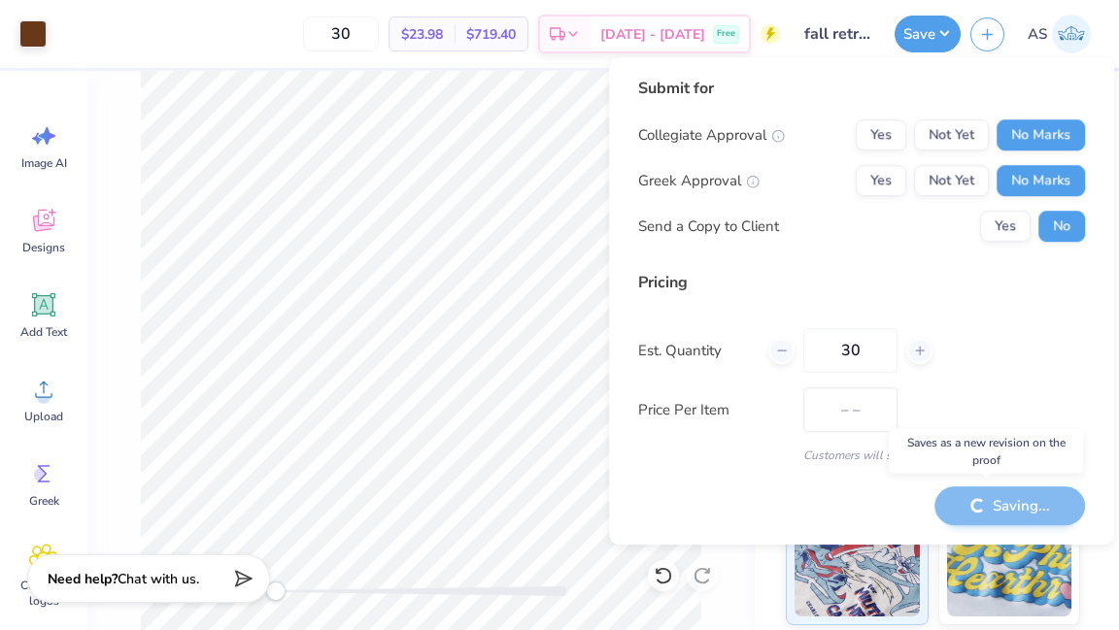
type input "$23.98"
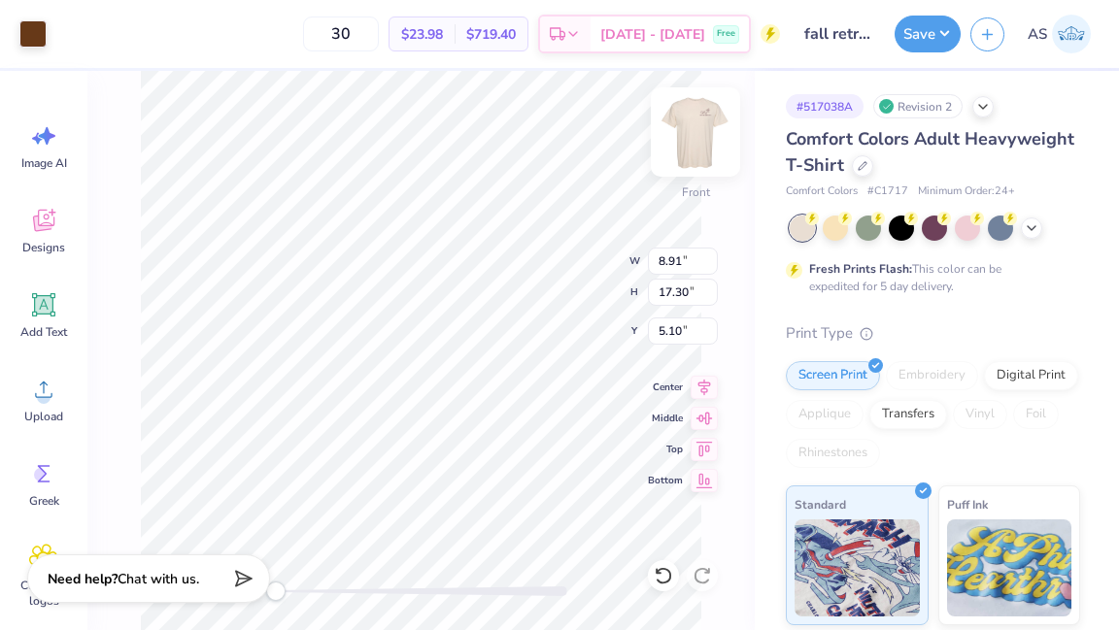
click at [689, 167] on div "Front" at bounding box center [695, 144] width 45 height 69
type input "8.76"
type input "17.02"
type input "2.71"
click at [882, 42] on button "Save" at bounding box center [927, 31] width 66 height 37
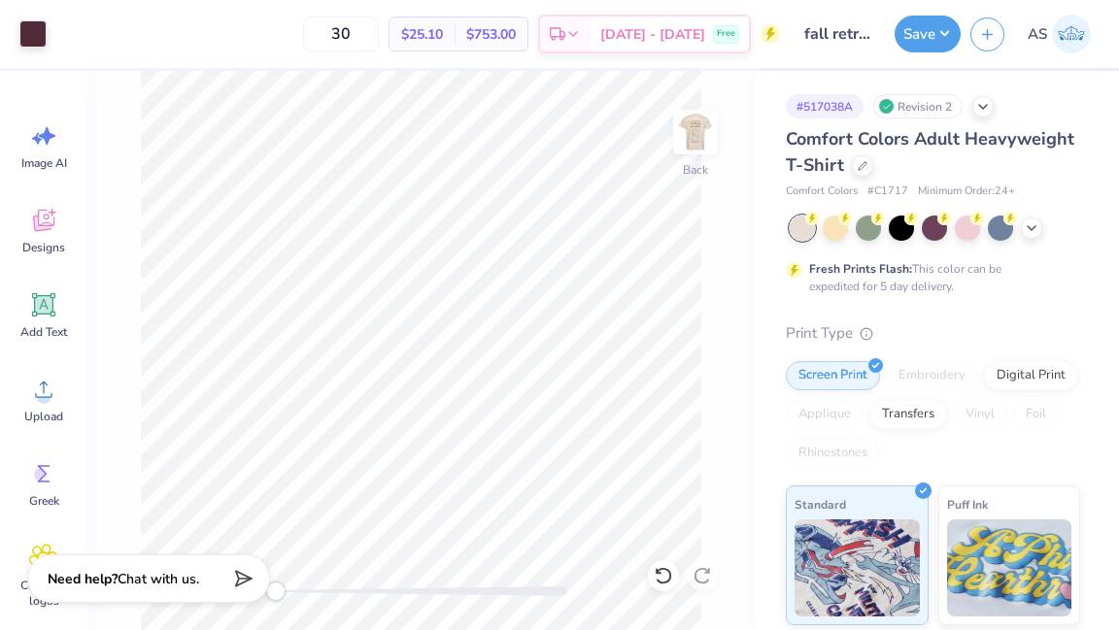
drag, startPoint x: 386, startPoint y: 41, endPoint x: 302, endPoint y: 24, distance: 85.1
click at [302, 24] on div "30 $25.10 Per Item $753.00 Total Est. Delivery [DATE] - [DATE] Free" at bounding box center [417, 34] width 723 height 68
drag, startPoint x: 374, startPoint y: 30, endPoint x: 304, endPoint y: 29, distance: 69.9
click at [304, 30] on div "72 $19.70 Per Item $1,418.40 Total Est. Delivery [DATE] - [DATE] Free" at bounding box center [417, 34] width 723 height 68
type input "36"
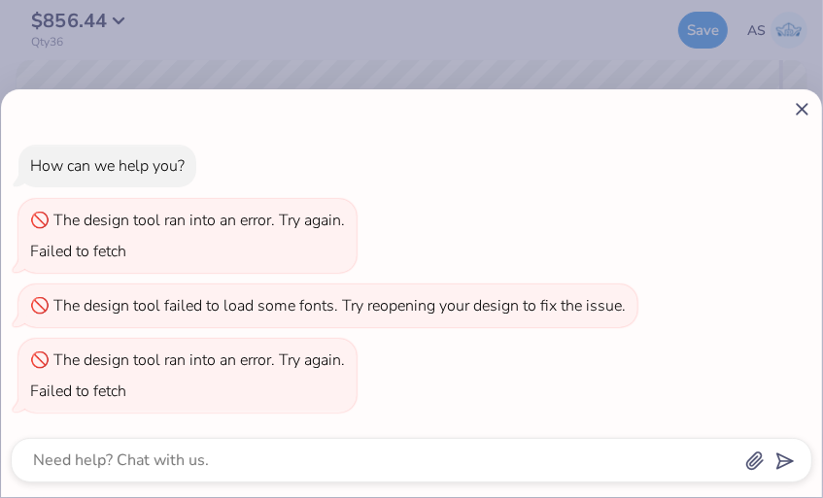
click at [605, 115] on div at bounding box center [411, 109] width 801 height 20
click at [787, 103] on div at bounding box center [411, 109] width 801 height 20
click at [793, 104] on icon at bounding box center [801, 109] width 20 height 20
type textarea "x"
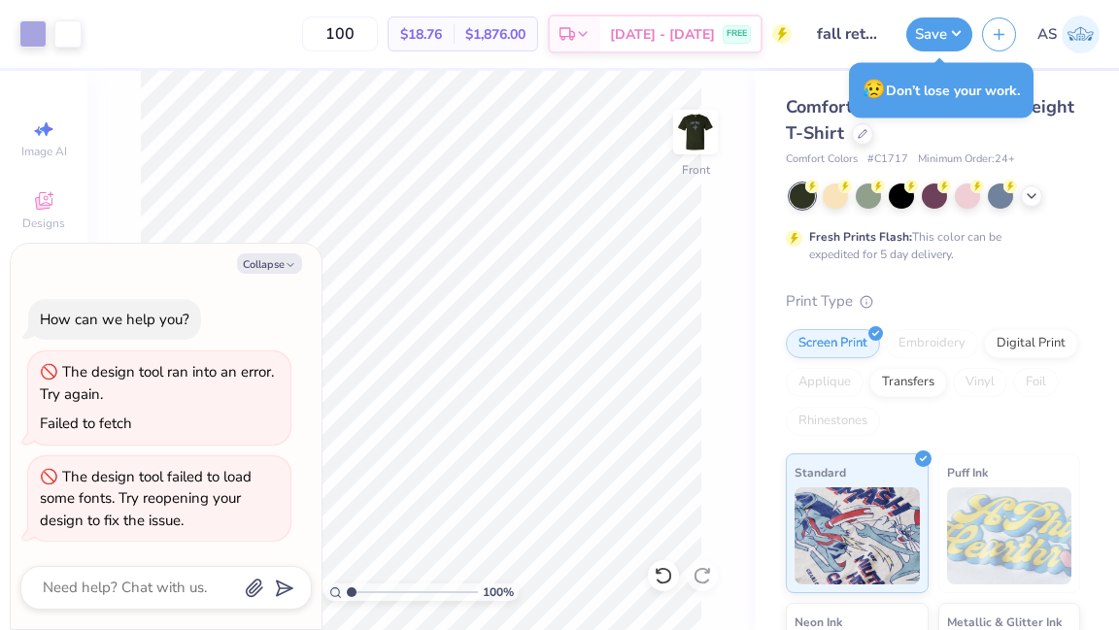
type textarea "x"
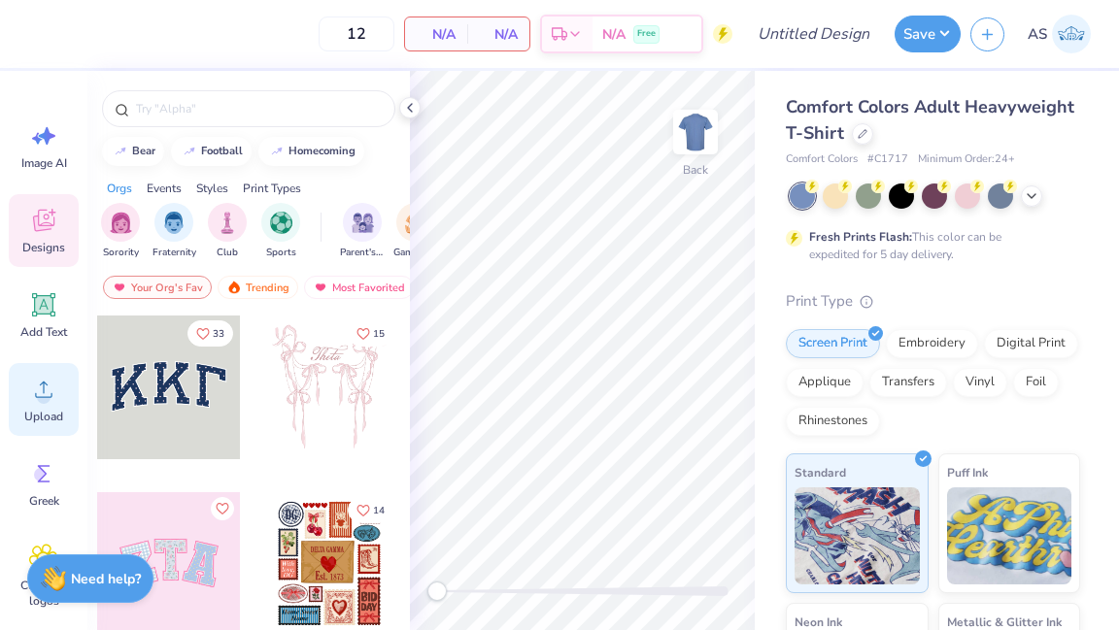
click at [39, 392] on circle at bounding box center [44, 397] width 14 height 14
click at [1020, 198] on div at bounding box center [935, 196] width 290 height 25
click at [1032, 196] on icon at bounding box center [1032, 194] width 16 height 16
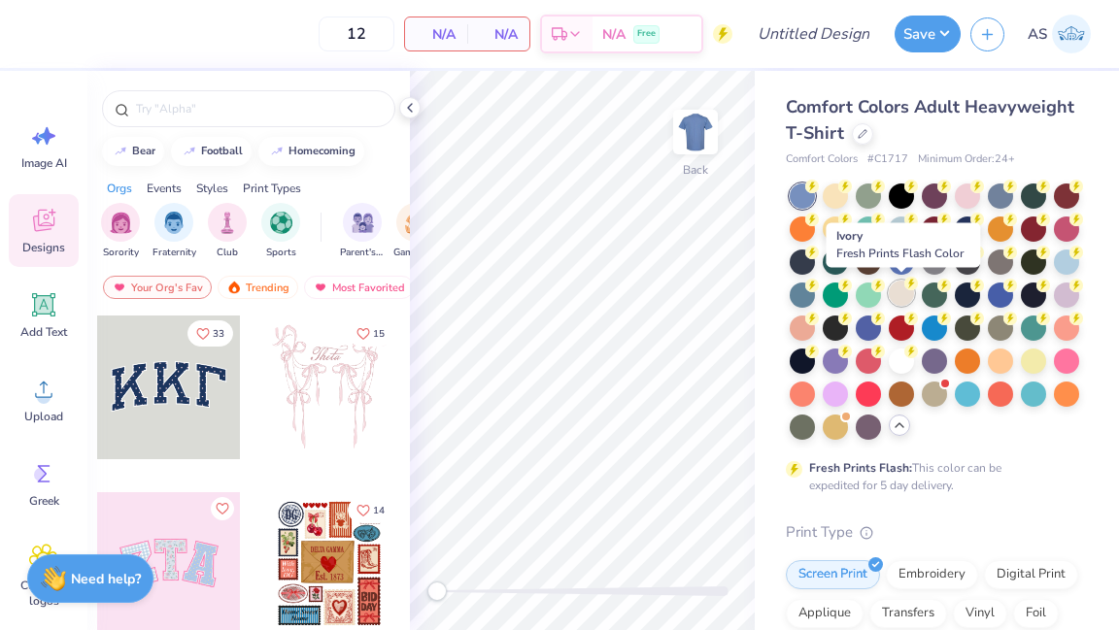
click at [908, 291] on div at bounding box center [901, 293] width 25 height 25
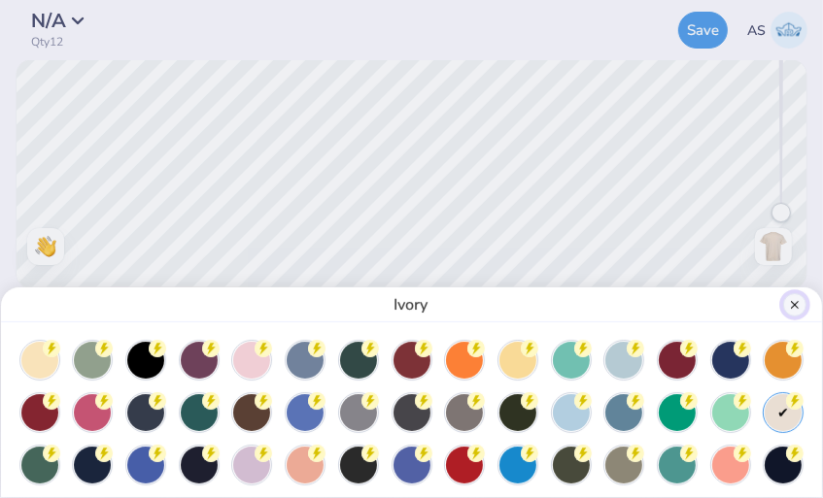
click at [797, 308] on button "Close" at bounding box center [794, 304] width 23 height 23
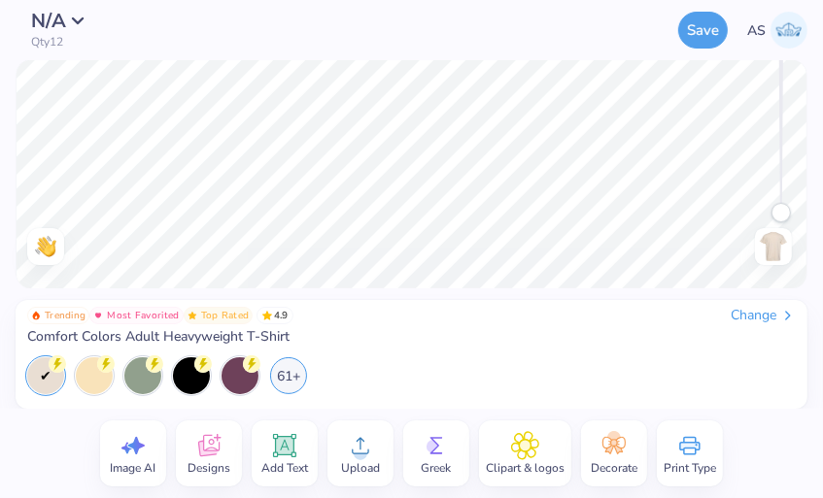
click at [216, 451] on icon at bounding box center [208, 446] width 21 height 22
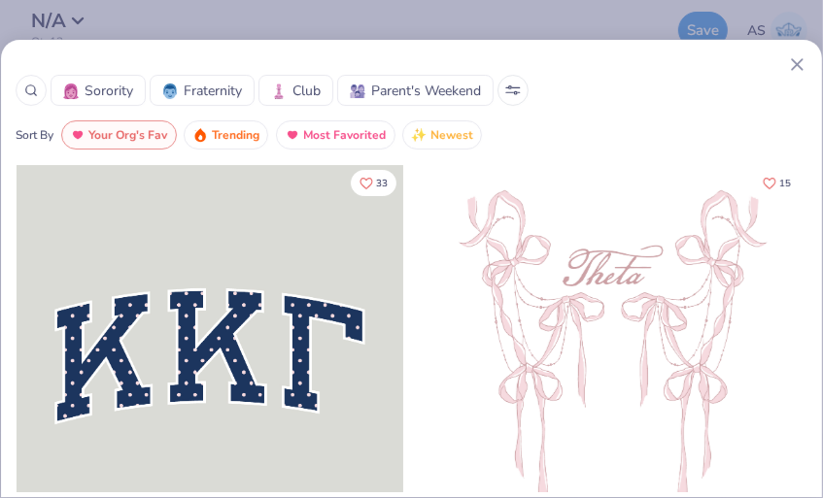
click at [800, 68] on line at bounding box center [796, 64] width 11 height 11
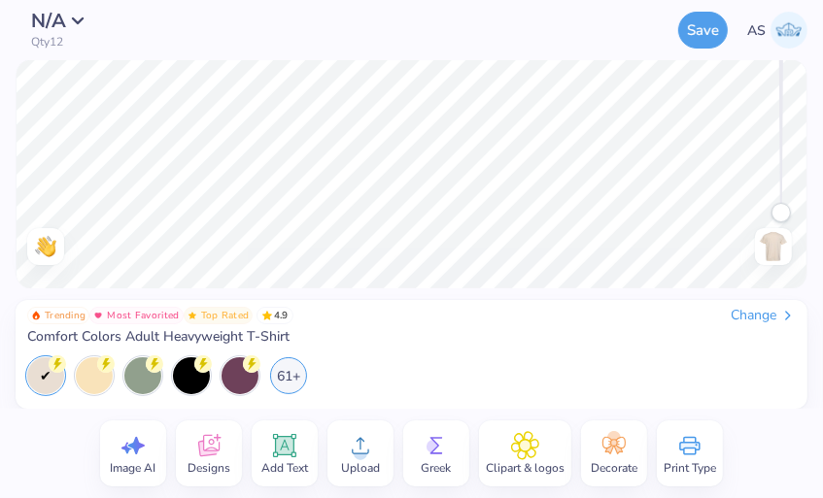
click at [367, 457] on icon at bounding box center [360, 445] width 29 height 29
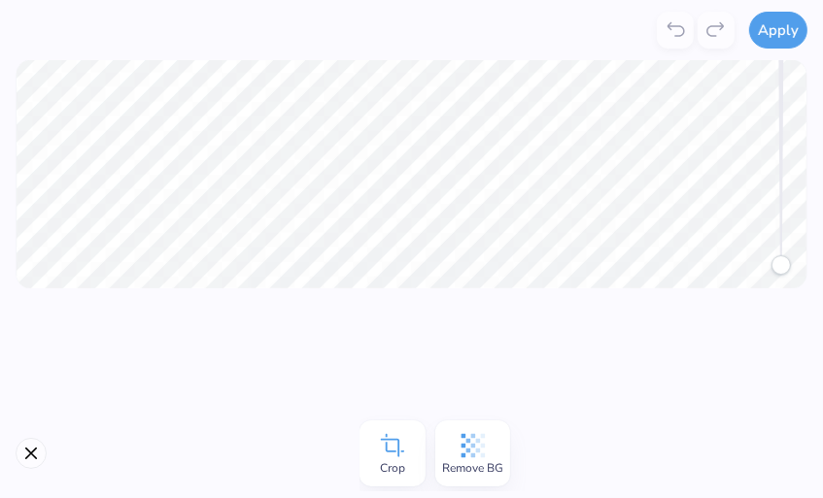
click at [477, 451] on icon at bounding box center [472, 446] width 24 height 24
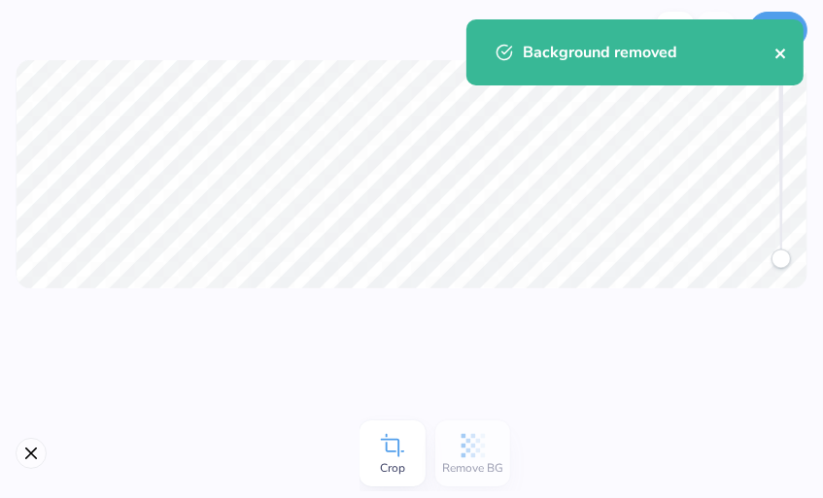
click at [778, 57] on icon "close" at bounding box center [781, 54] width 14 height 16
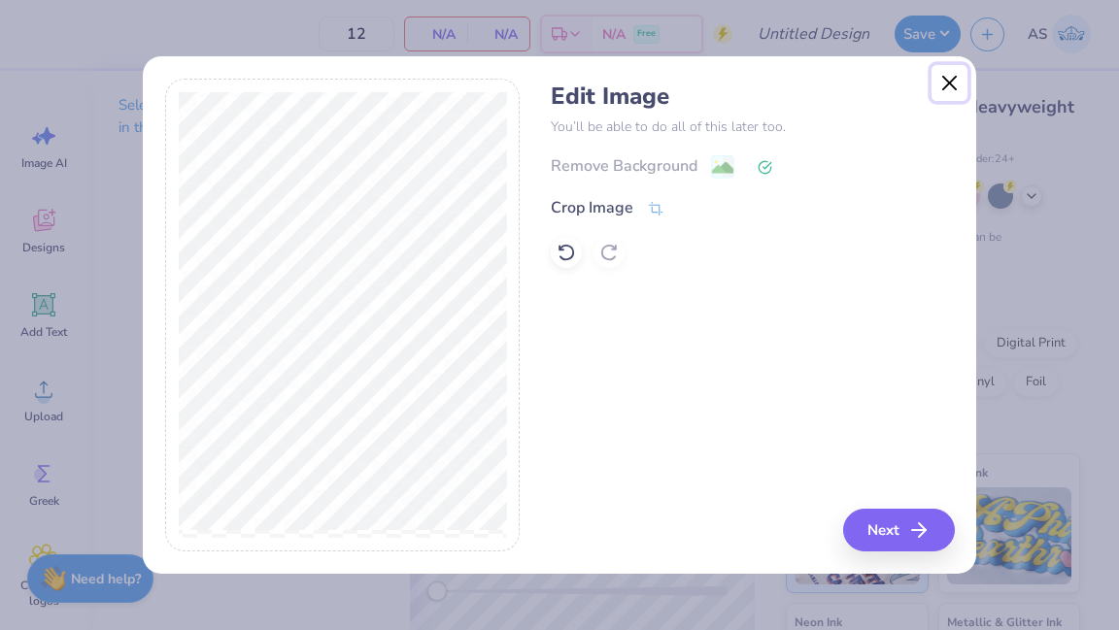
click at [949, 86] on button "Close" at bounding box center [949, 83] width 37 height 37
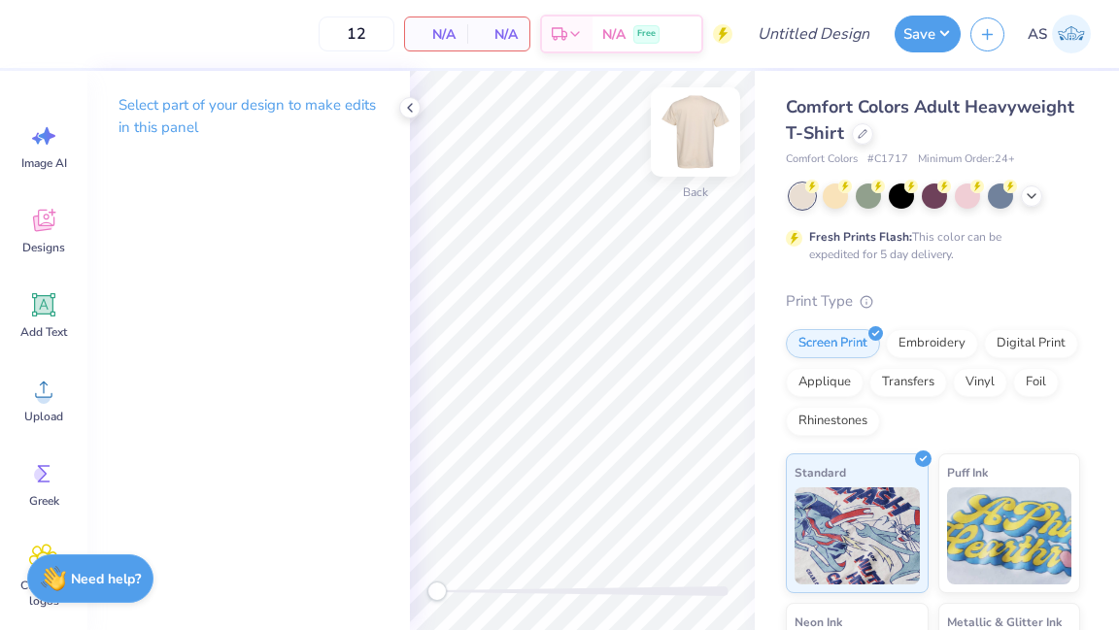
click at [694, 124] on img at bounding box center [695, 132] width 78 height 78
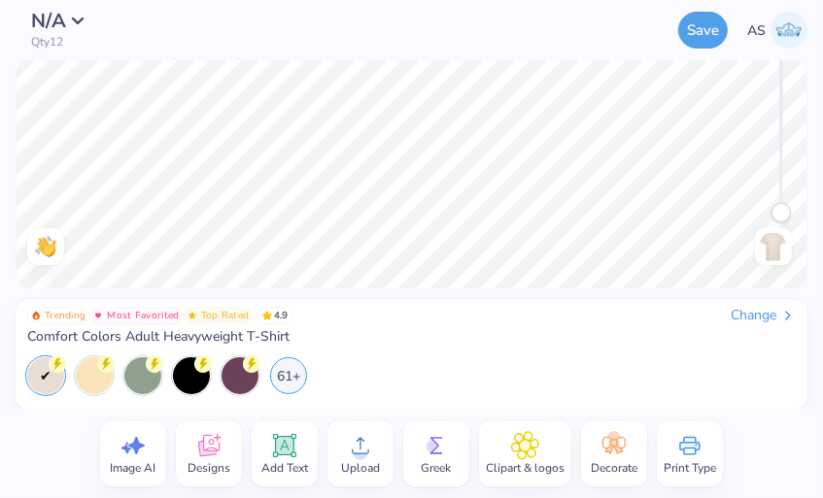
click at [368, 454] on icon at bounding box center [360, 445] width 29 height 29
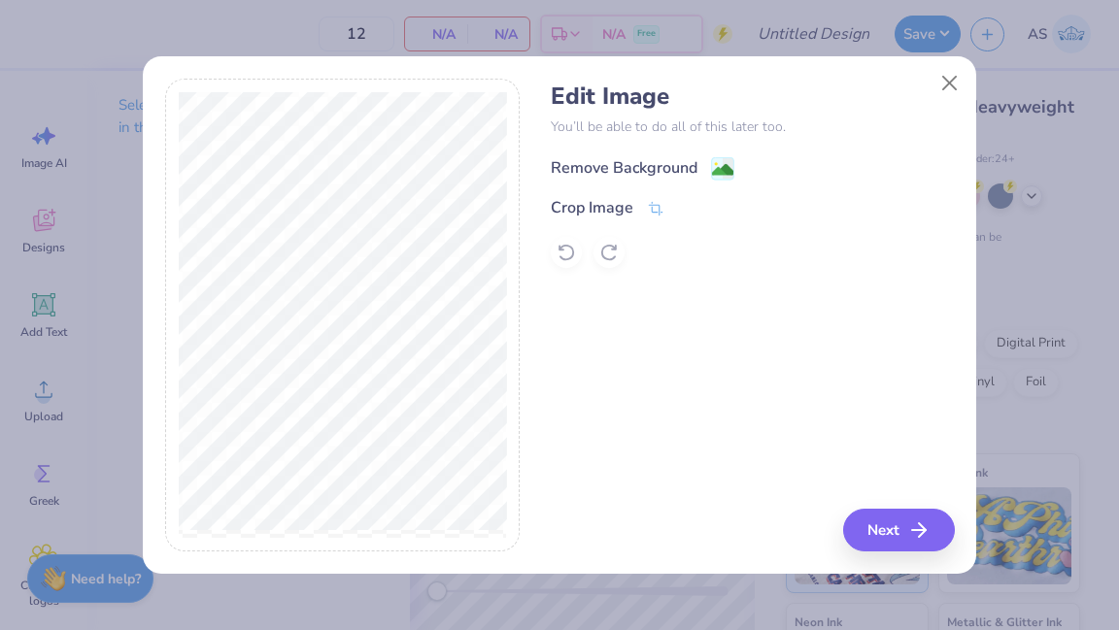
click at [689, 169] on div "Remove Background" at bounding box center [624, 167] width 147 height 23
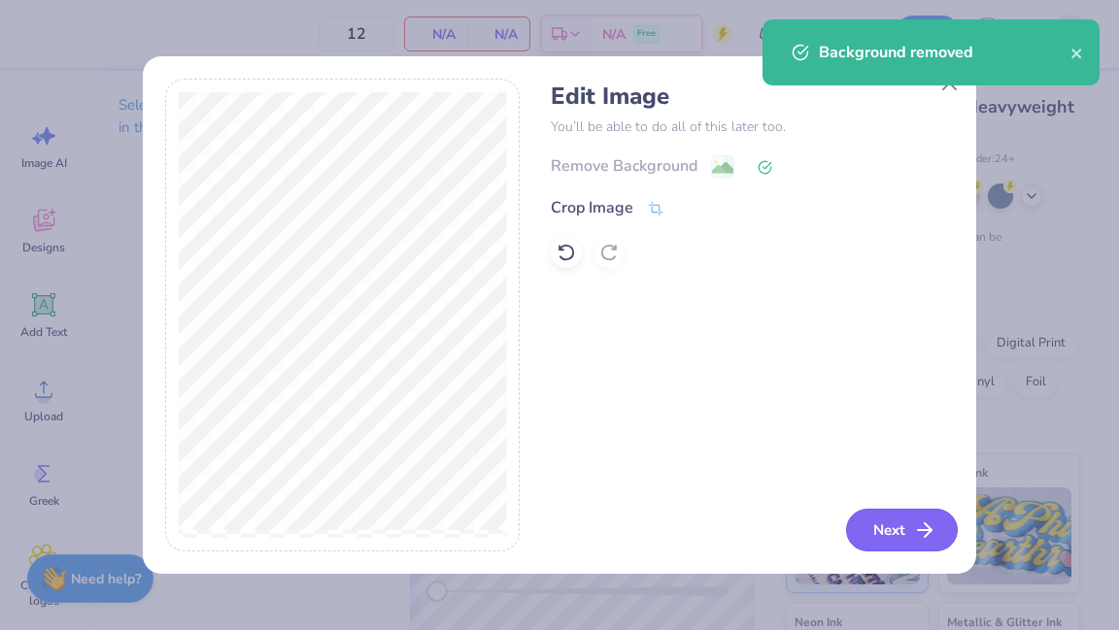
click at [907, 516] on button "Next" at bounding box center [902, 530] width 112 height 43
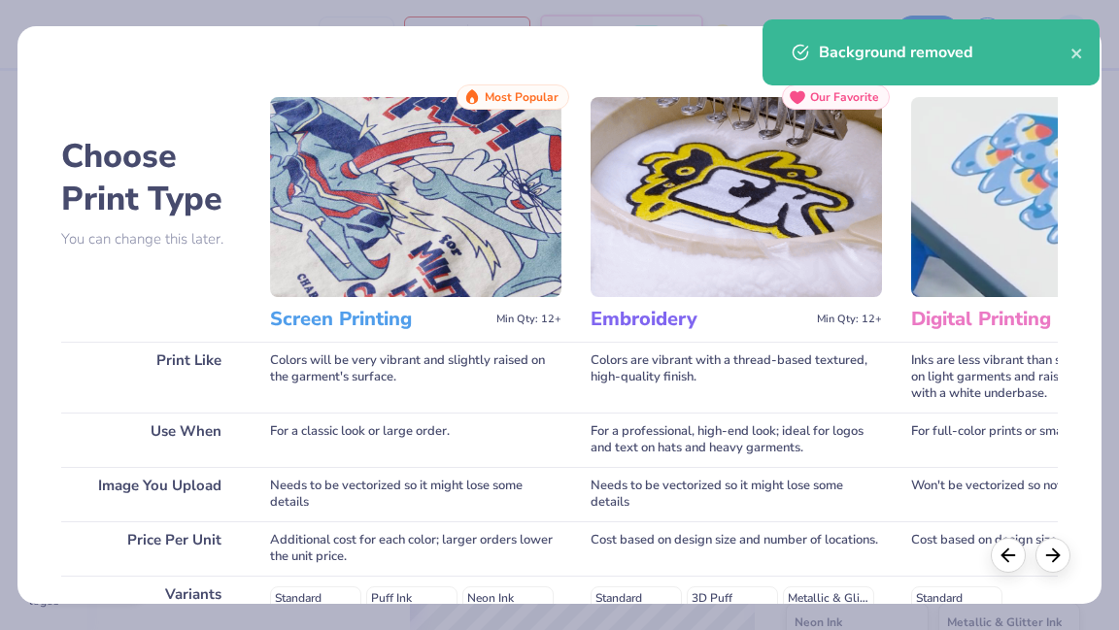
scroll to position [336, 0]
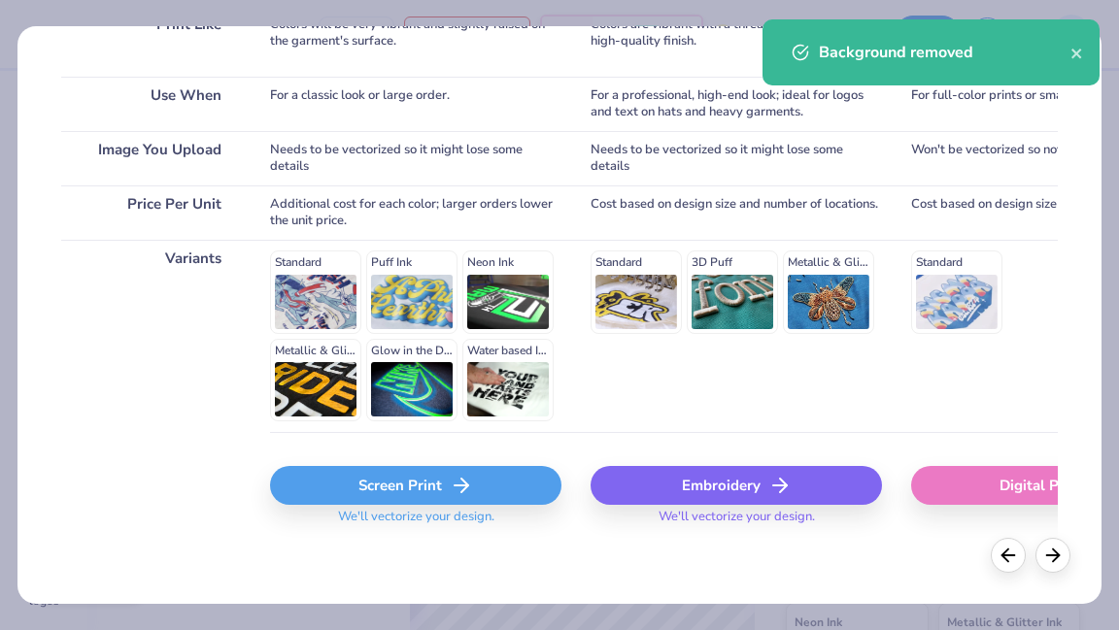
click at [508, 478] on div "Screen Print" at bounding box center [415, 485] width 291 height 39
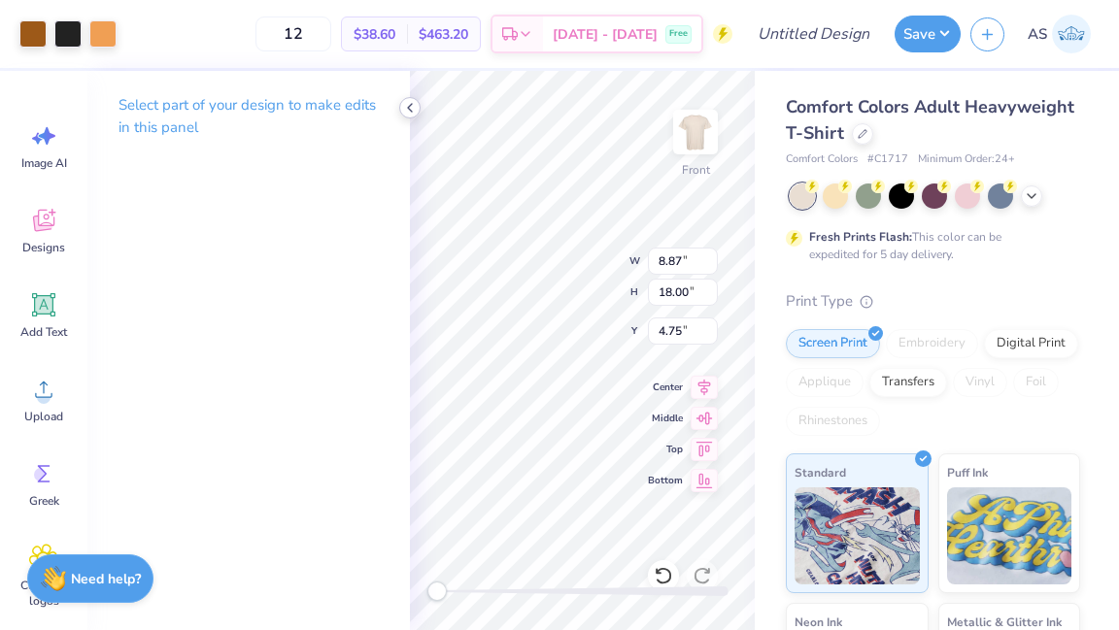
click at [410, 98] on div at bounding box center [409, 107] width 21 height 21
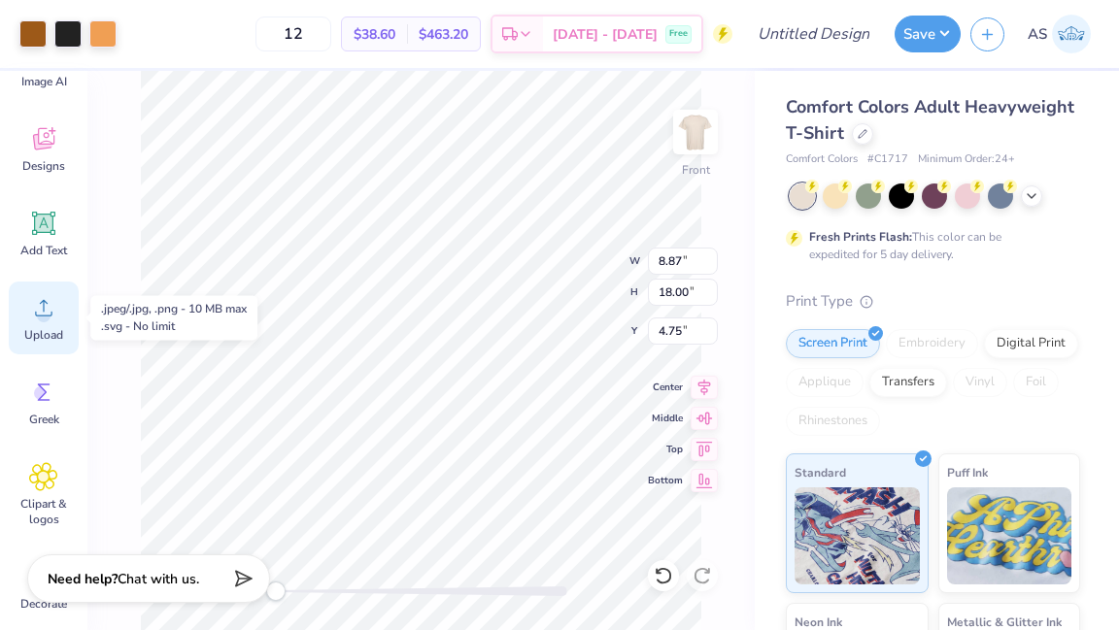
scroll to position [113, 0]
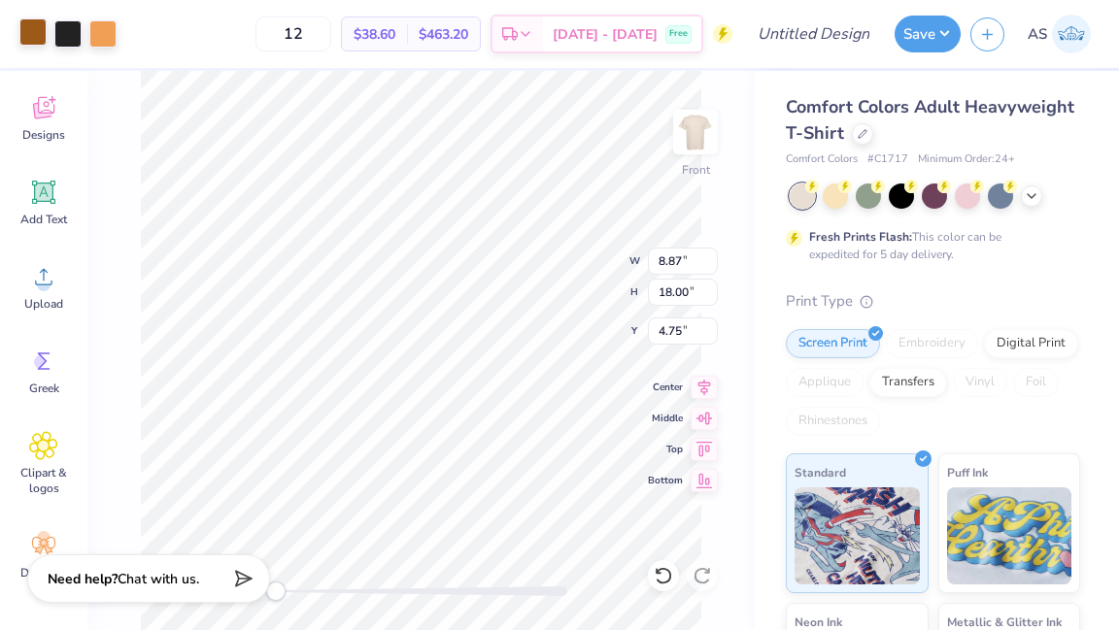
click at [27, 36] on div at bounding box center [32, 31] width 27 height 27
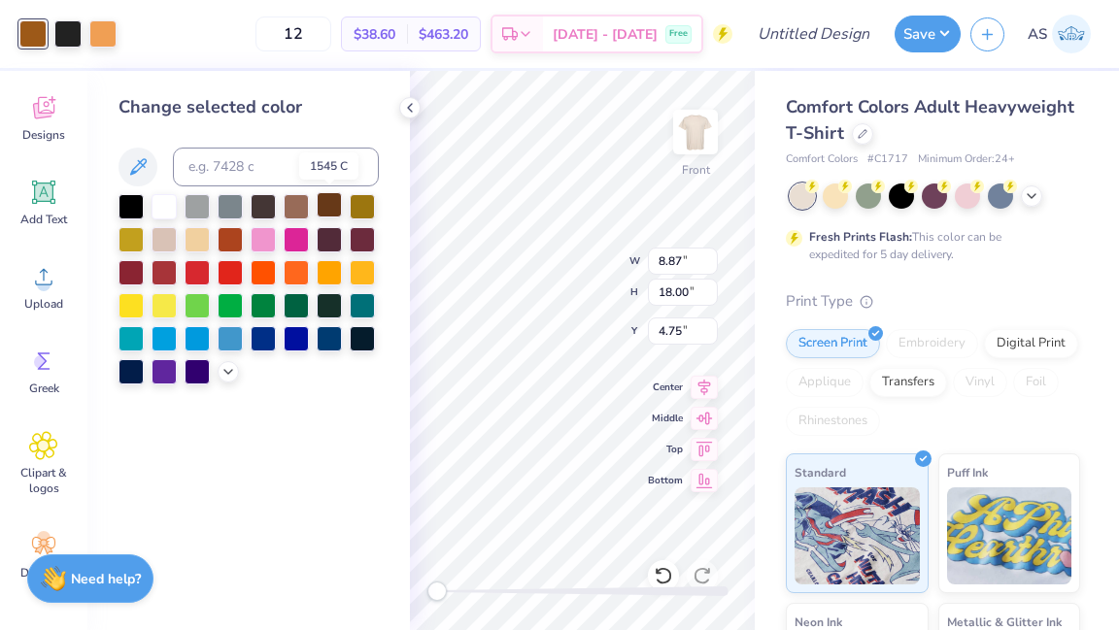
click at [332, 204] on div at bounding box center [329, 204] width 25 height 25
click at [67, 32] on div at bounding box center [67, 31] width 27 height 27
click at [325, 211] on div at bounding box center [329, 204] width 25 height 25
click at [112, 33] on div at bounding box center [102, 31] width 27 height 27
click at [326, 209] on div at bounding box center [329, 204] width 25 height 25
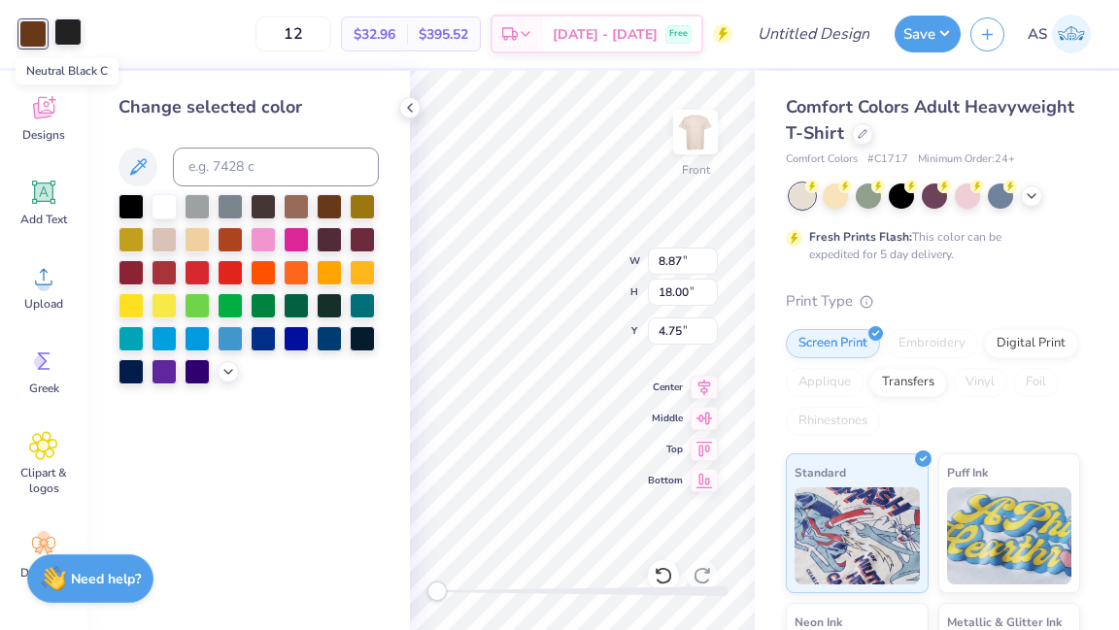
click at [68, 34] on div at bounding box center [67, 31] width 27 height 27
click at [333, 208] on div at bounding box center [329, 204] width 25 height 25
click at [328, 206] on div at bounding box center [329, 204] width 25 height 25
click at [65, 26] on div at bounding box center [67, 31] width 27 height 27
click at [325, 200] on div at bounding box center [329, 204] width 25 height 25
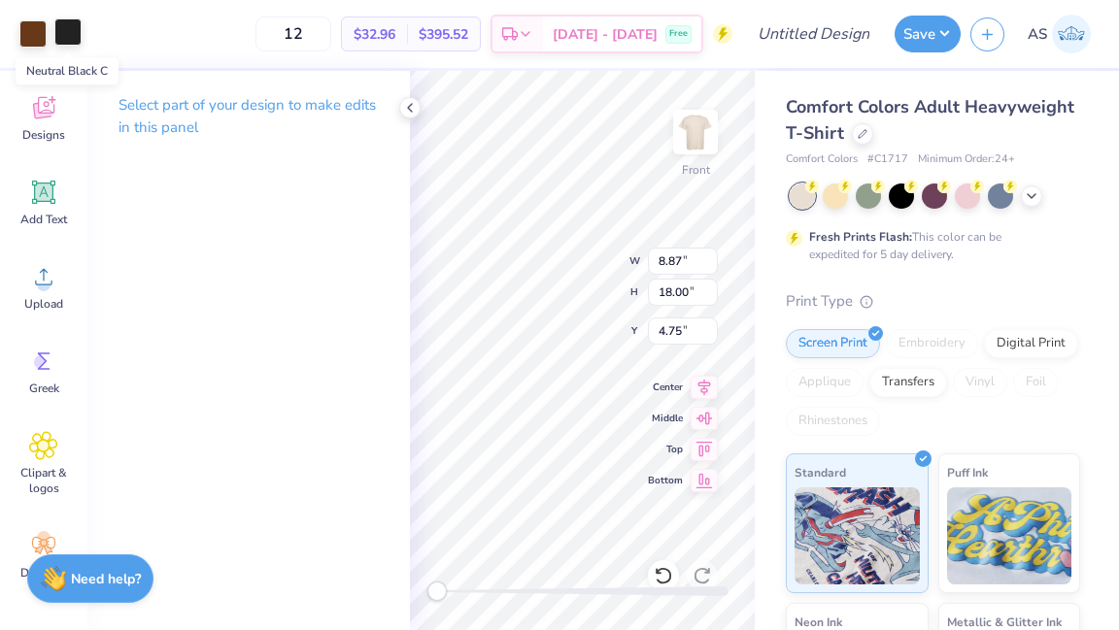
click at [72, 33] on div at bounding box center [67, 31] width 27 height 27
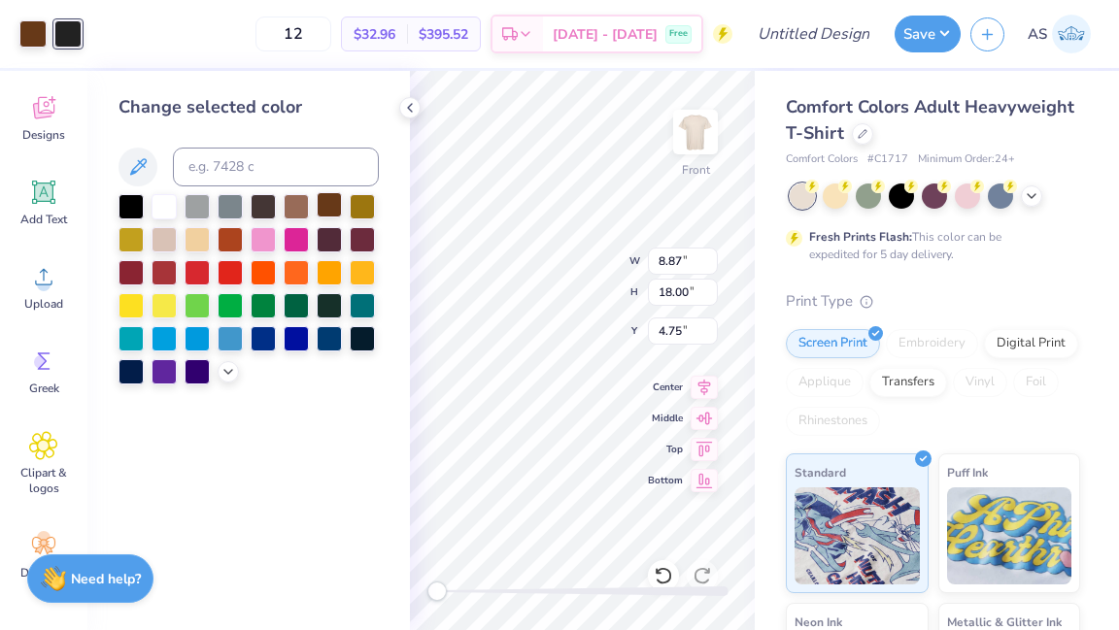
click at [326, 214] on div at bounding box center [329, 204] width 25 height 25
click at [326, 210] on div at bounding box center [329, 204] width 25 height 25
click at [27, 42] on div at bounding box center [32, 33] width 27 height 27
click at [90, 41] on div "Art colors 12 $32.96 Per Item $395.52 Total Est. Delivery Sep 21 - 24 Free Desi…" at bounding box center [559, 34] width 1119 height 68
click at [71, 38] on div at bounding box center [67, 31] width 27 height 27
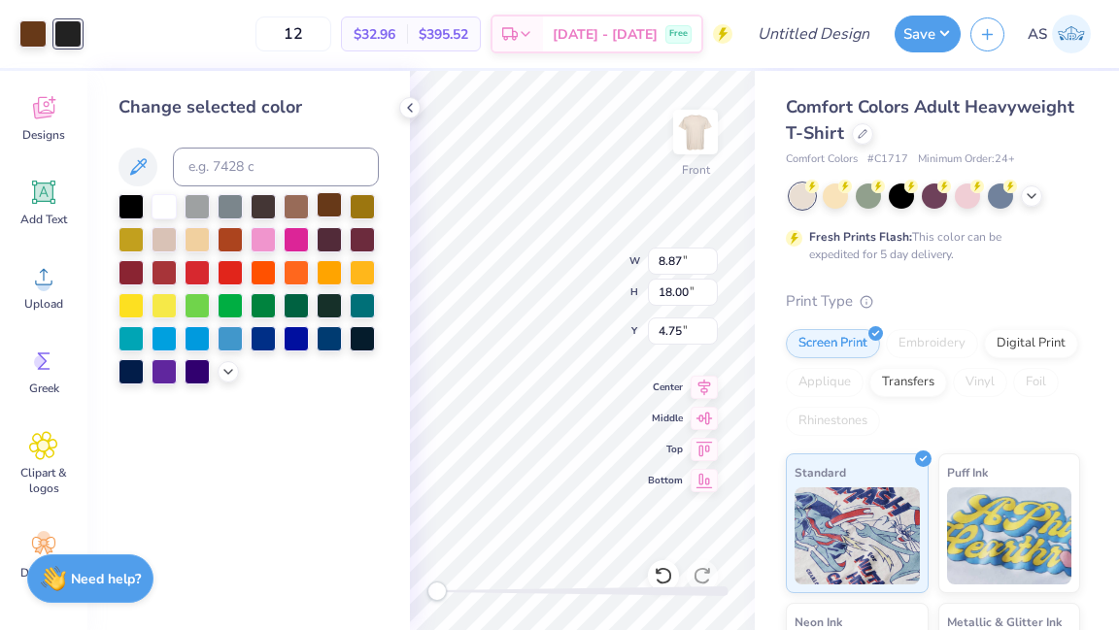
click at [326, 213] on div at bounding box center [329, 204] width 25 height 25
click at [121, 201] on div at bounding box center [130, 204] width 25 height 25
click at [327, 209] on div at bounding box center [329, 204] width 25 height 25
click at [412, 115] on icon at bounding box center [410, 108] width 16 height 16
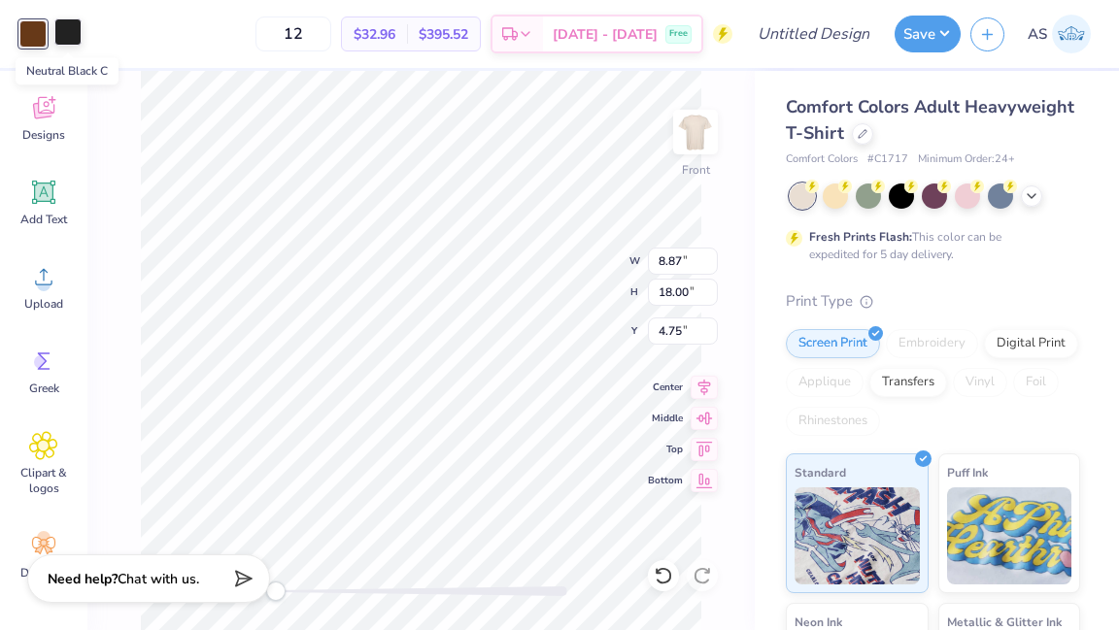
click at [70, 33] on div at bounding box center [67, 31] width 27 height 27
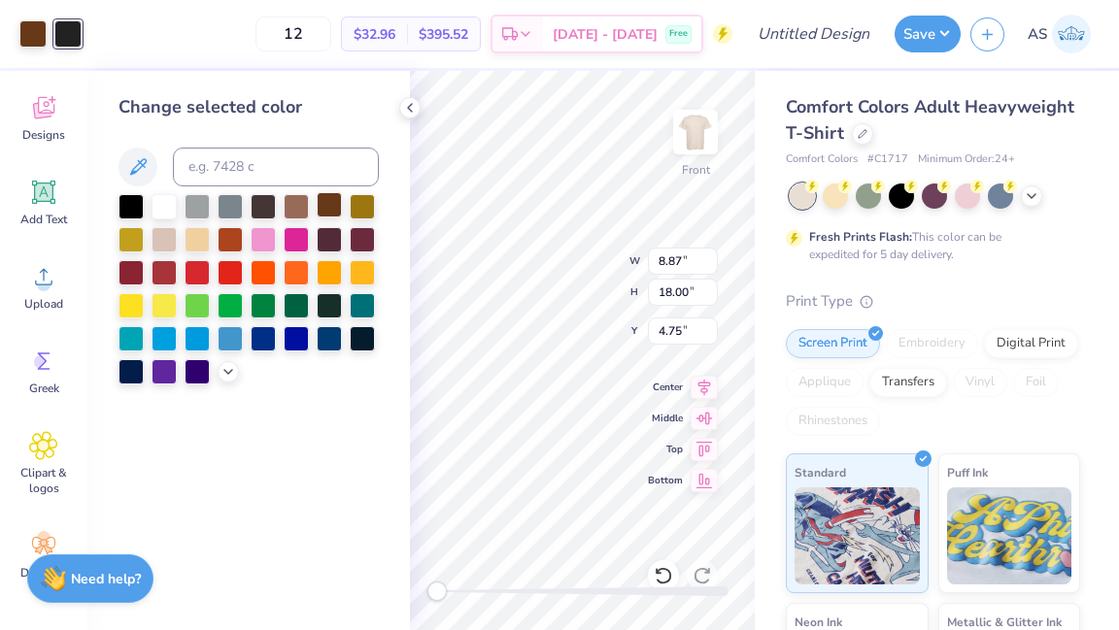
click at [327, 205] on div at bounding box center [329, 204] width 25 height 25
click at [74, 32] on div at bounding box center [67, 31] width 27 height 27
click at [332, 210] on div at bounding box center [329, 204] width 25 height 25
click at [329, 210] on div at bounding box center [329, 204] width 25 height 25
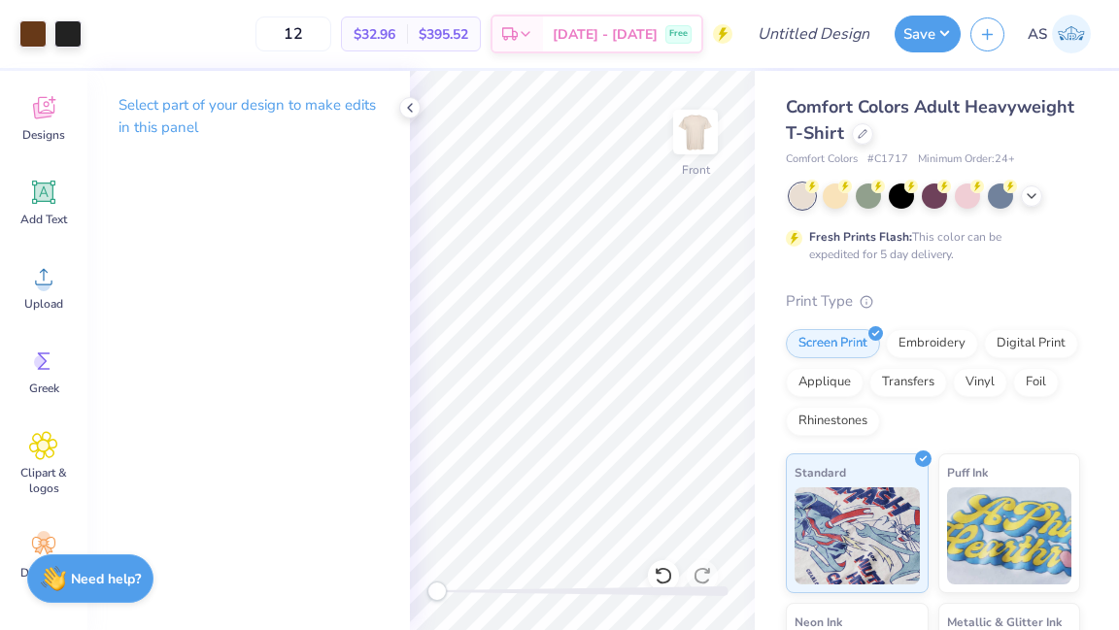
drag, startPoint x: 704, startPoint y: 131, endPoint x: 770, endPoint y: 7, distance: 140.8
click at [704, 131] on img at bounding box center [695, 132] width 39 height 39
click at [410, 107] on icon at bounding box center [410, 108] width 16 height 16
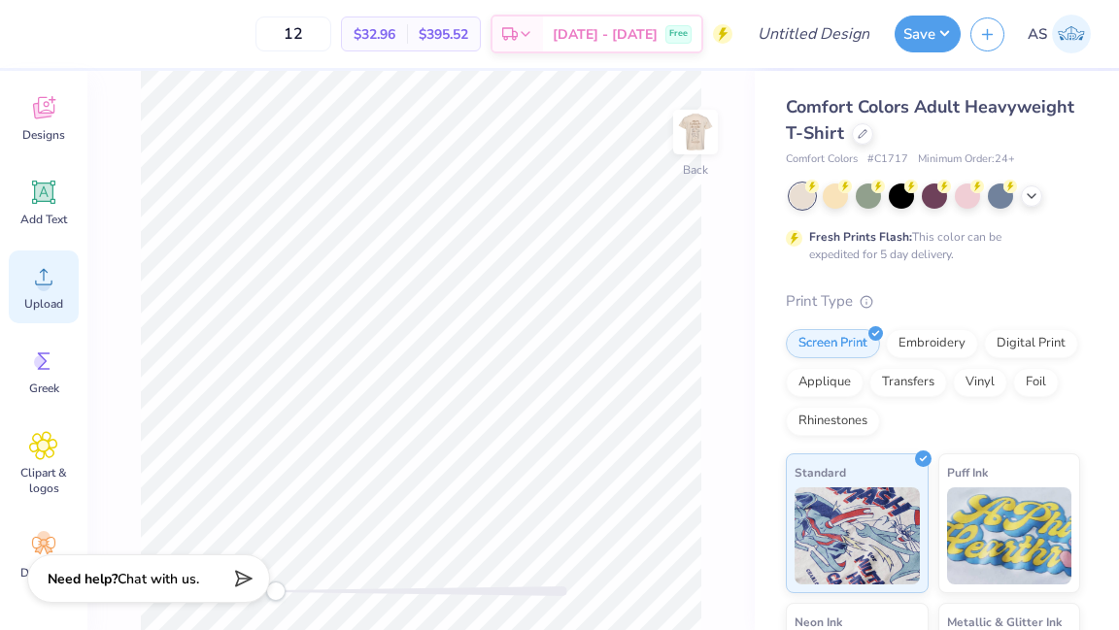
click at [52, 278] on icon at bounding box center [43, 276] width 29 height 29
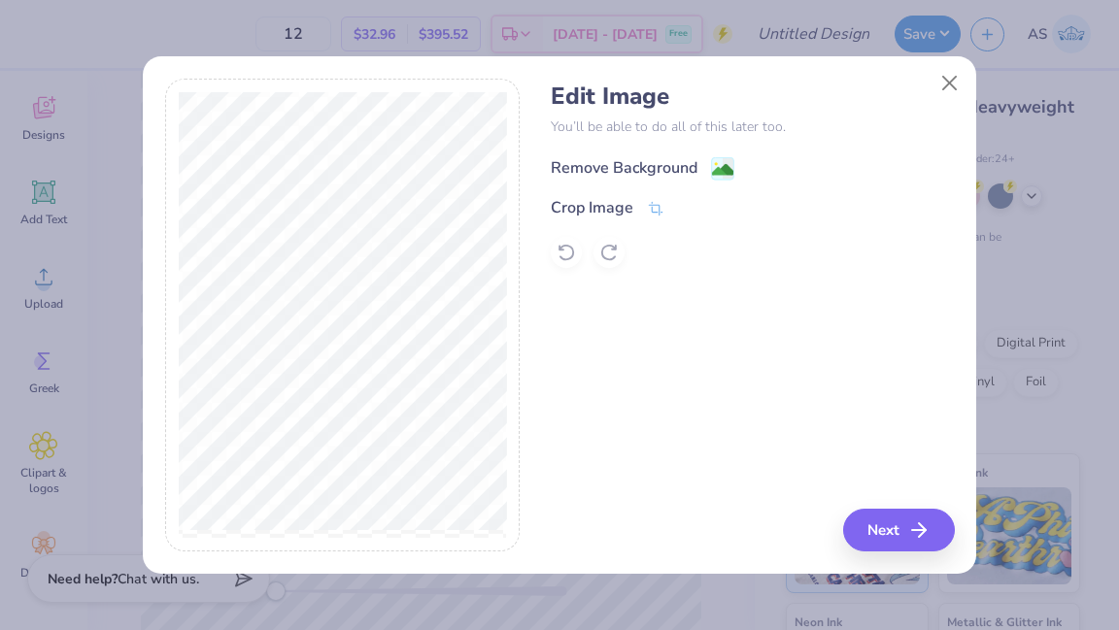
click at [670, 173] on div "Remove Background" at bounding box center [624, 167] width 147 height 23
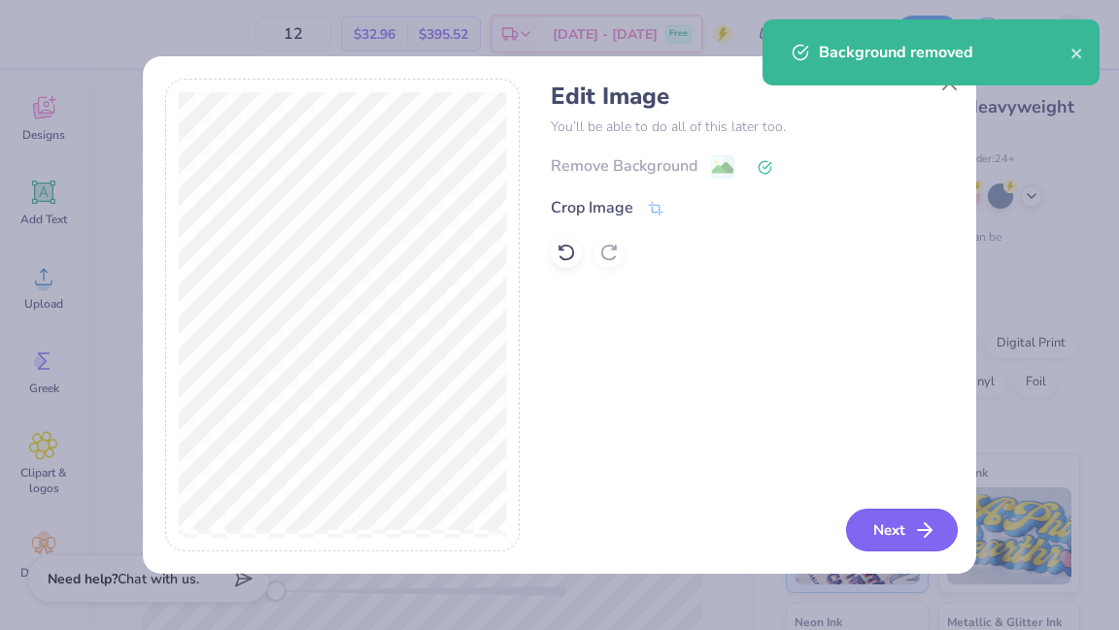
click at [895, 536] on button "Next" at bounding box center [902, 530] width 112 height 43
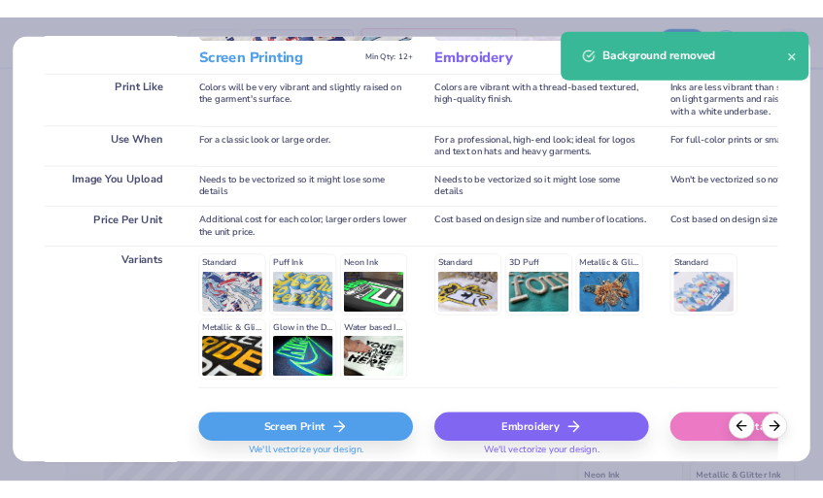
scroll to position [336, 0]
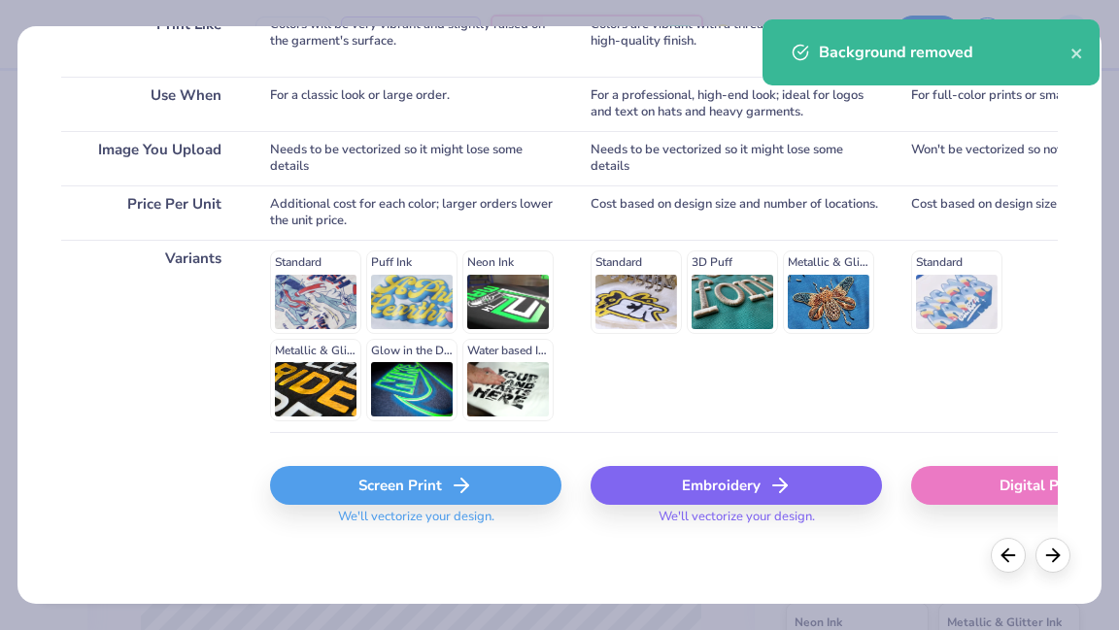
click at [481, 487] on div "Screen Print" at bounding box center [415, 485] width 291 height 39
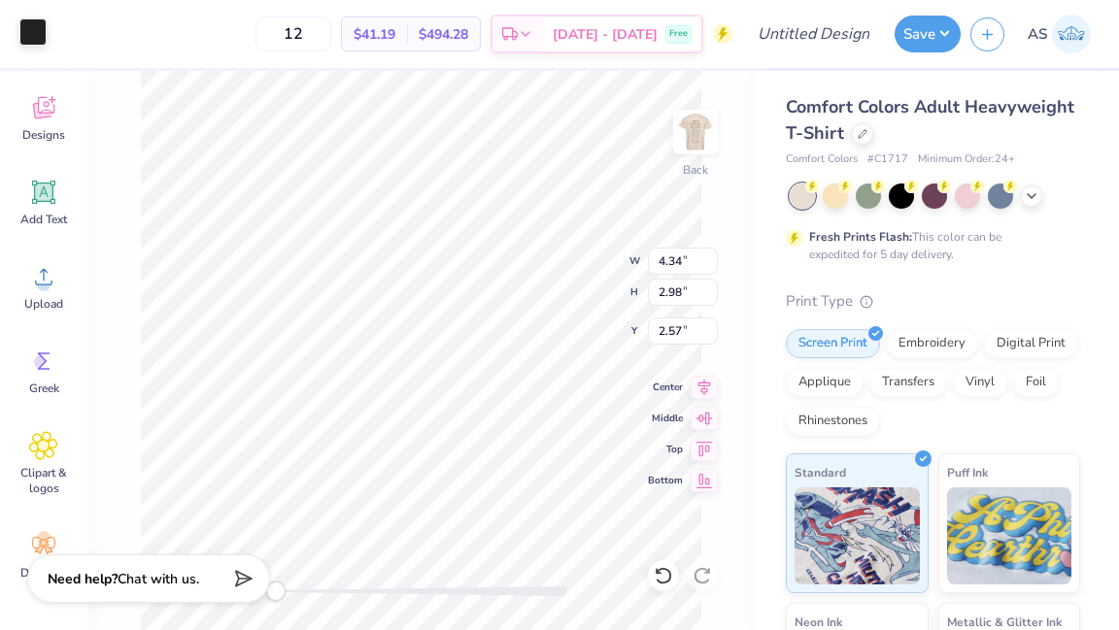
click at [33, 35] on div at bounding box center [32, 31] width 27 height 27
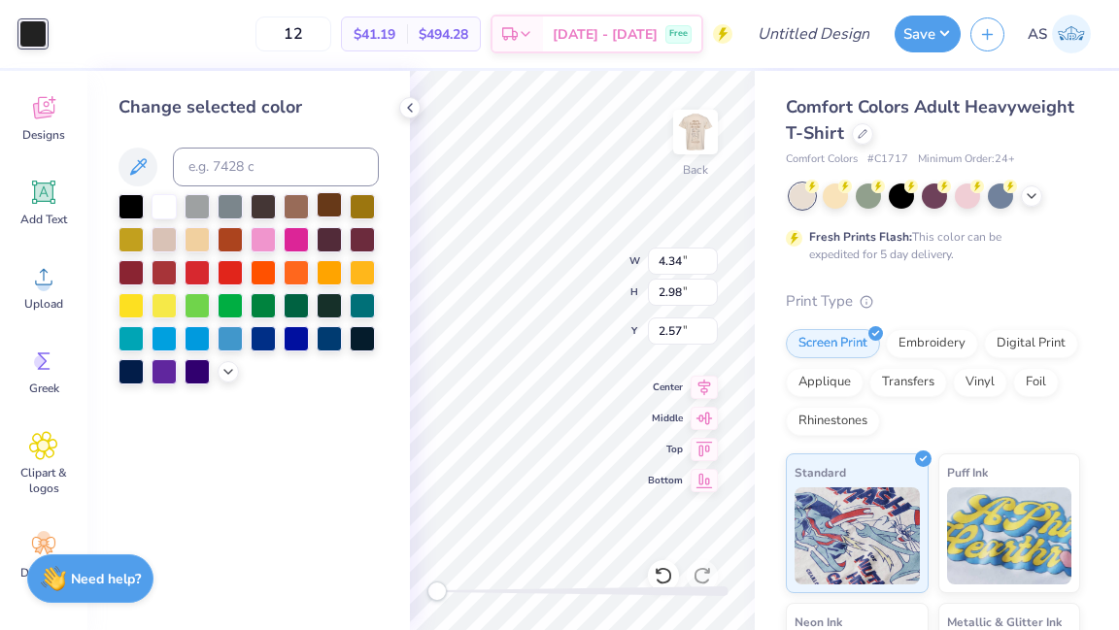
click at [327, 211] on div at bounding box center [329, 204] width 25 height 25
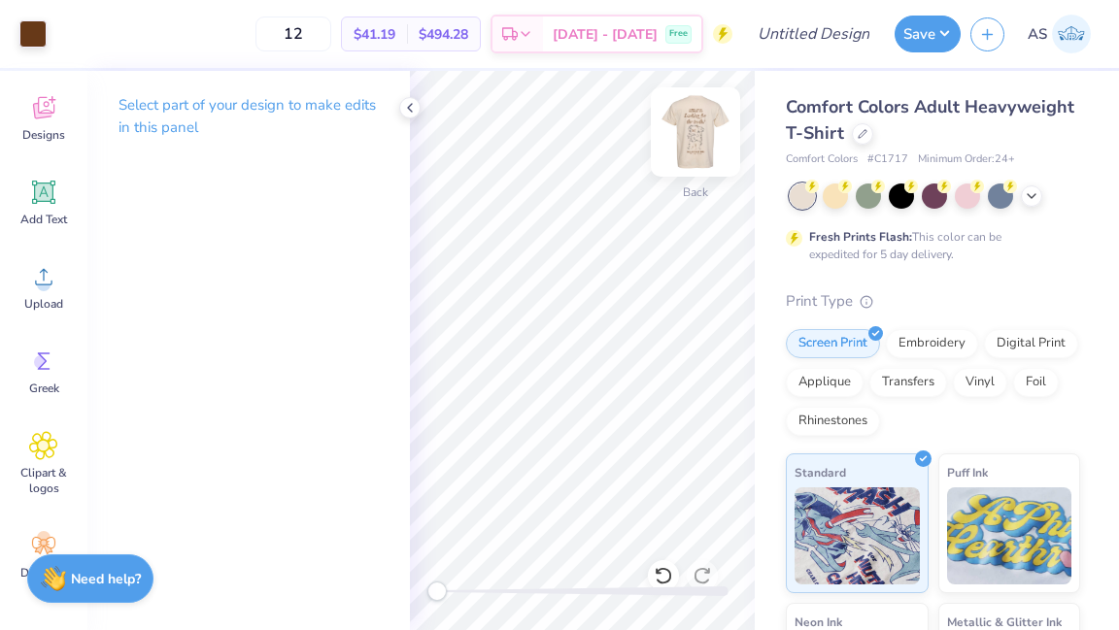
click at [695, 129] on img at bounding box center [695, 132] width 78 height 78
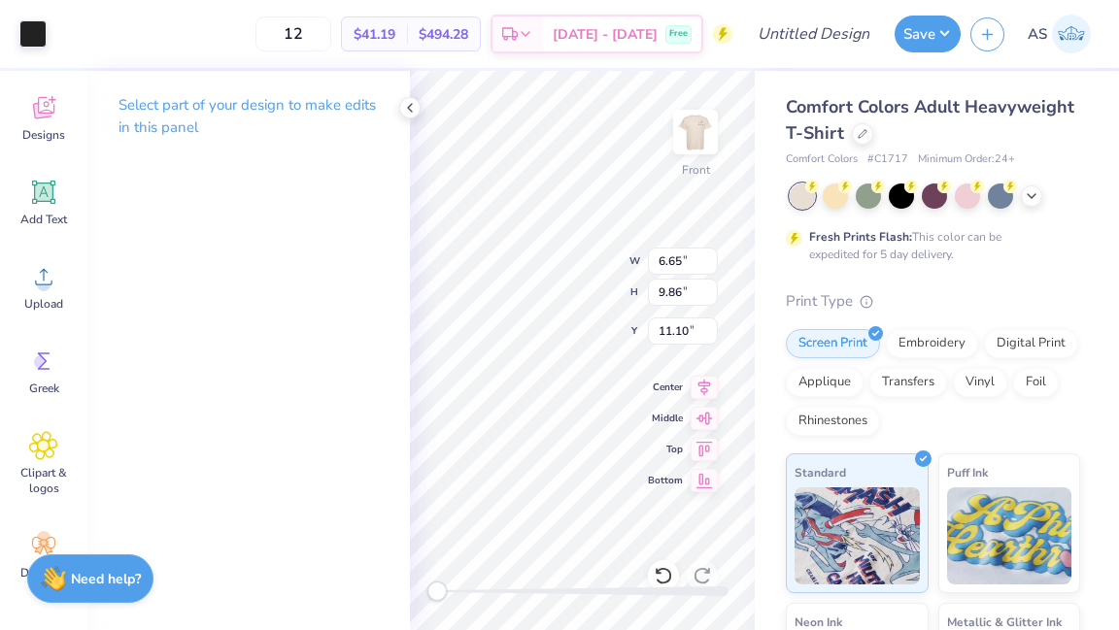
click at [15, 27] on div "Art colors" at bounding box center [23, 34] width 47 height 68
click at [27, 32] on div at bounding box center [32, 31] width 27 height 27
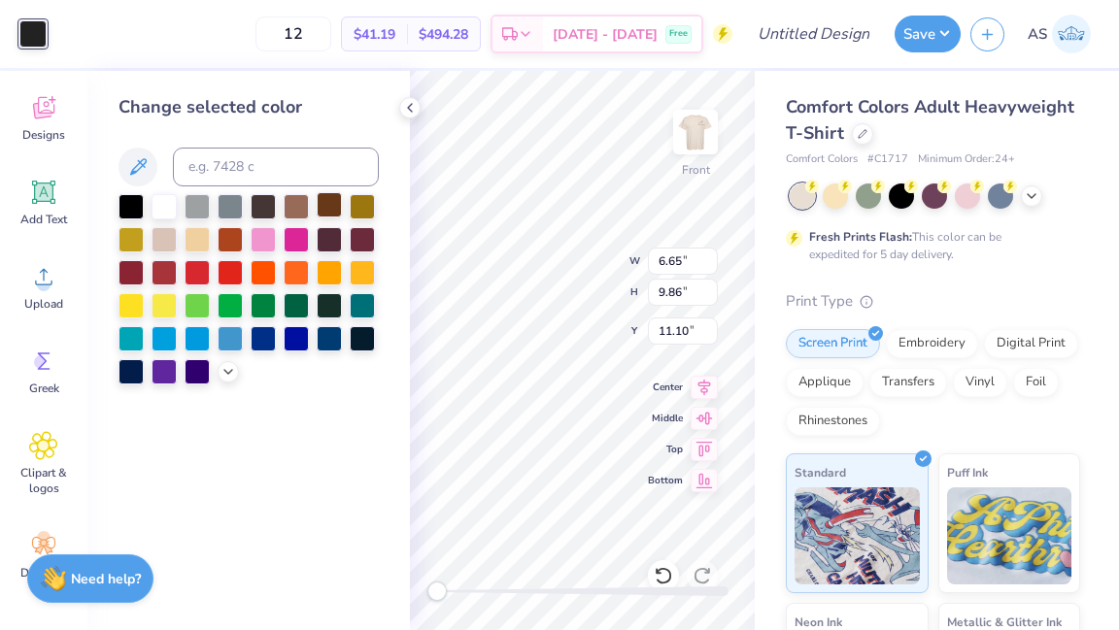
click at [331, 216] on div at bounding box center [329, 204] width 25 height 25
click at [327, 207] on div at bounding box center [329, 204] width 25 height 25
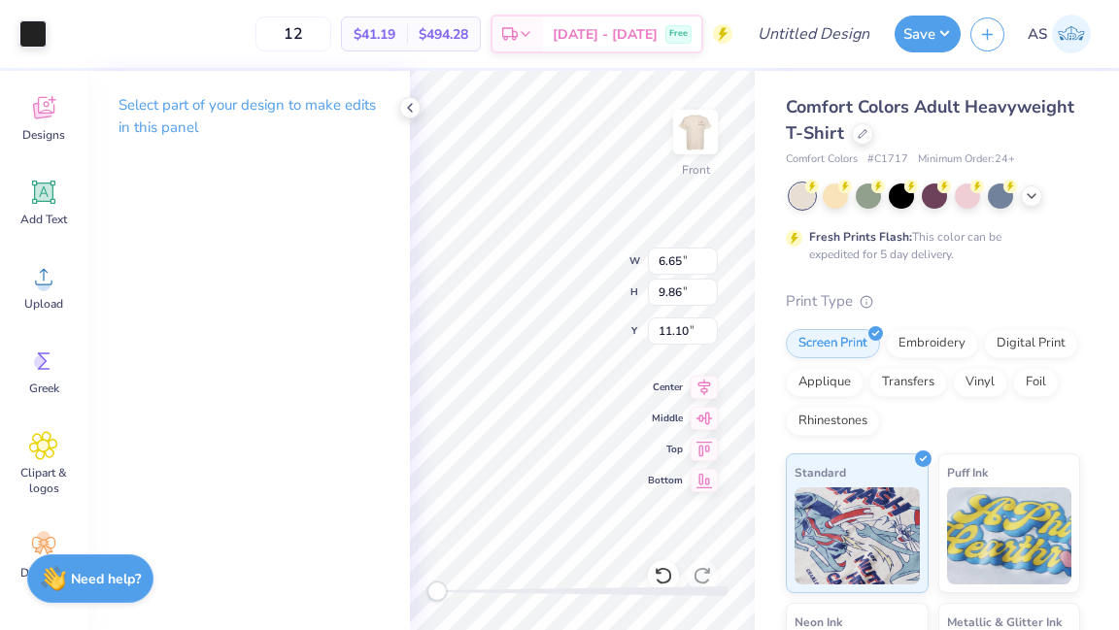
type input "0.97"
type input "1.64"
type input "6.48"
click at [417, 101] on icon at bounding box center [410, 108] width 16 height 16
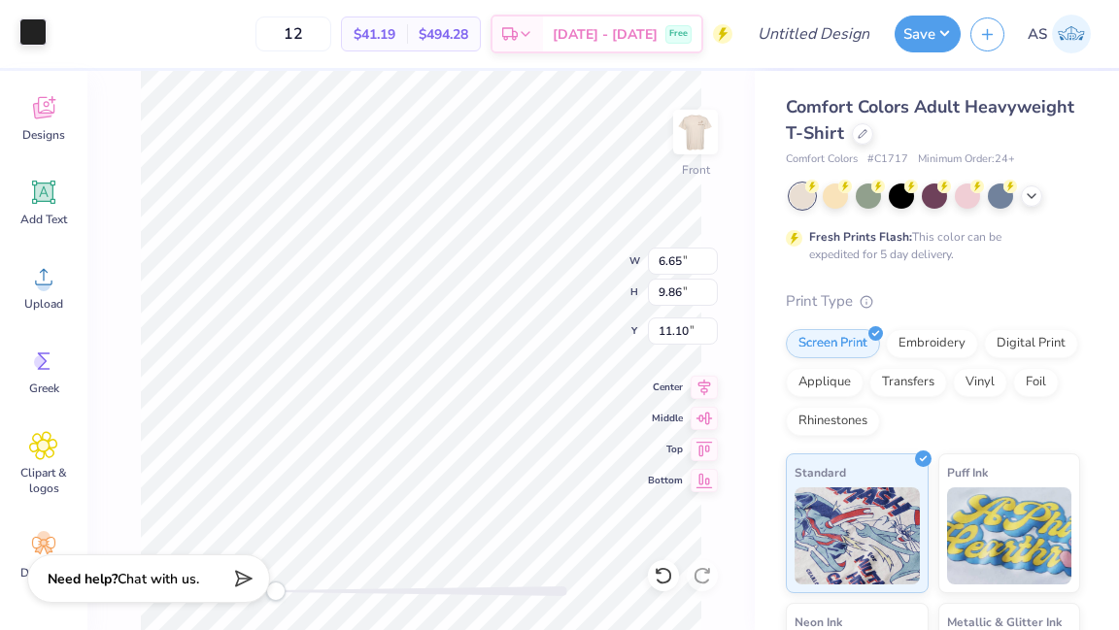
click at [30, 38] on div at bounding box center [32, 31] width 27 height 27
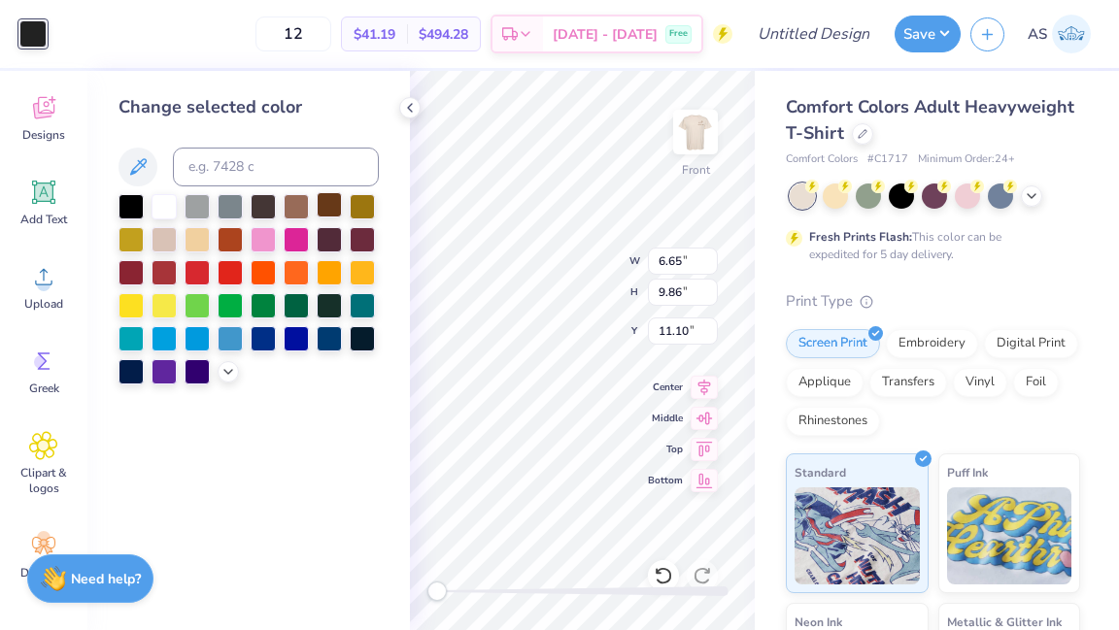
click at [330, 204] on div at bounding box center [329, 204] width 25 height 25
click at [331, 204] on div at bounding box center [329, 204] width 25 height 25
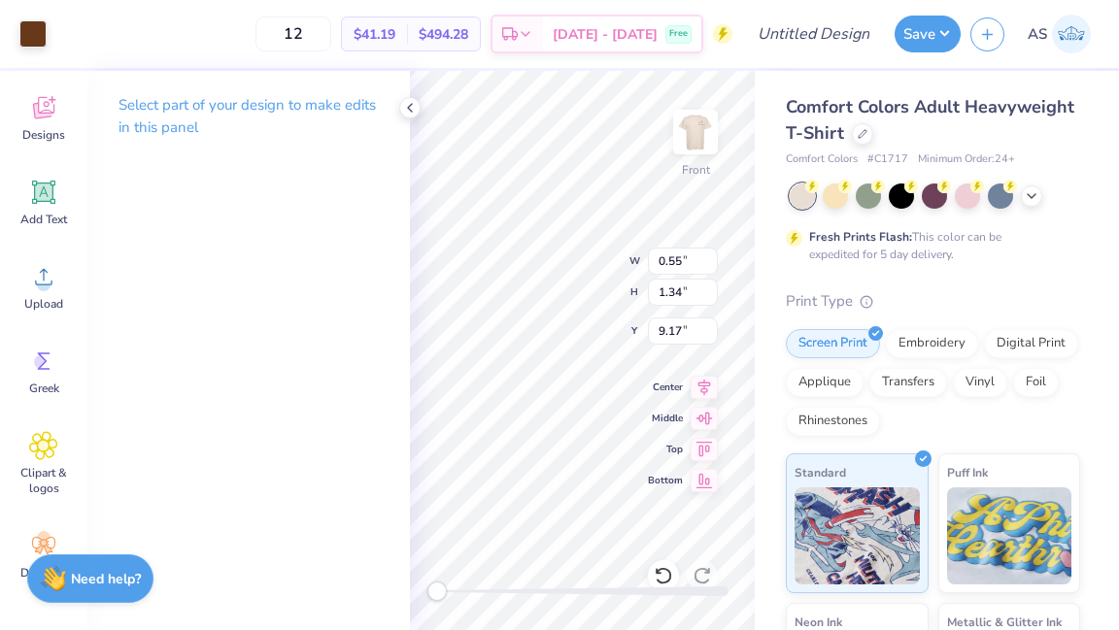
type input "0.41"
type input "0.42"
type input "5.47"
type input "7.61"
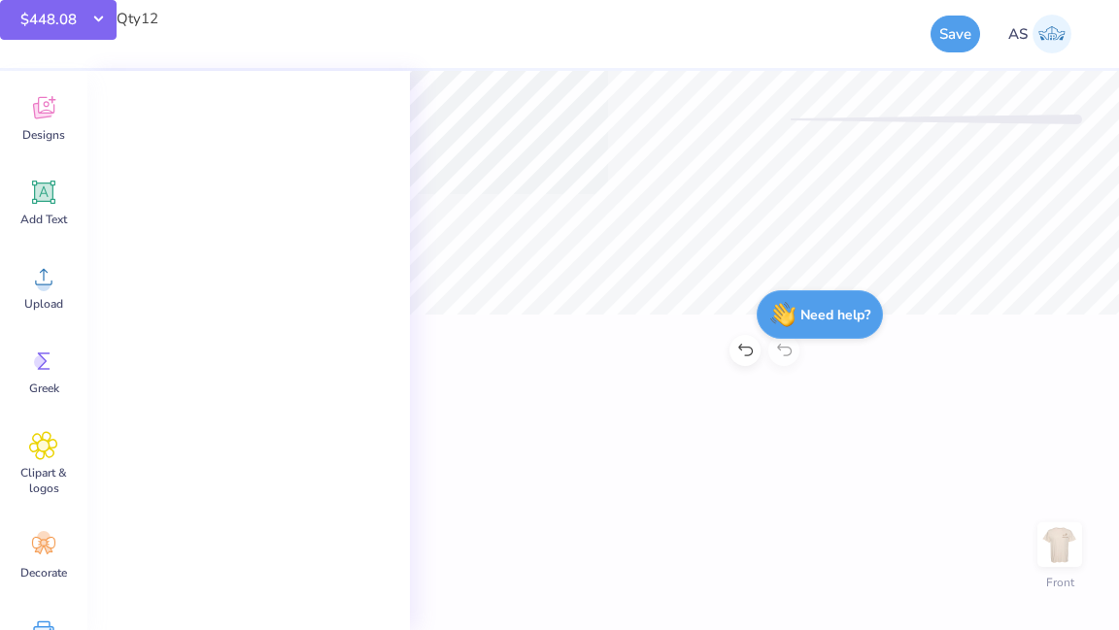
scroll to position [0, 0]
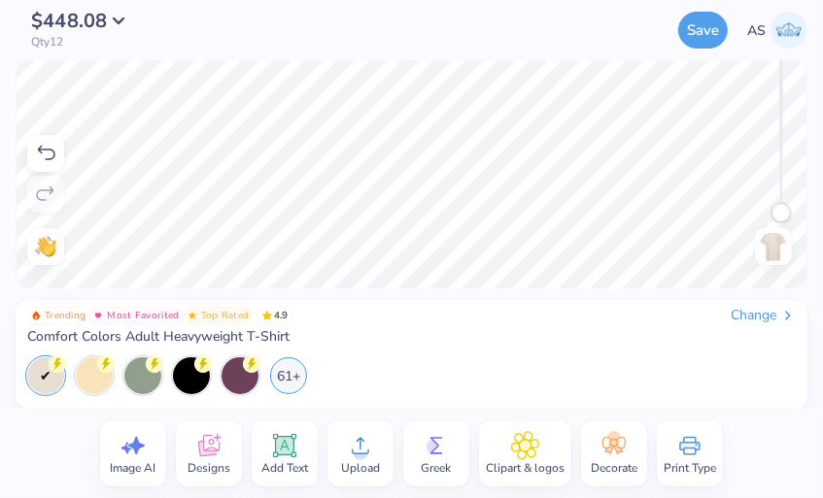
click at [202, 299] on div "$448.08 Qty 12 Save AS Image AI Designs Add Text Upload Greek Clipart & logos D…" at bounding box center [411, 249] width 823 height 498
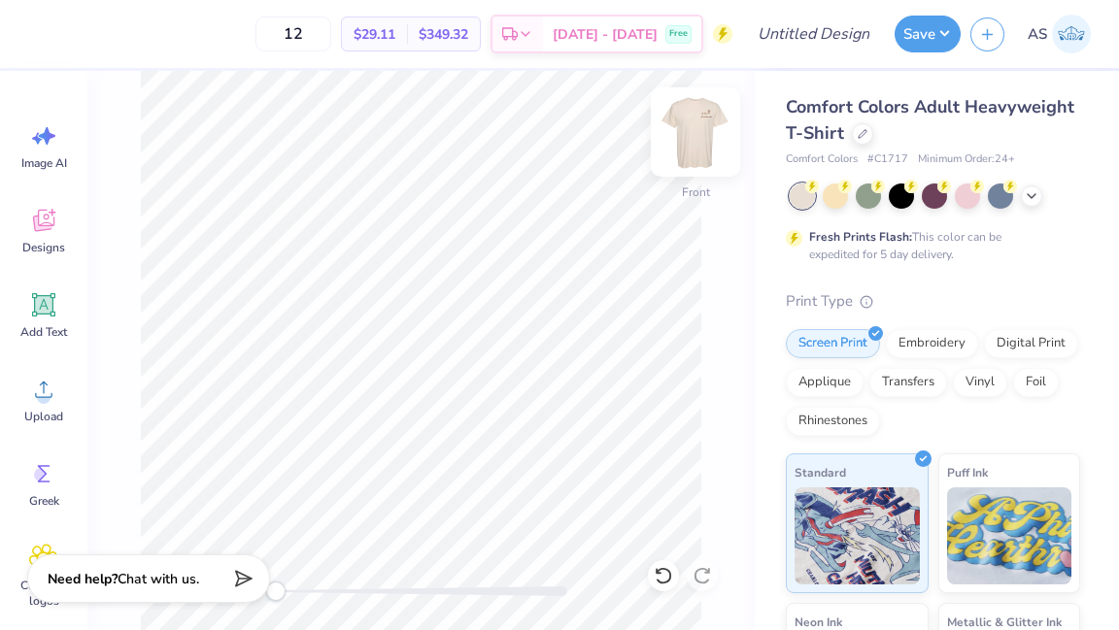
click at [681, 148] on img at bounding box center [695, 132] width 78 height 78
click at [691, 141] on img at bounding box center [695, 132] width 78 height 78
click at [44, 227] on icon at bounding box center [43, 224] width 18 height 16
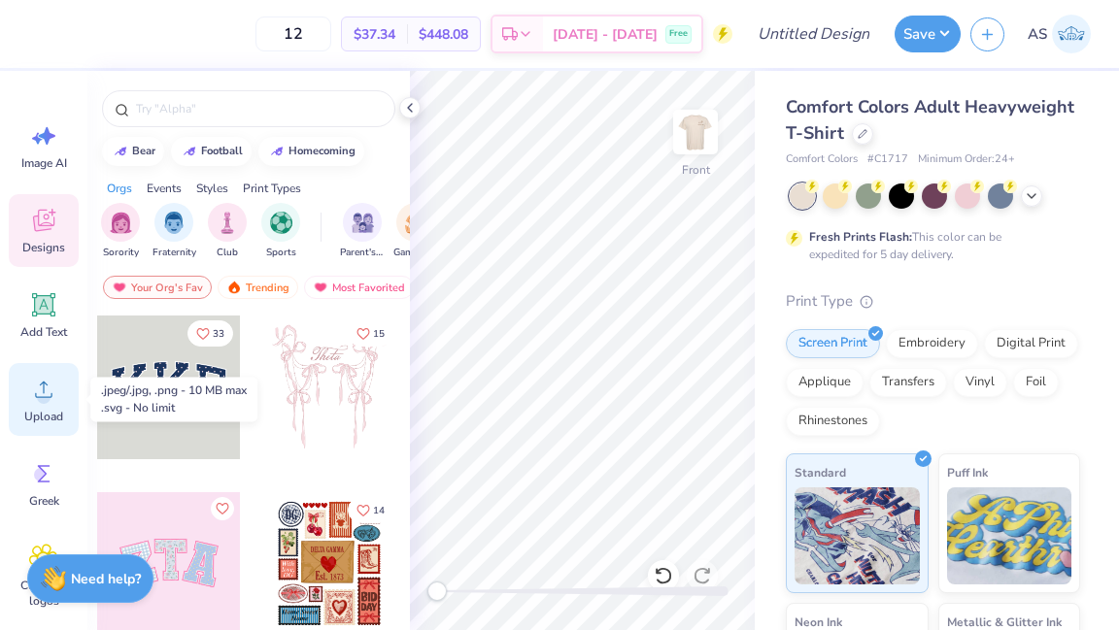
click at [34, 415] on span "Upload" at bounding box center [43, 417] width 39 height 16
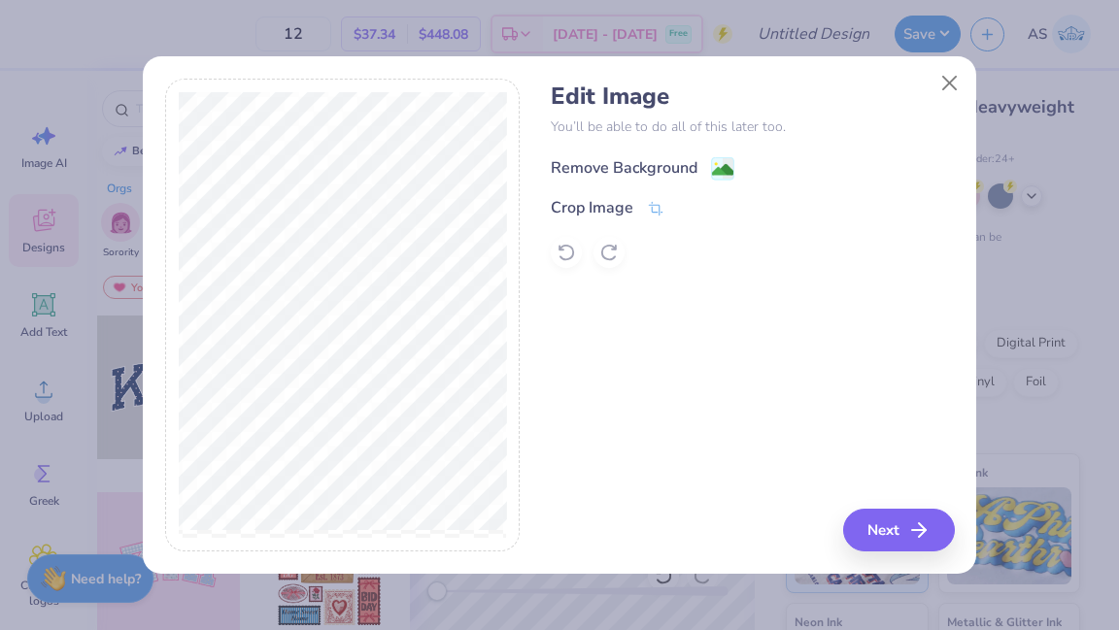
click at [700, 166] on div "Remove Background" at bounding box center [643, 168] width 184 height 24
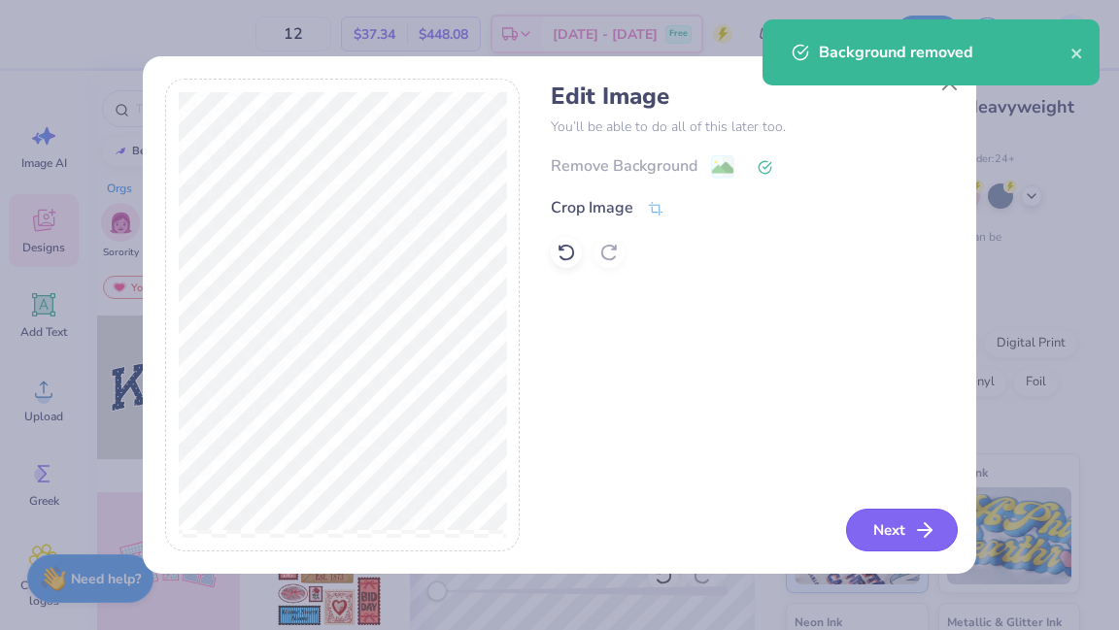
click at [935, 531] on button "Next" at bounding box center [902, 530] width 112 height 43
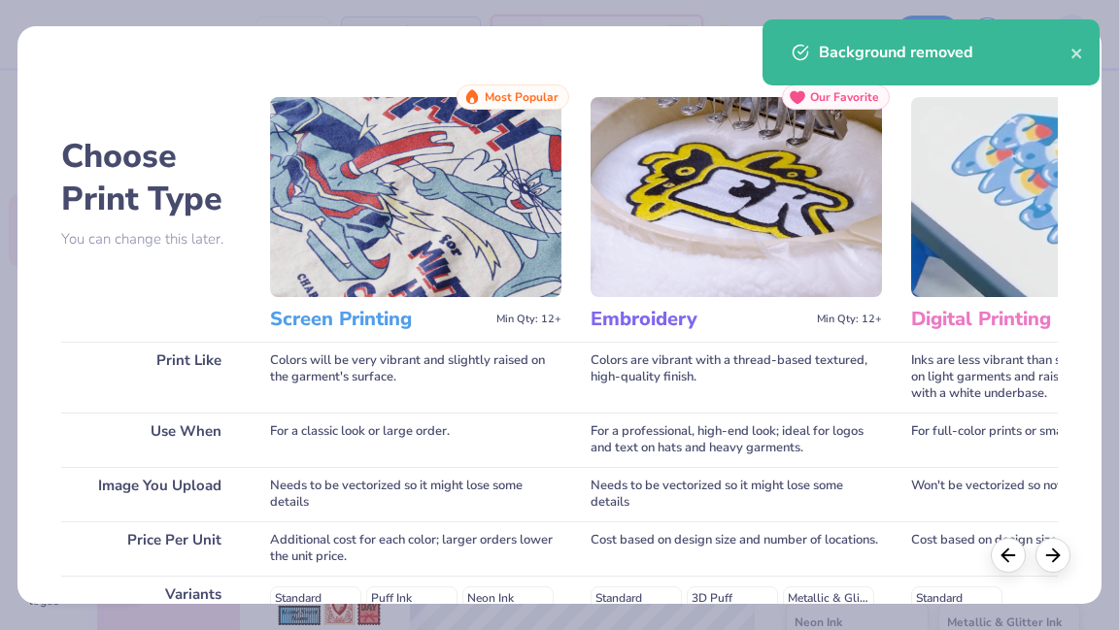
scroll to position [336, 0]
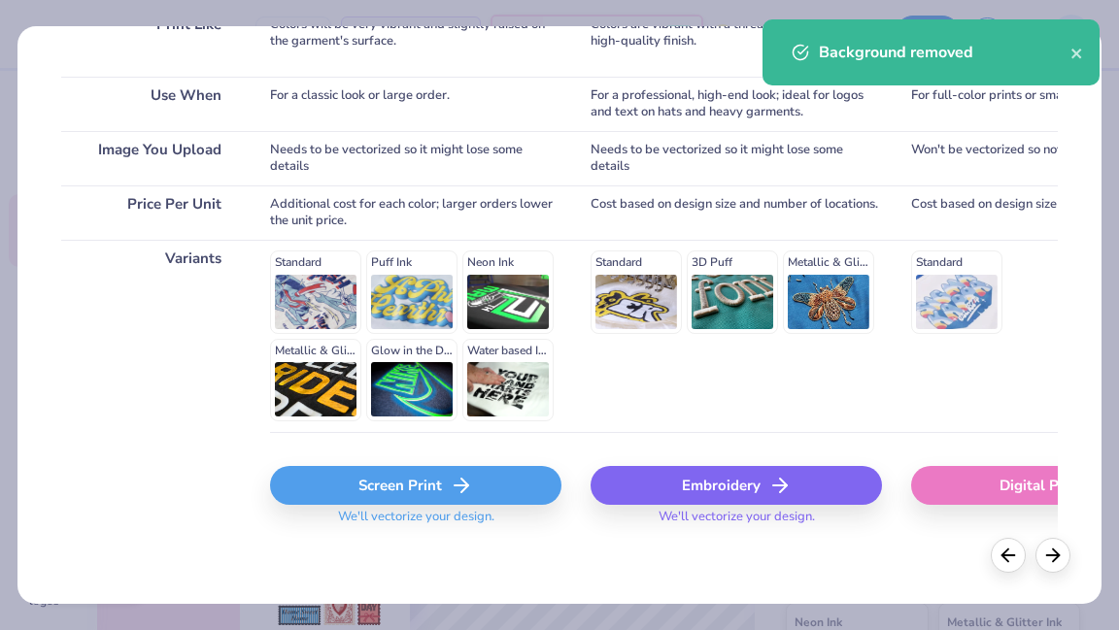
click at [435, 489] on div "Screen Print" at bounding box center [415, 485] width 291 height 39
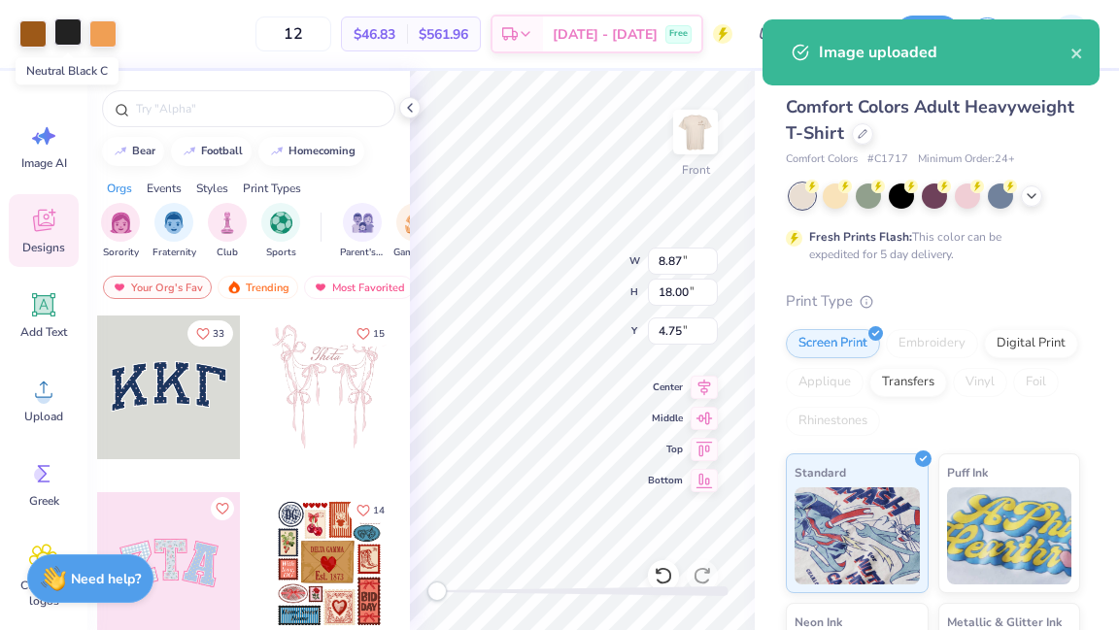
click at [63, 35] on div at bounding box center [67, 31] width 27 height 27
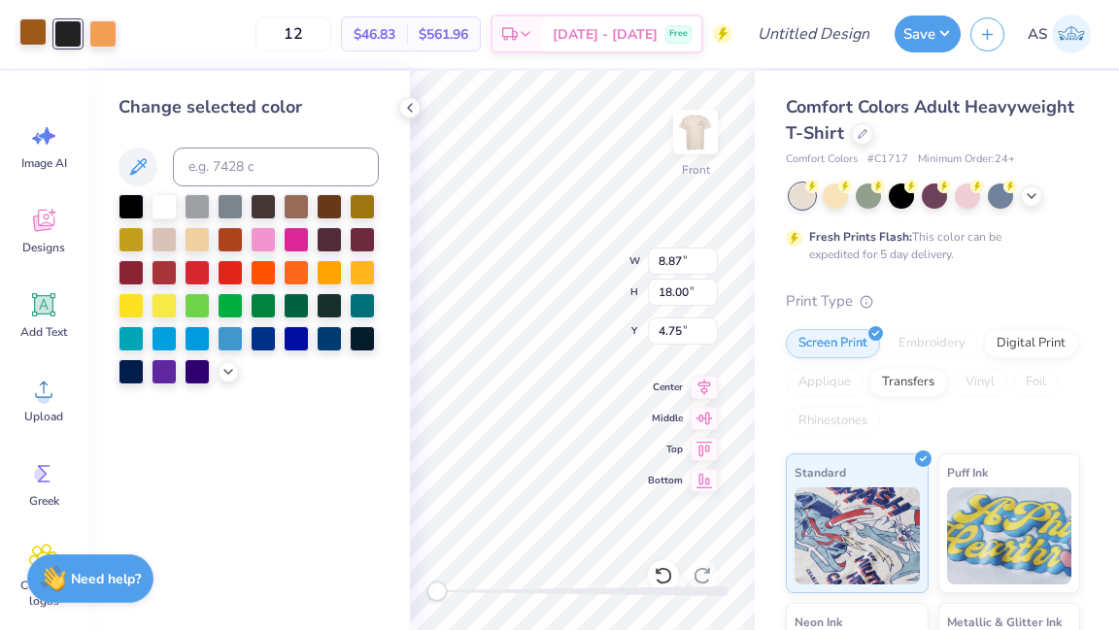
click at [36, 33] on div at bounding box center [32, 31] width 27 height 27
click at [335, 205] on div at bounding box center [329, 204] width 25 height 25
click at [61, 38] on div at bounding box center [67, 31] width 27 height 27
click at [335, 207] on div at bounding box center [329, 204] width 25 height 25
click at [64, 34] on div at bounding box center [67, 31] width 27 height 27
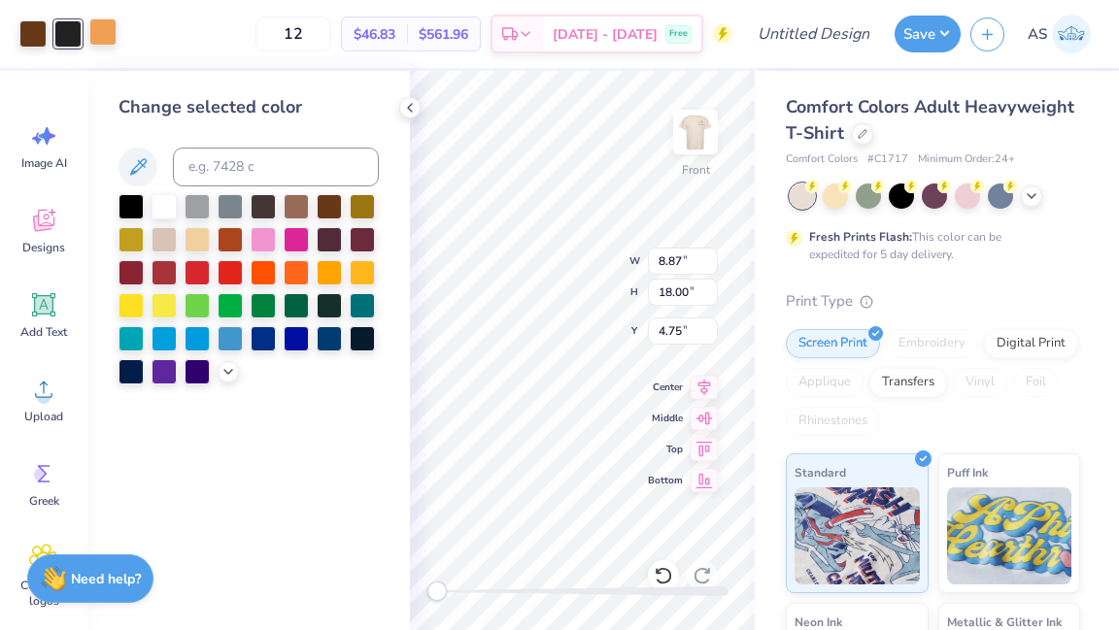
click at [100, 21] on div at bounding box center [102, 31] width 27 height 27
click at [331, 208] on div at bounding box center [329, 204] width 25 height 25
click at [70, 34] on div at bounding box center [67, 31] width 27 height 27
click at [341, 208] on div at bounding box center [329, 204] width 25 height 25
click at [70, 43] on div at bounding box center [67, 31] width 27 height 27
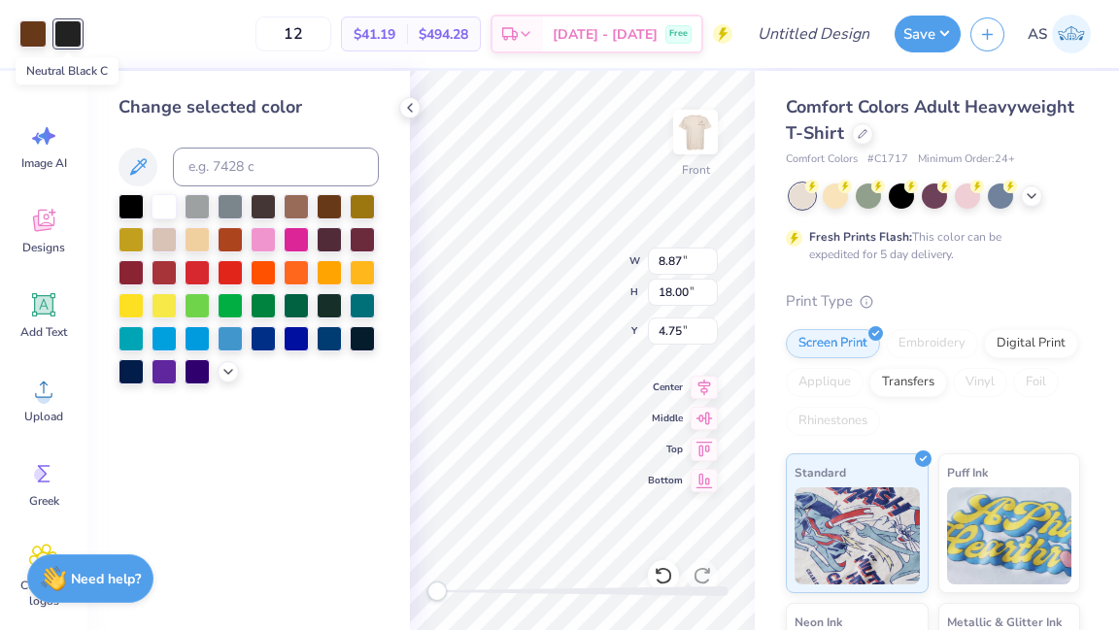
click at [69, 41] on div at bounding box center [67, 33] width 27 height 27
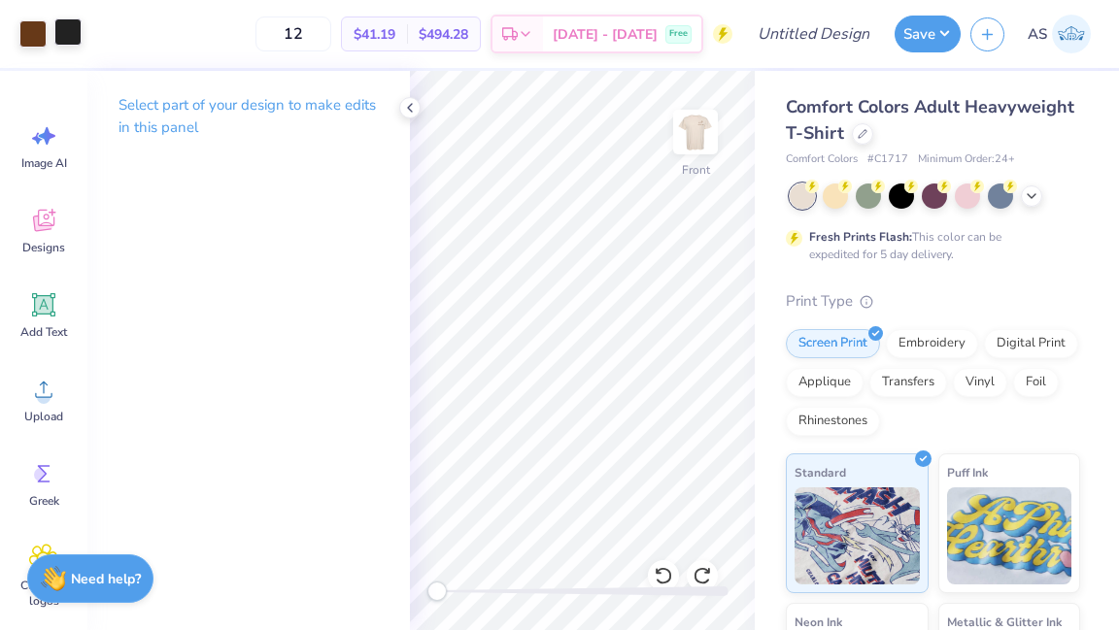
click at [74, 38] on div at bounding box center [67, 31] width 27 height 27
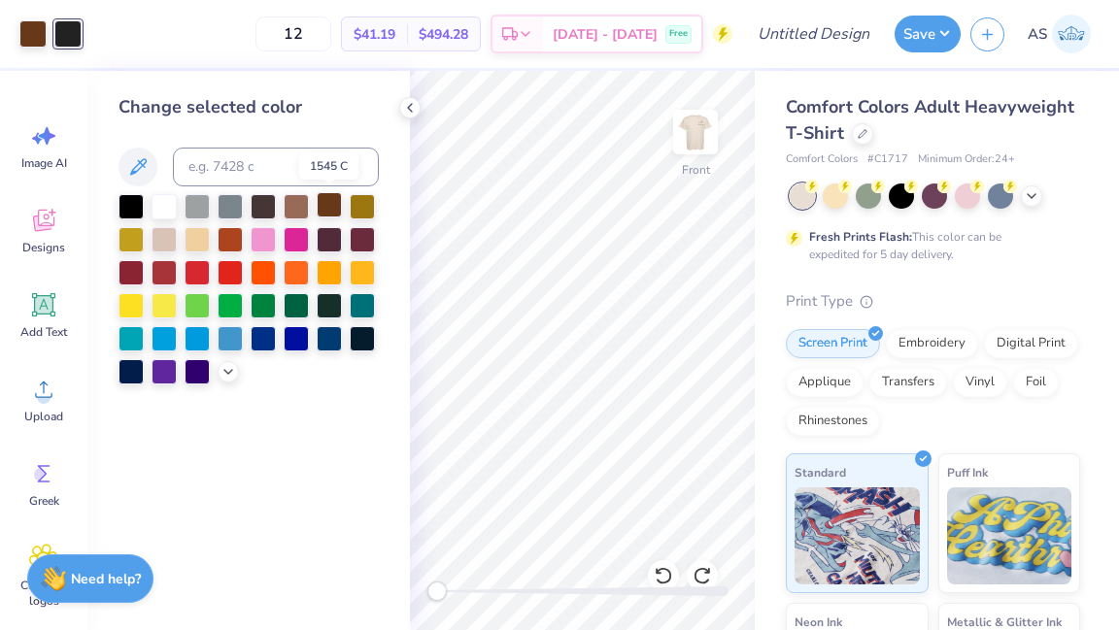
click at [322, 211] on div at bounding box center [329, 204] width 25 height 25
click at [142, 160] on icon at bounding box center [138, 166] width 17 height 17
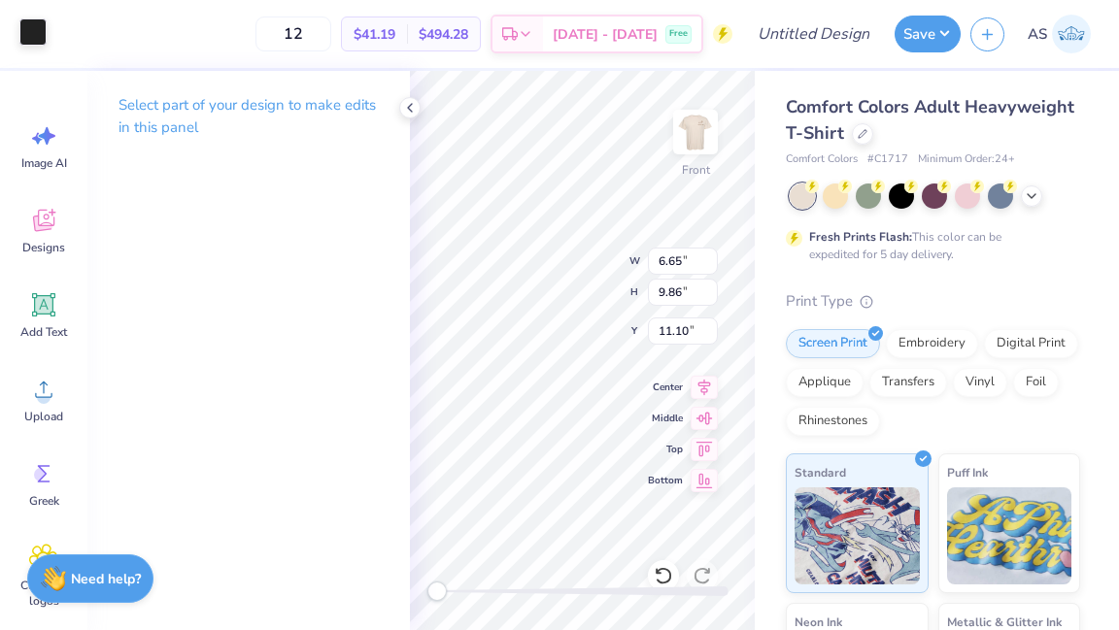
click at [33, 45] on div at bounding box center [32, 31] width 27 height 27
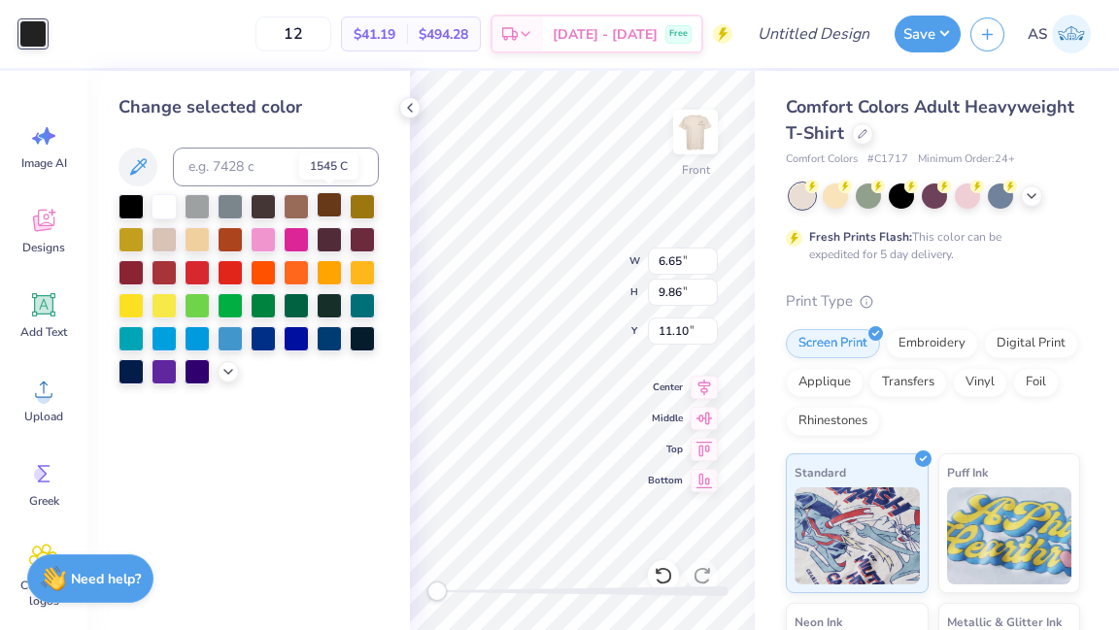
click at [336, 218] on div at bounding box center [329, 204] width 25 height 25
click at [327, 207] on div at bounding box center [329, 204] width 25 height 25
click at [276, 210] on div at bounding box center [263, 204] width 25 height 25
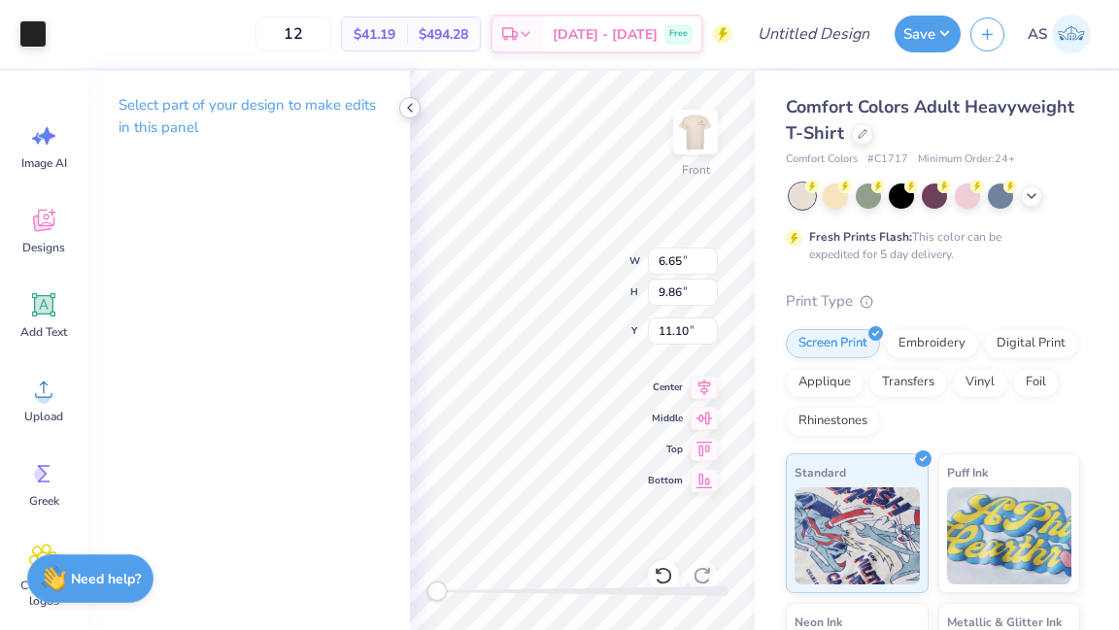
click at [400, 104] on div at bounding box center [409, 107] width 21 height 21
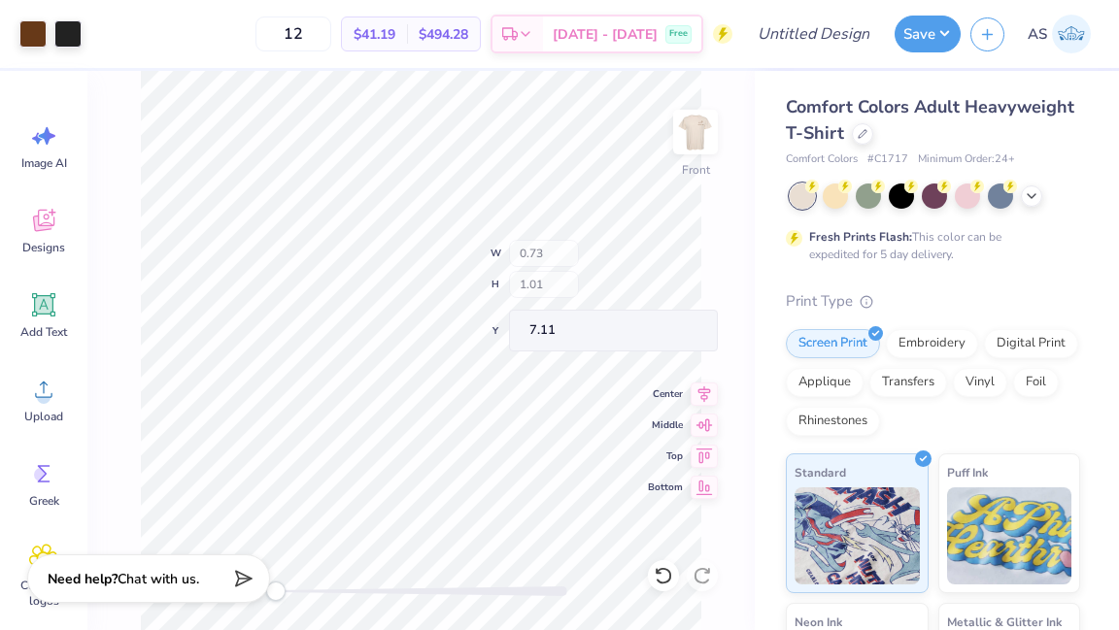
type input "6.65"
type input "9.86"
type input "11.10"
type input "1.10"
type input "1.56"
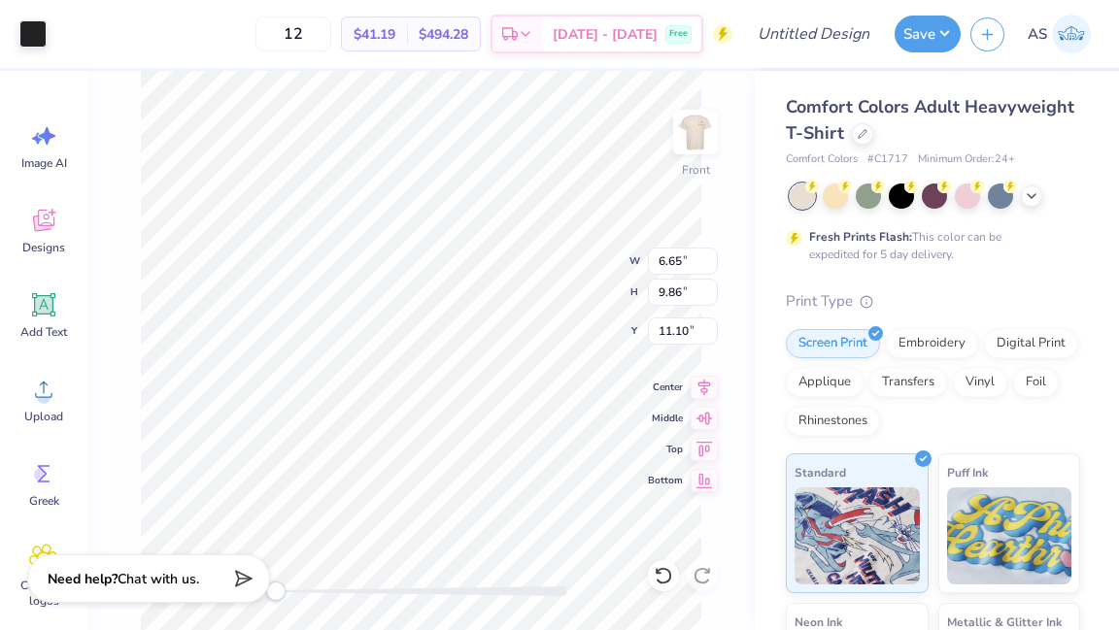
type input "7.10"
type input "6.65"
type input "9.86"
type input "11.10"
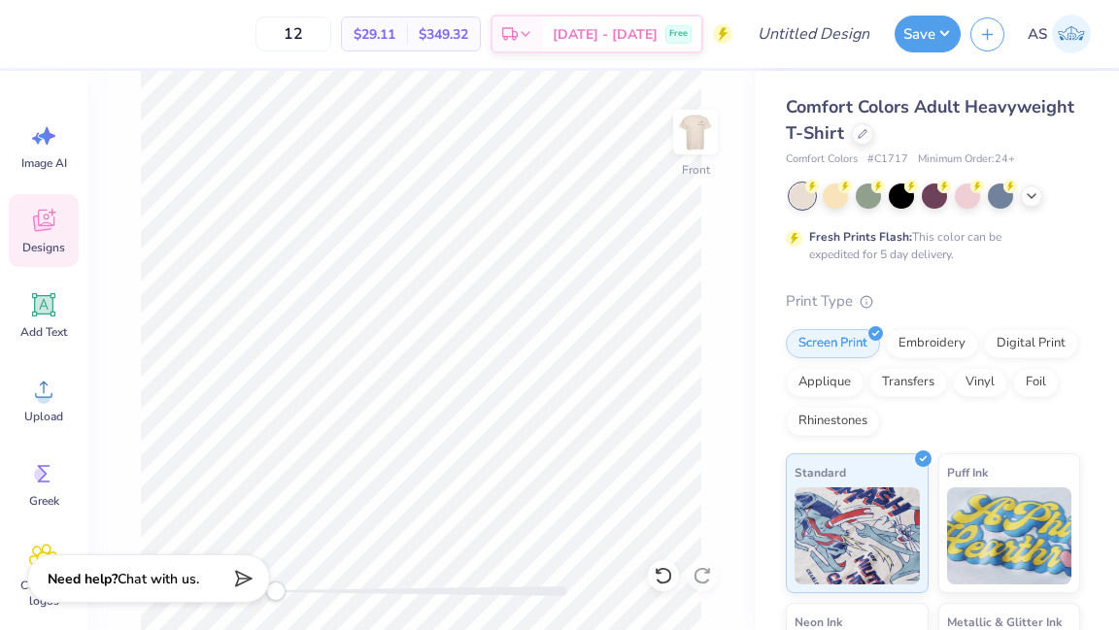
click at [46, 233] on icon at bounding box center [43, 220] width 29 height 29
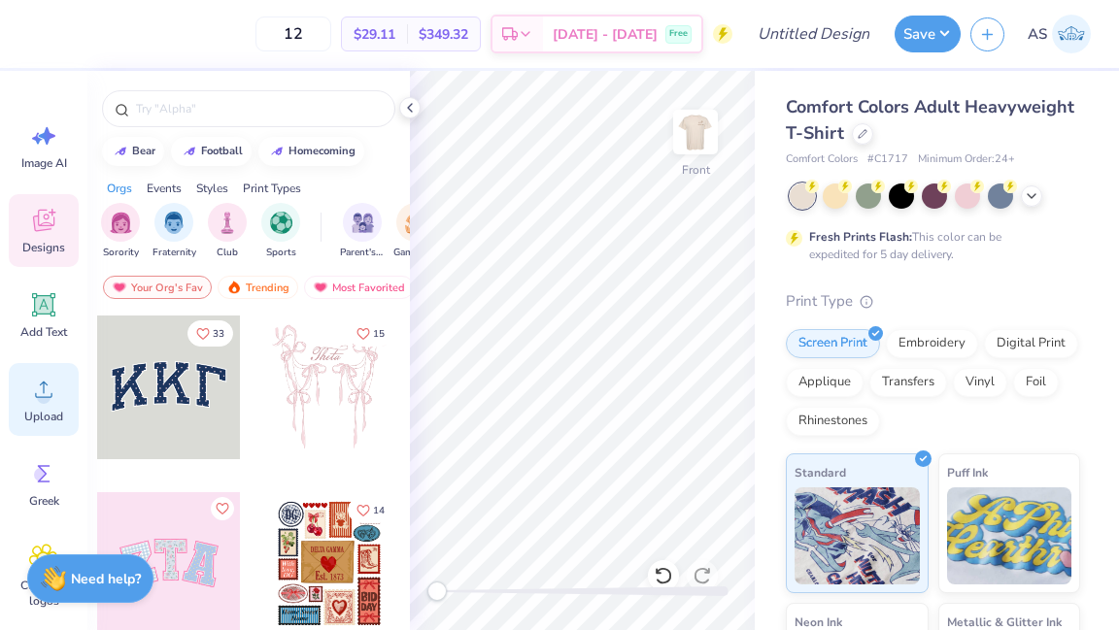
click at [45, 404] on div "Upload" at bounding box center [44, 399] width 70 height 73
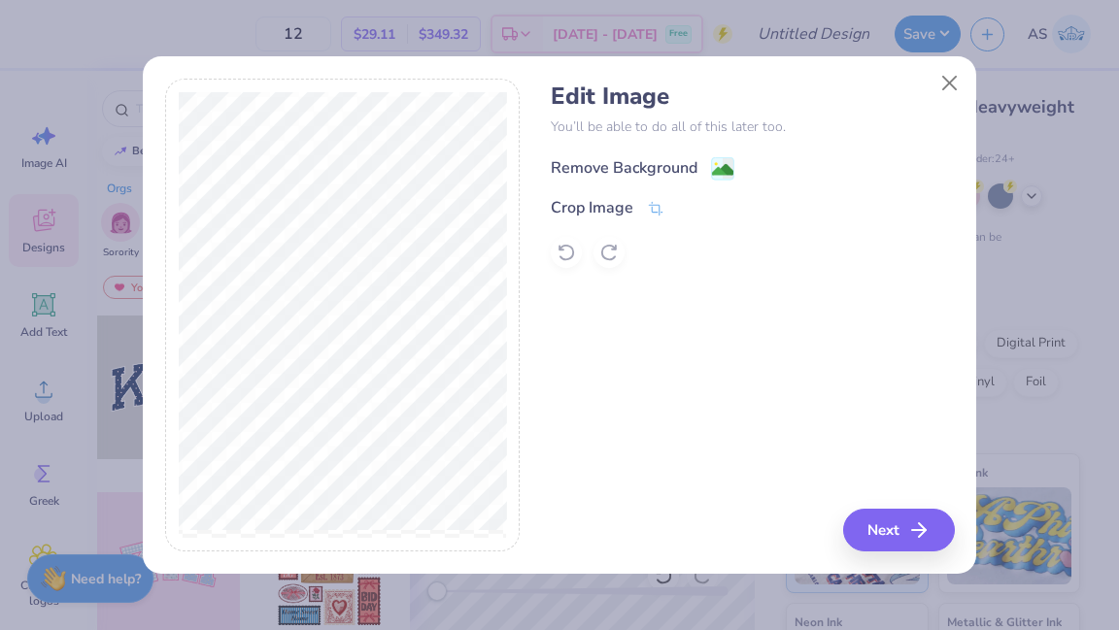
click at [694, 161] on div "Remove Background" at bounding box center [624, 167] width 147 height 23
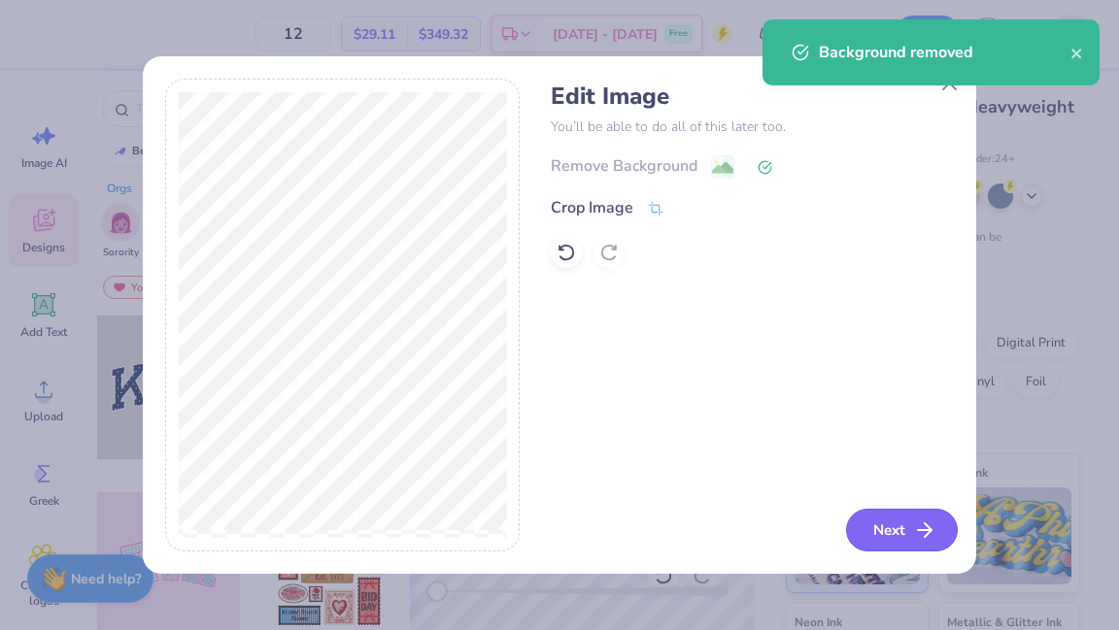
click at [886, 526] on button "Next" at bounding box center [902, 530] width 112 height 43
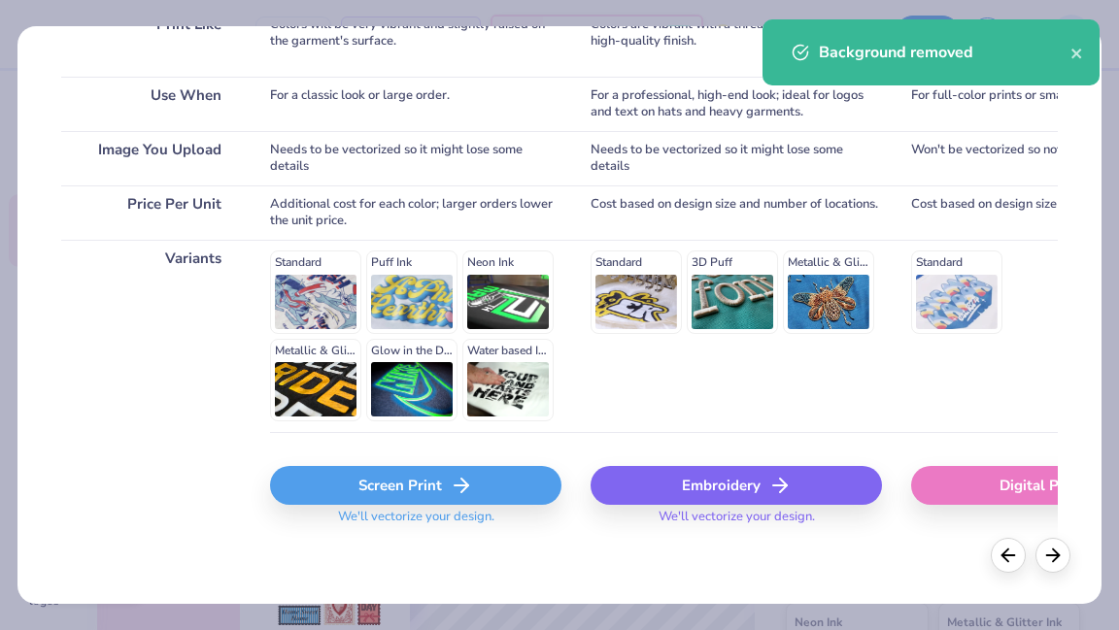
click at [502, 475] on div "Screen Print" at bounding box center [415, 485] width 291 height 39
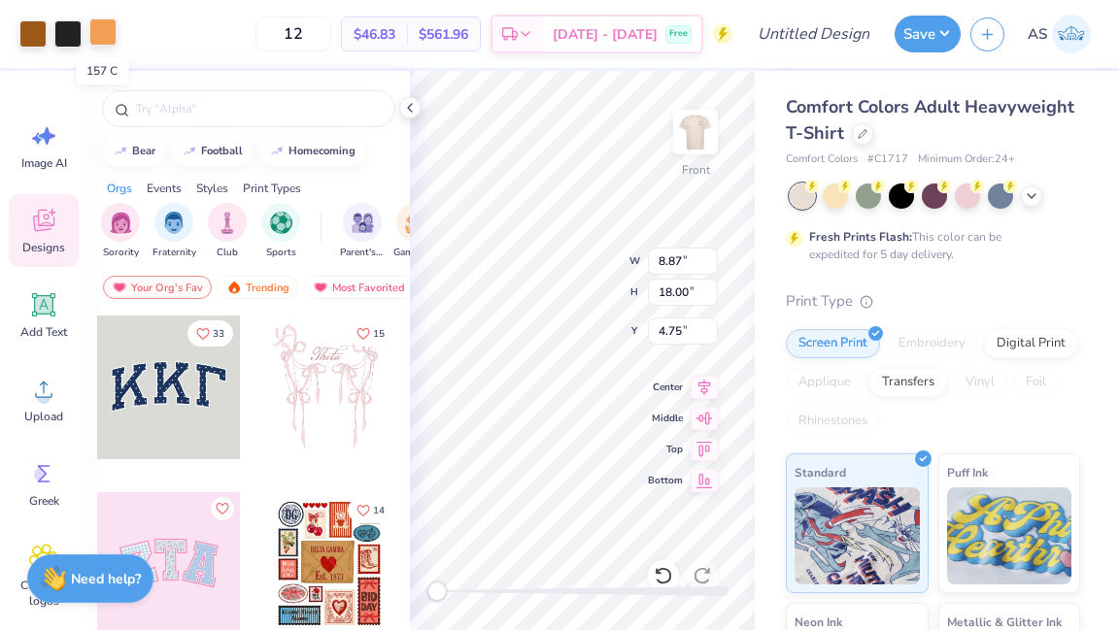
click at [98, 35] on div at bounding box center [102, 31] width 27 height 27
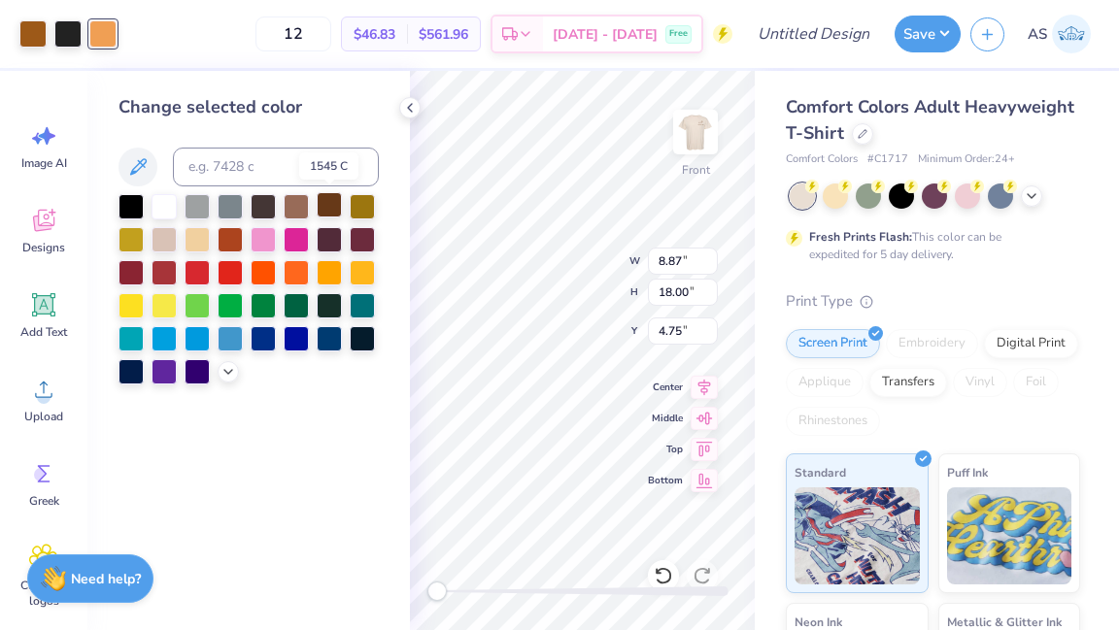
click at [337, 214] on div at bounding box center [329, 204] width 25 height 25
click at [69, 33] on div at bounding box center [67, 31] width 27 height 27
click at [335, 213] on div at bounding box center [329, 204] width 25 height 25
click at [45, 36] on div at bounding box center [32, 31] width 27 height 27
click at [324, 212] on div at bounding box center [329, 204] width 25 height 25
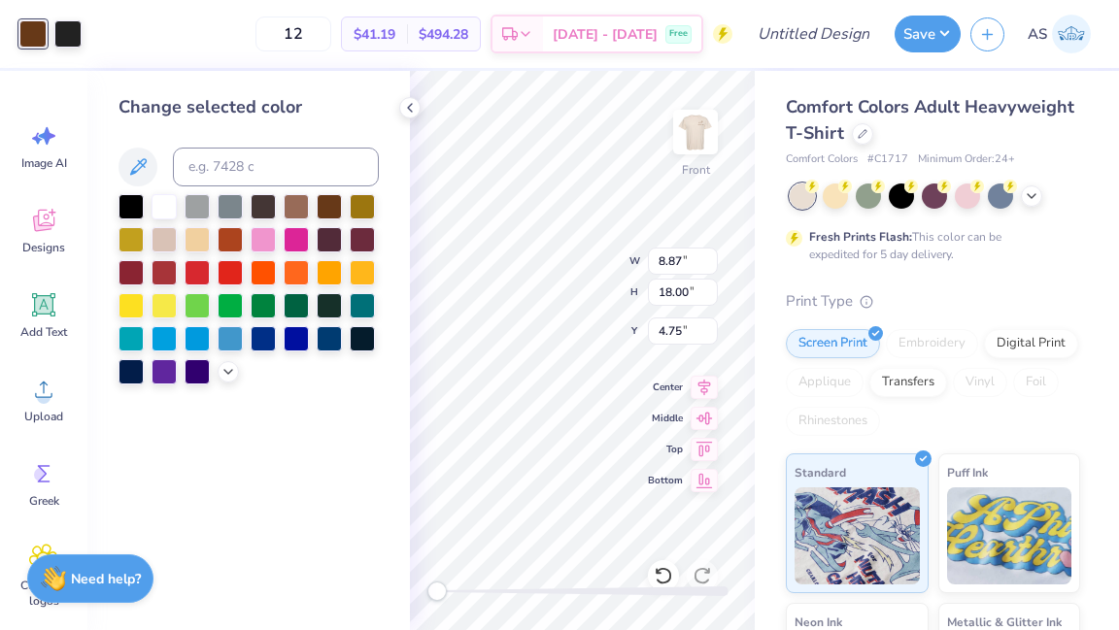
click at [83, 49] on div "Art colors 12 $41.19 Per Item $494.28 Total Est. Delivery Sep 21 - 24 Free Desi…" at bounding box center [559, 34] width 1119 height 68
click at [47, 33] on div at bounding box center [32, 33] width 27 height 27
click at [61, 30] on div at bounding box center [67, 31] width 27 height 27
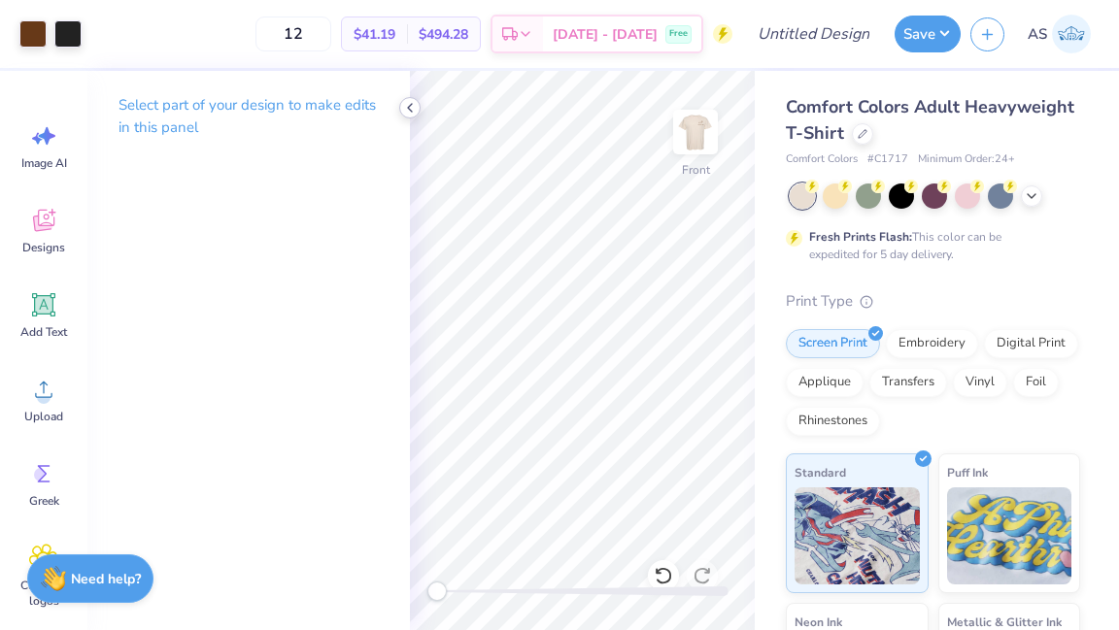
click at [407, 102] on icon at bounding box center [410, 108] width 16 height 16
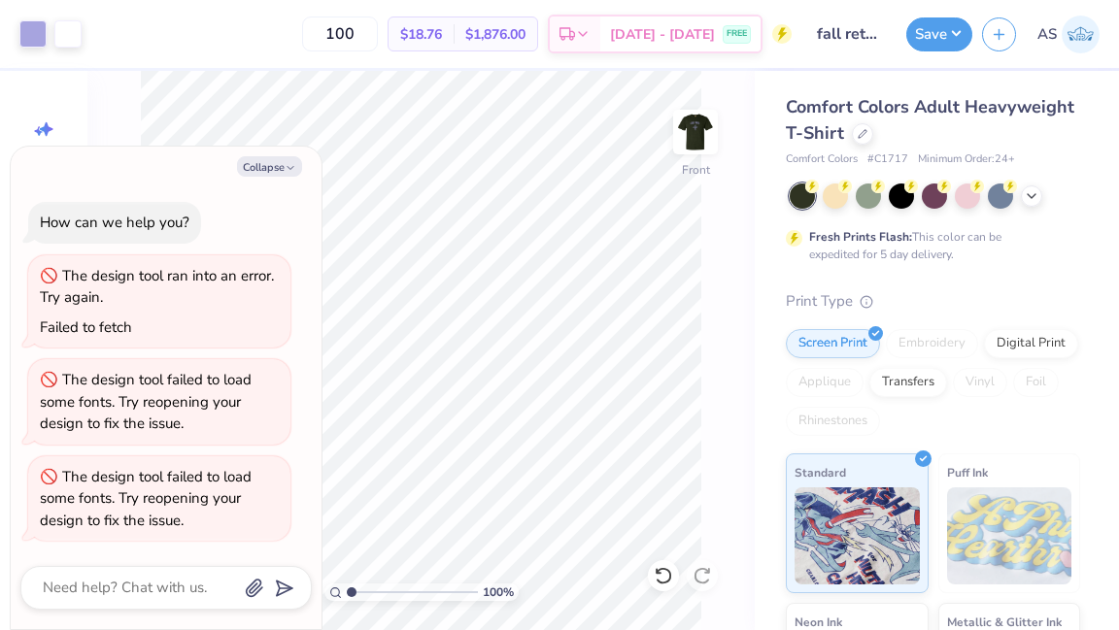
type textarea "x"
